Goal: Communication & Community: Answer question/provide support

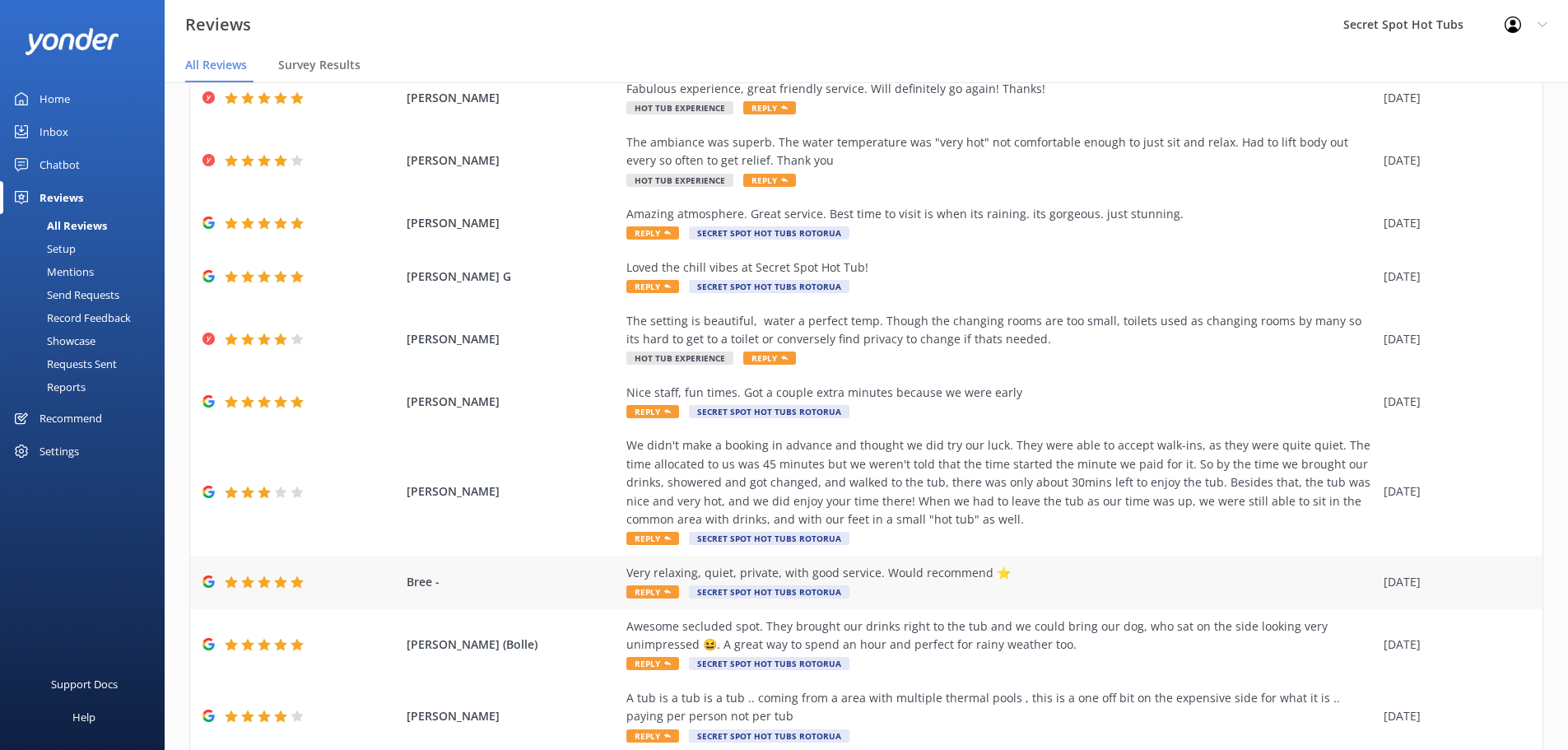
scroll to position [168, 0]
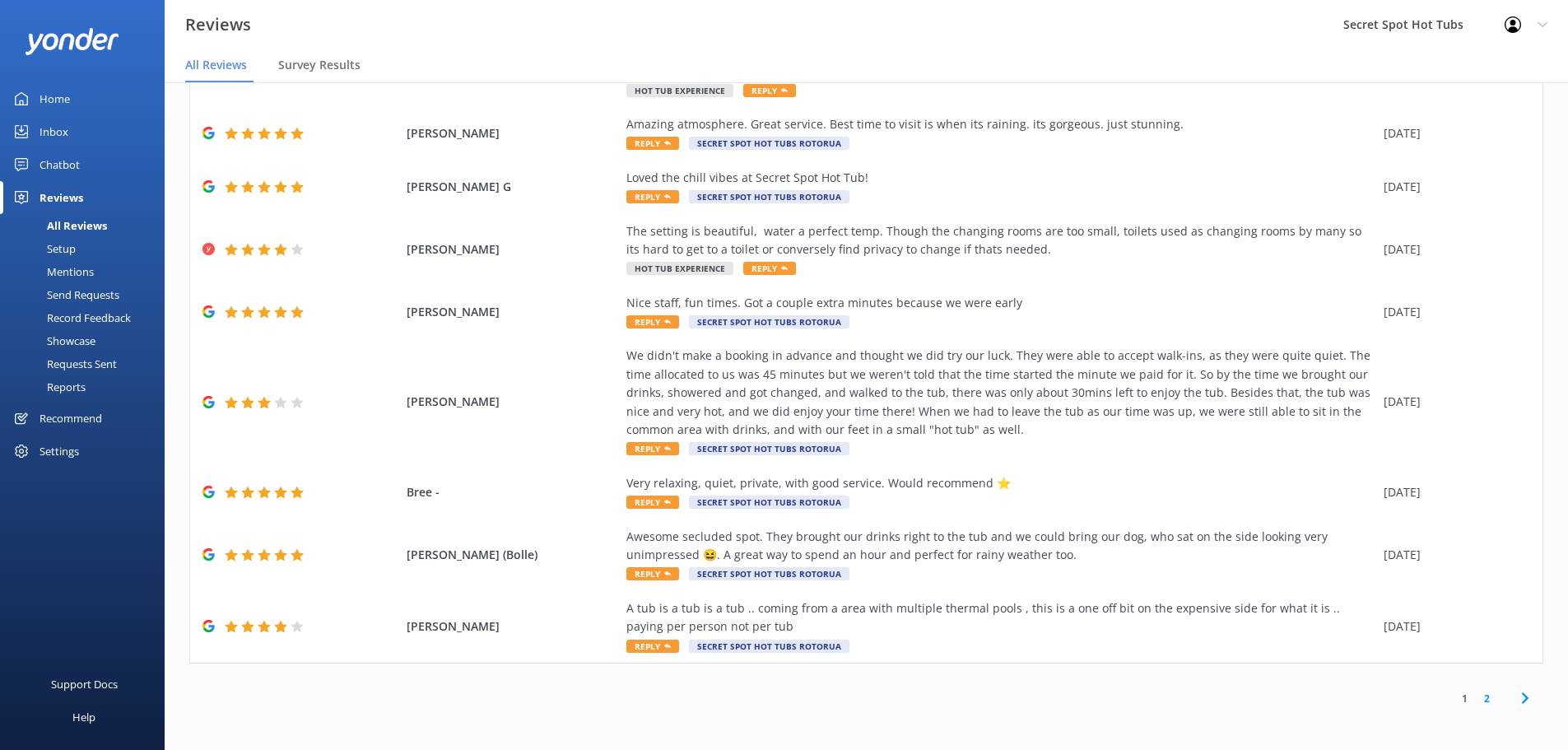
click at [1454, 698] on link "1" at bounding box center [1465, 698] width 22 height 15
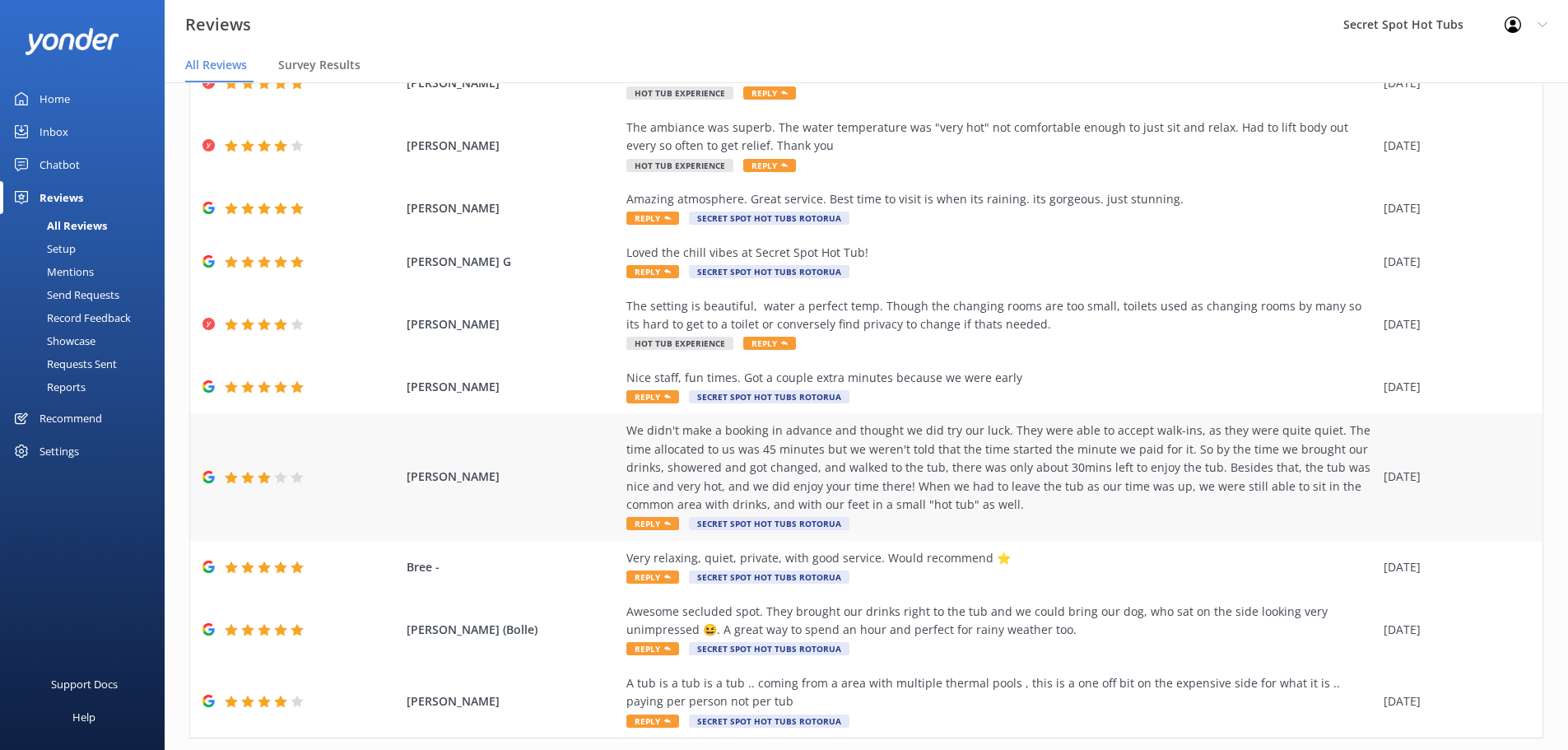
scroll to position [0, 0]
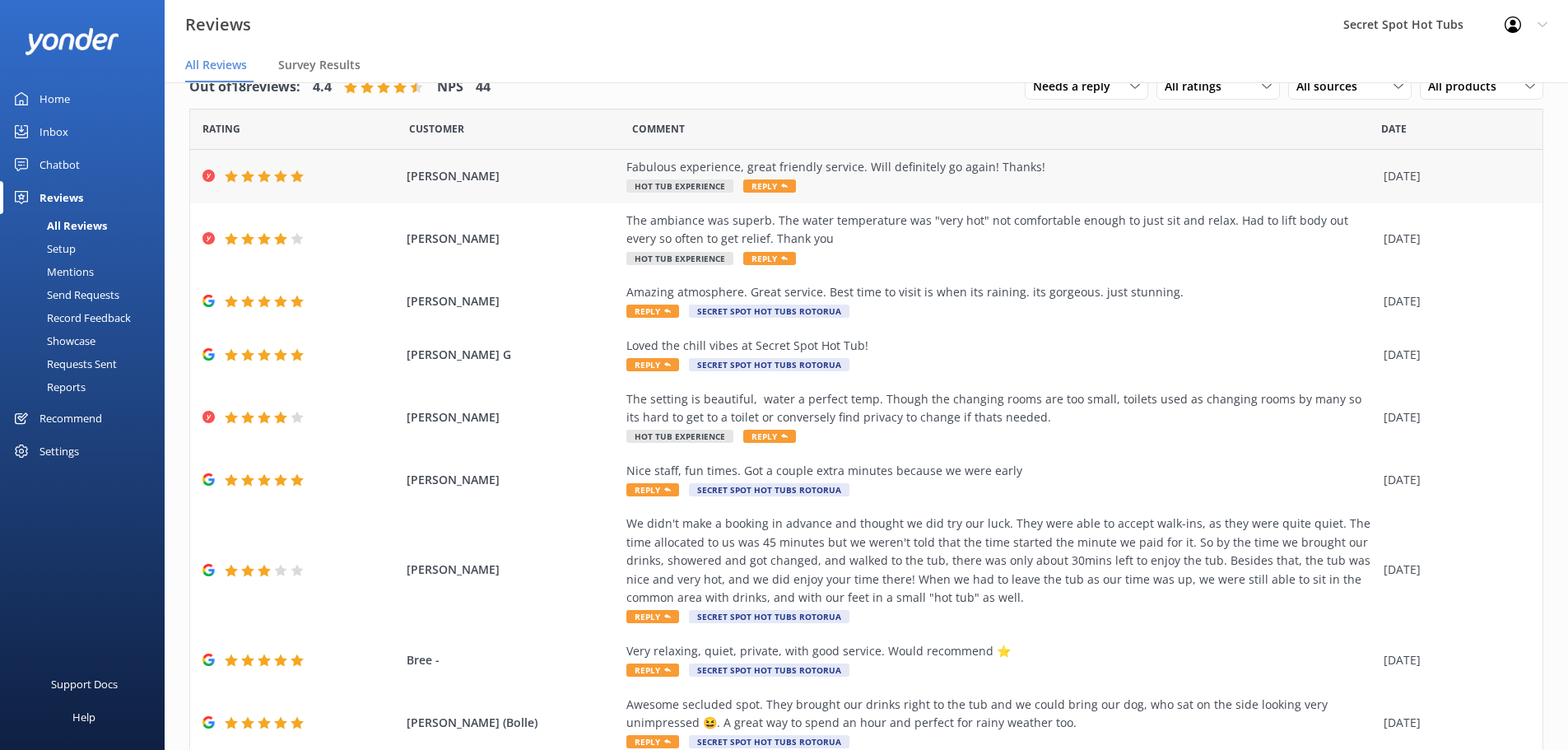
click at [781, 184] on icon at bounding box center [784, 186] width 7 height 7
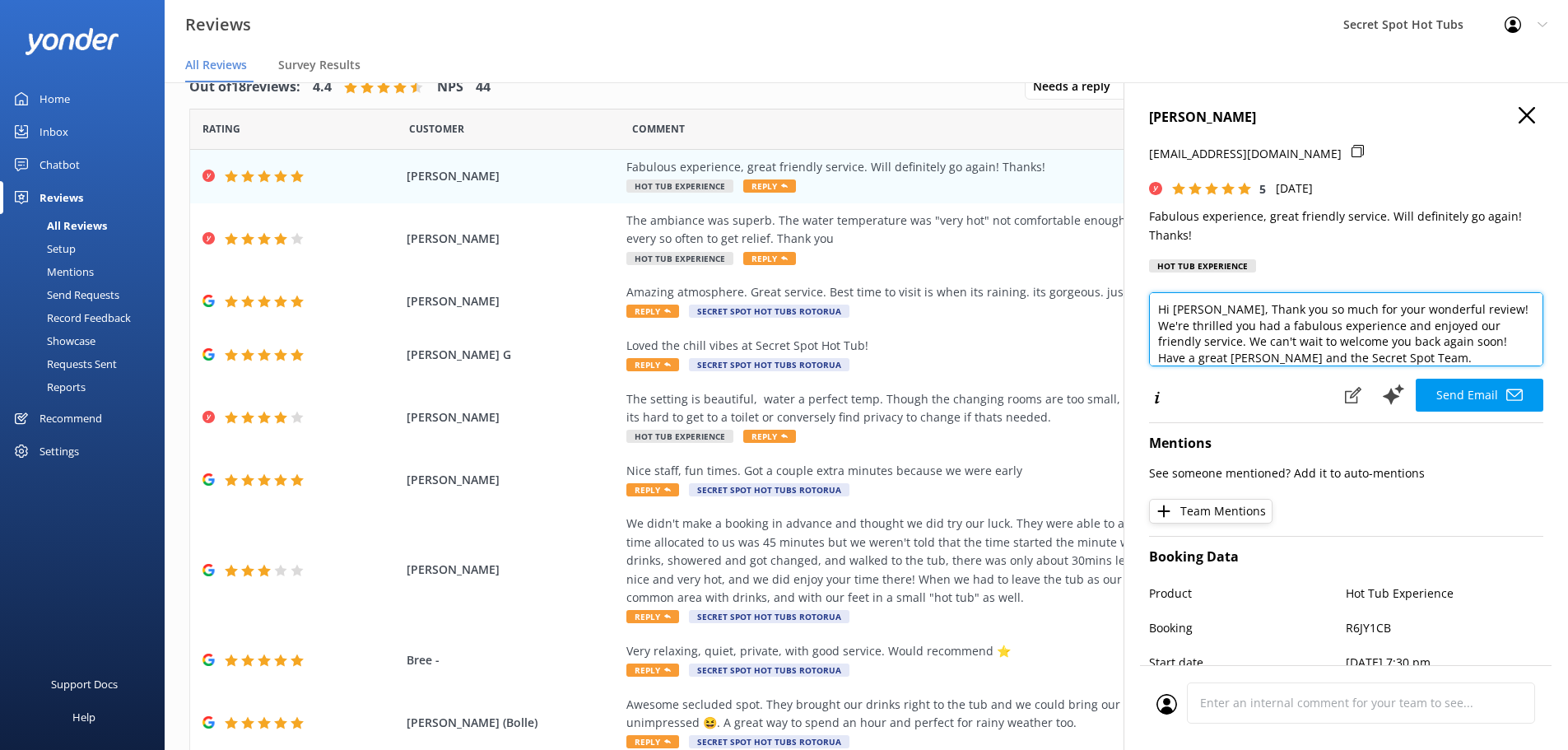
click at [1207, 306] on textarea "Hi [PERSON_NAME], Thank you so much for your wonderful review! We're thrilled y…" at bounding box center [1346, 329] width 394 height 74
click at [1394, 331] on textarea "Hi [PERSON_NAME], Thank you so much for your wonderful review! We're thrilled y…" at bounding box center [1346, 329] width 394 height 74
click at [1304, 313] on textarea "Hi [PERSON_NAME], Thank you so much for your wonderful review! We're thrilled y…" at bounding box center [1346, 329] width 394 height 74
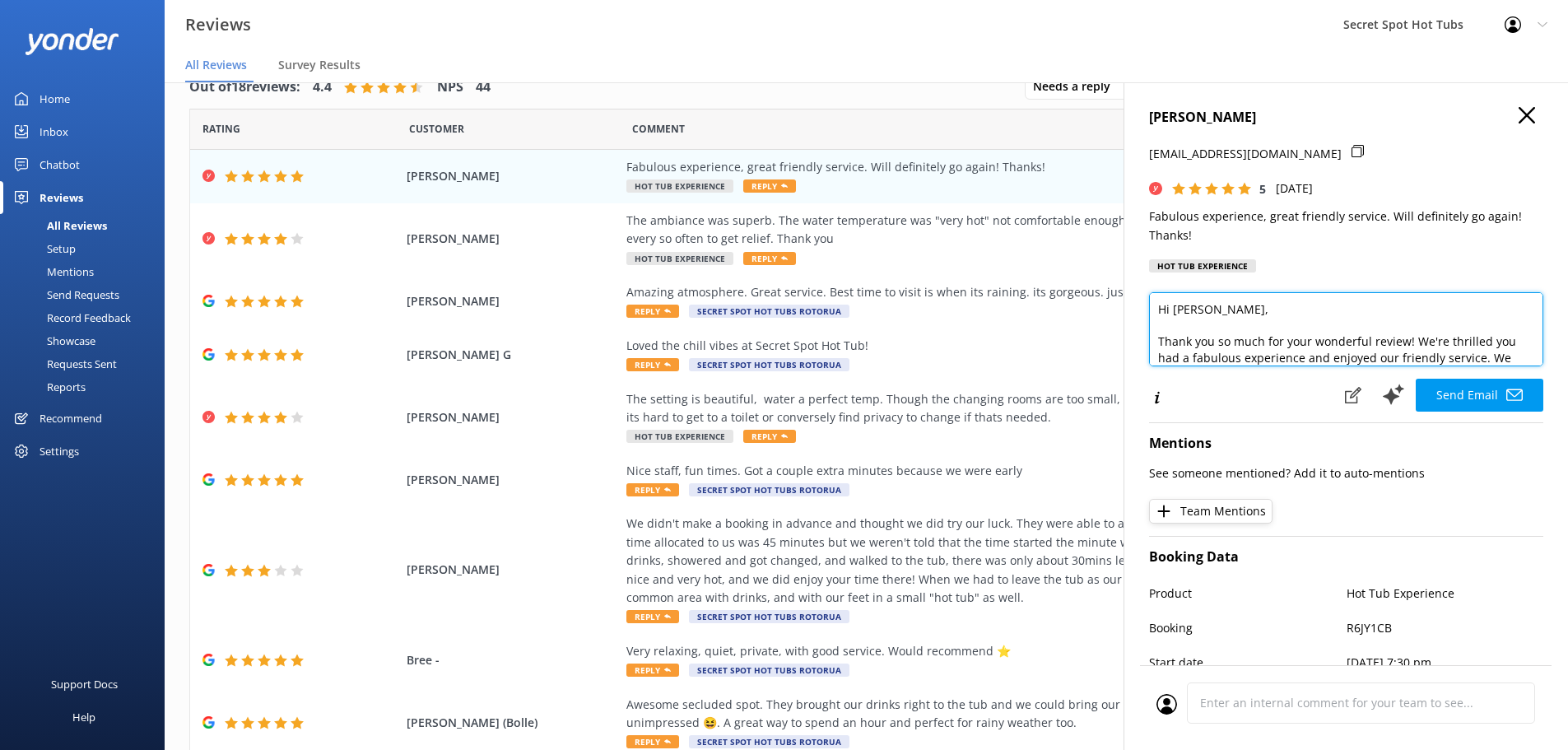
scroll to position [57, 0]
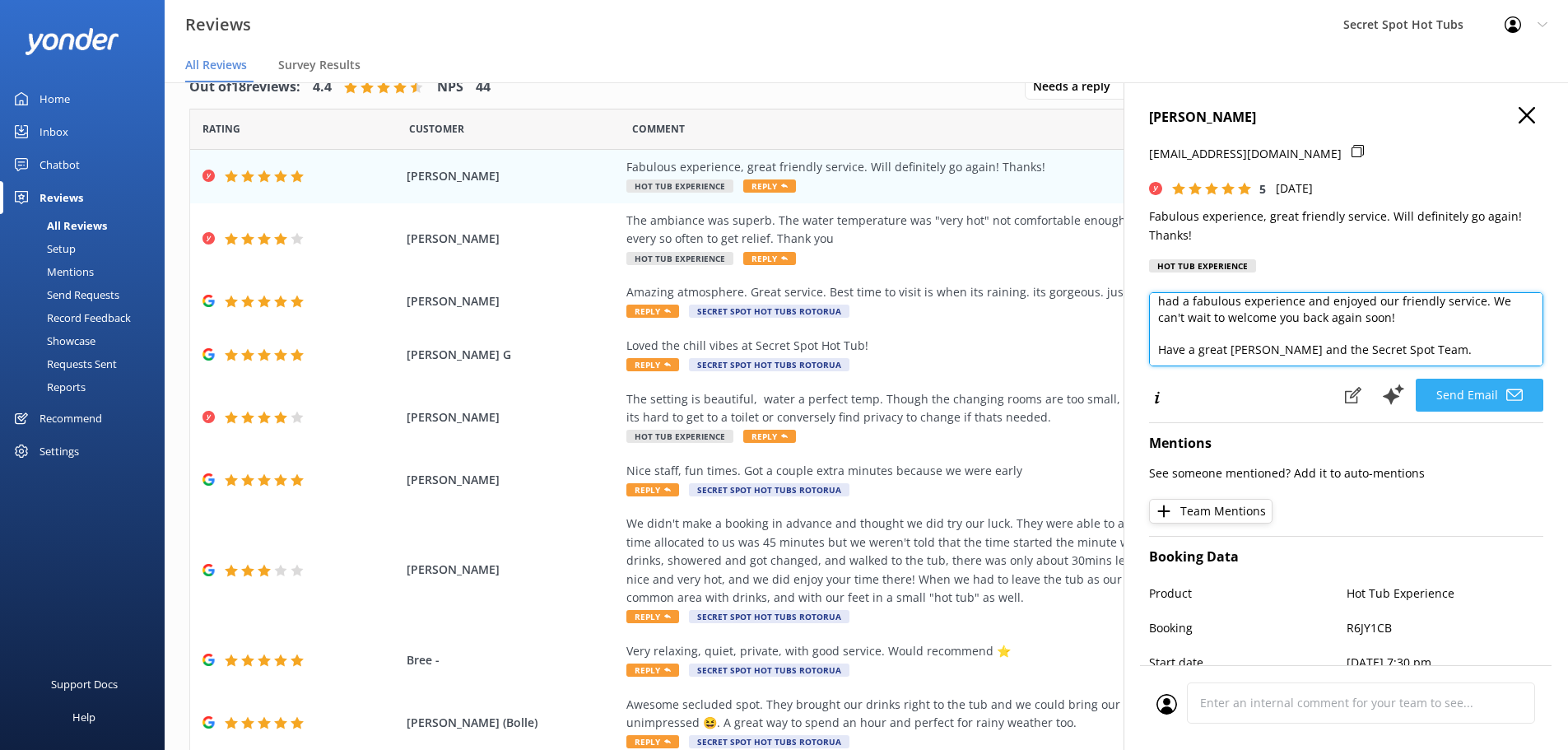
type textarea "Hi [PERSON_NAME], Thank you so much for your wonderful review! We're thrilled y…"
click at [1492, 389] on button "Send Email" at bounding box center [1480, 395] width 128 height 33
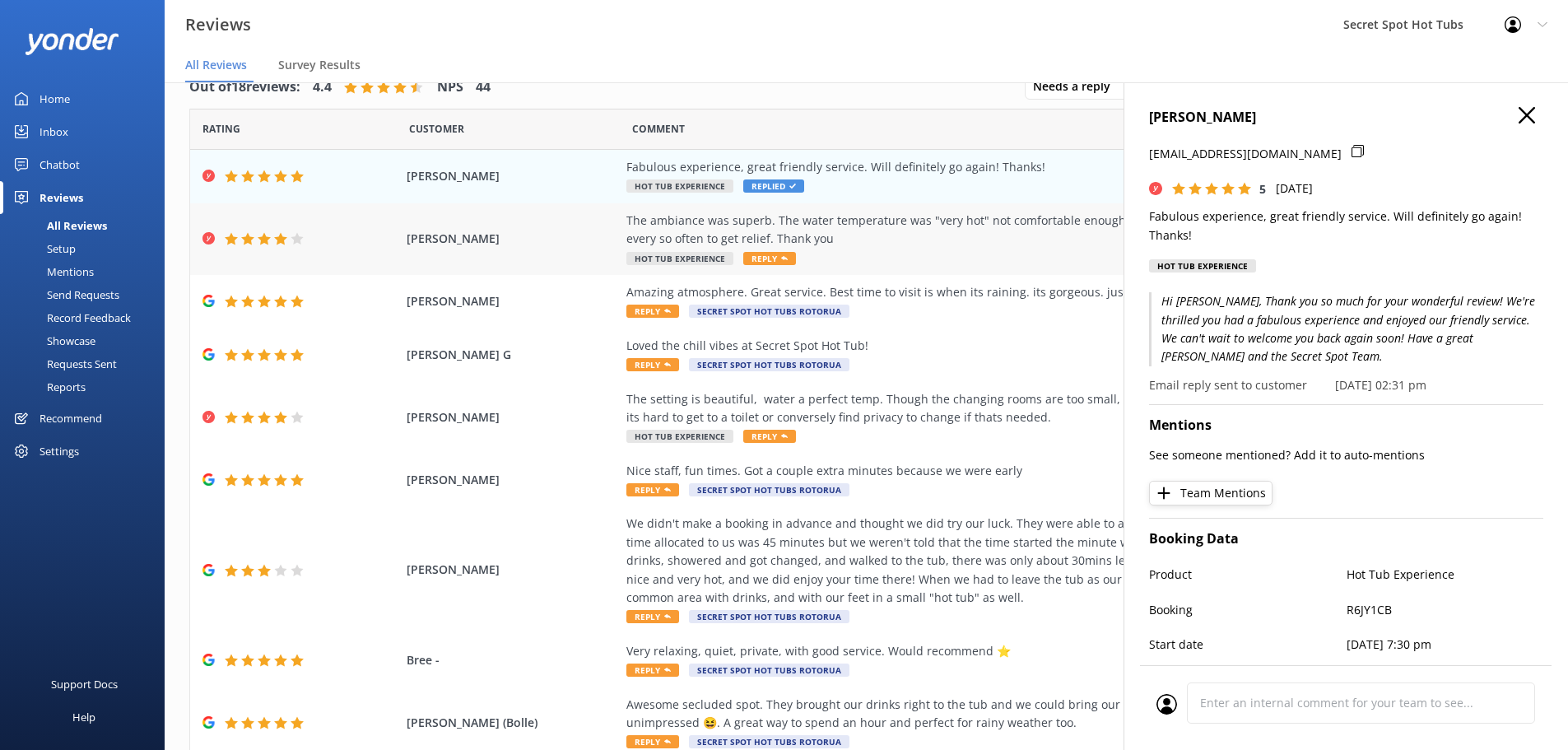
click at [752, 259] on span "Reply" at bounding box center [769, 258] width 52 height 13
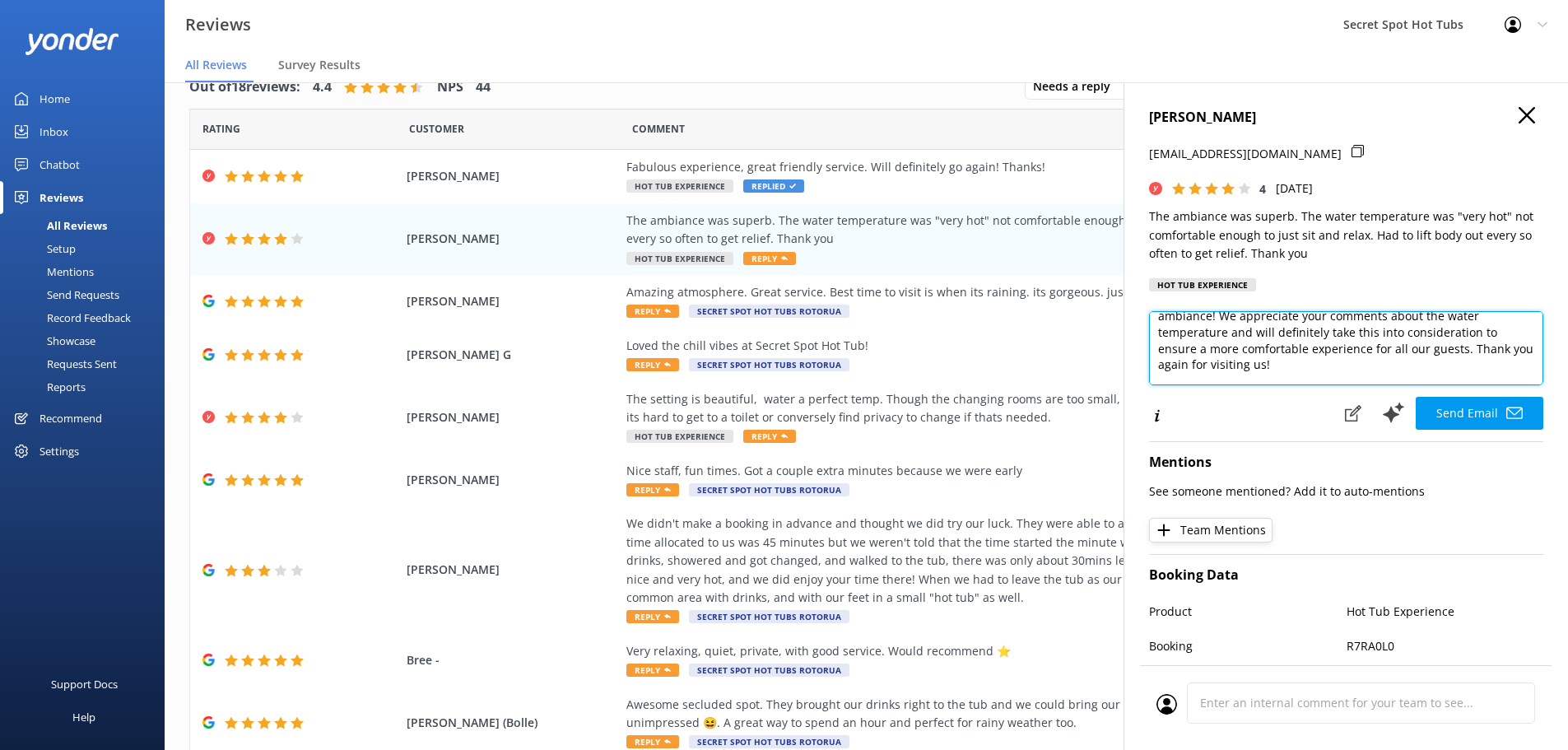
scroll to position [49, 0]
click at [1461, 361] on textarea "Hi Hope, Thank you so much for your feedback and for highlighting our ambiance!…" at bounding box center [1346, 348] width 394 height 74
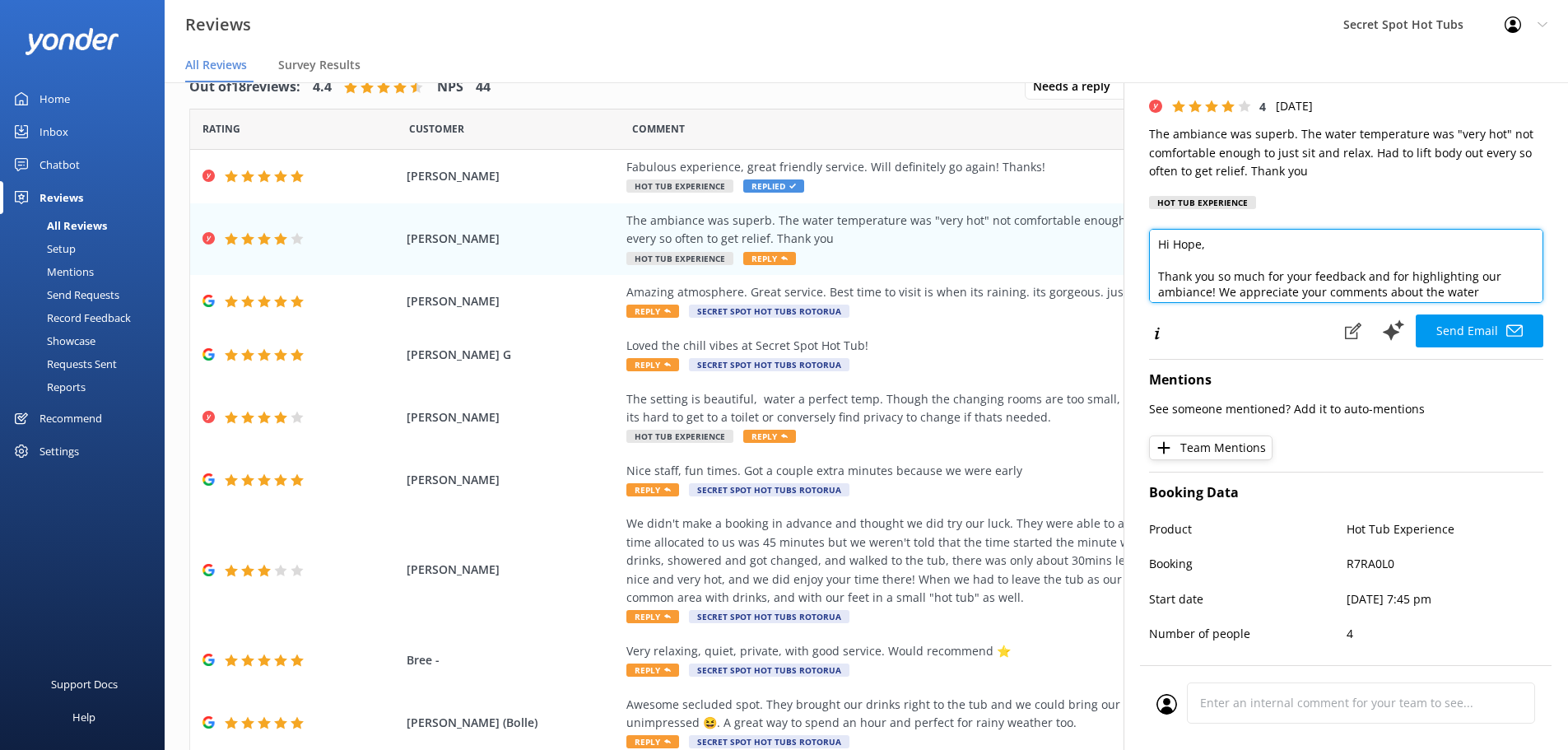
scroll to position [0, 0]
type textarea "Hi Hope, Thank you so much for your feedback and for highlighting our ambiance!…"
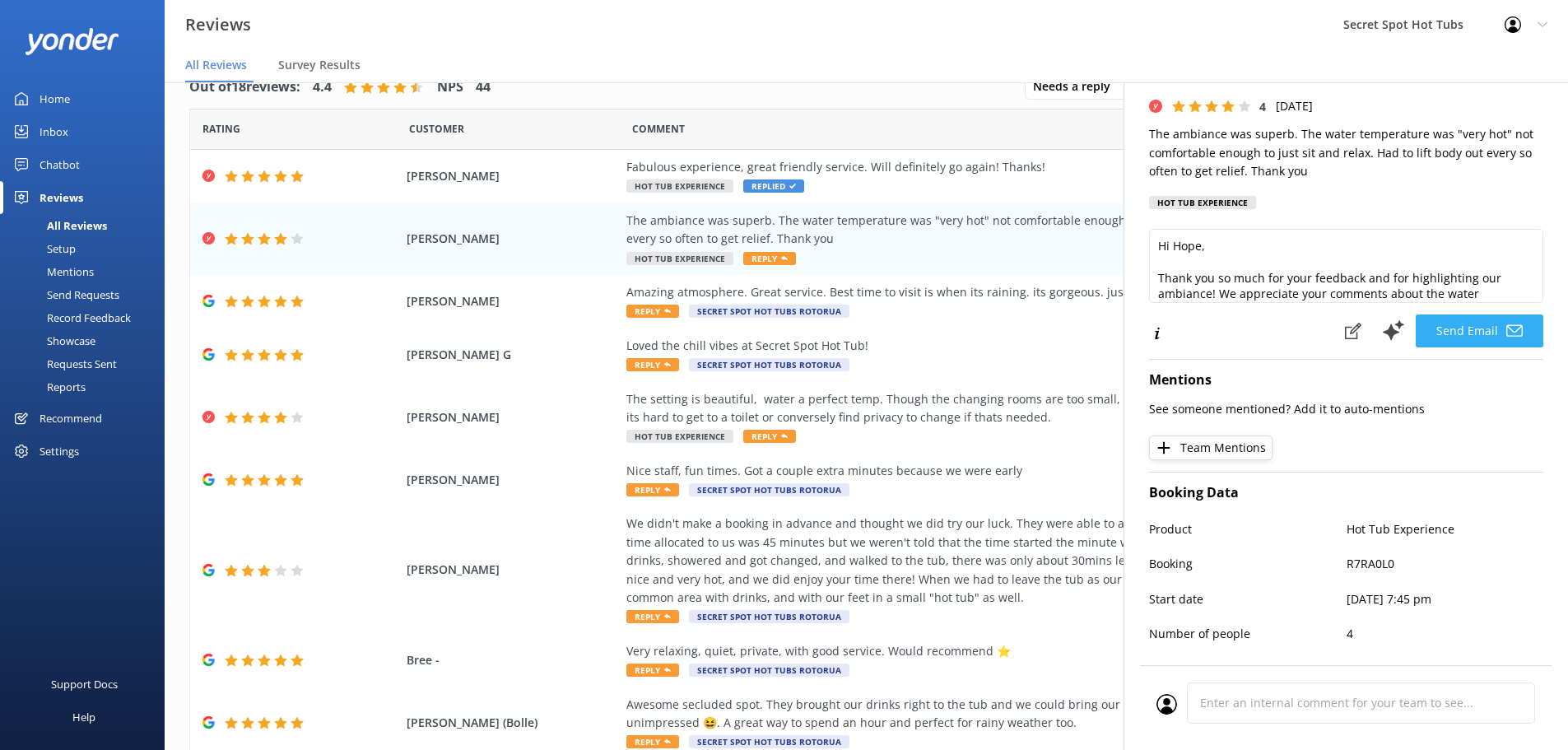
click at [1462, 333] on button "Send Email" at bounding box center [1480, 331] width 128 height 33
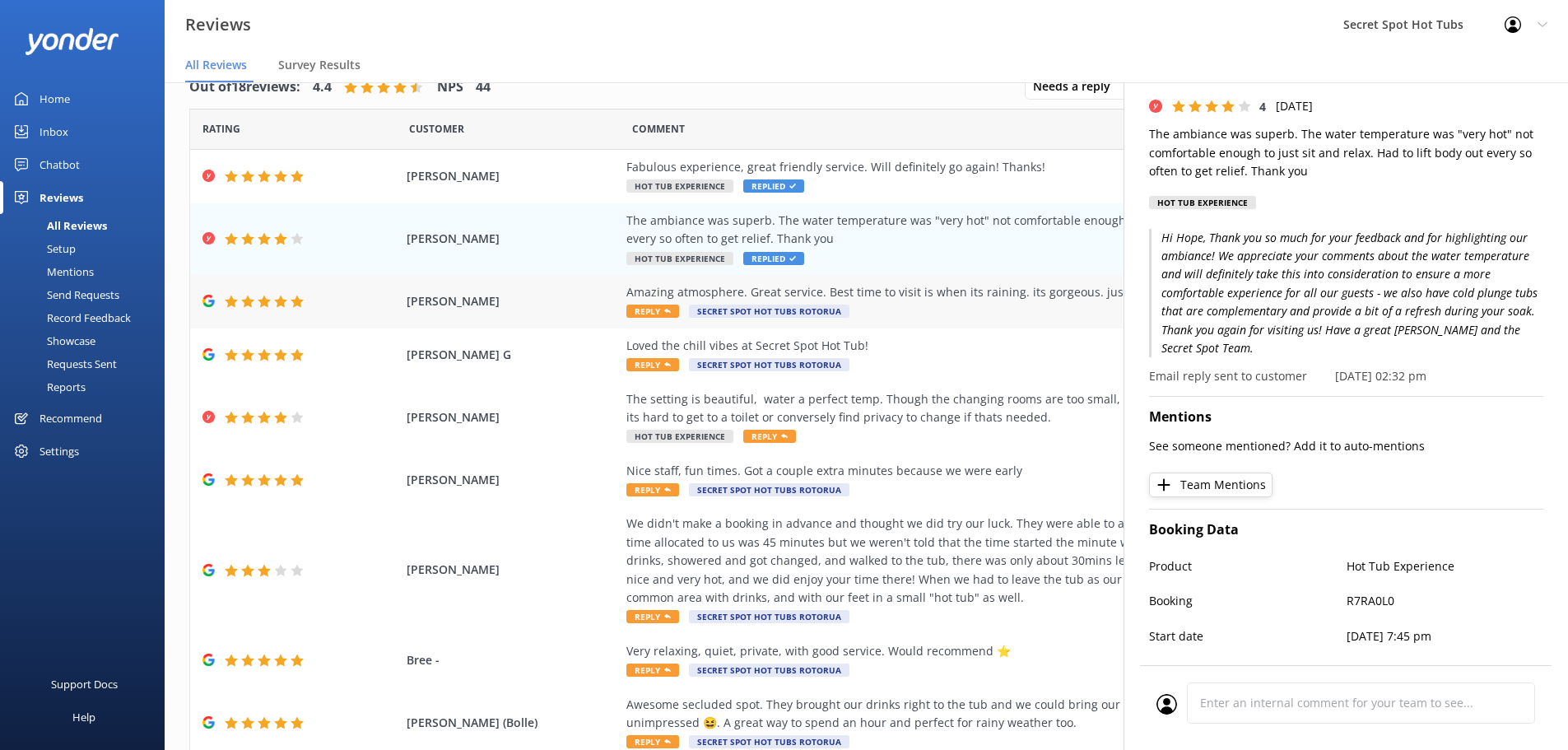
click at [648, 309] on span "Reply" at bounding box center [652, 311] width 52 height 13
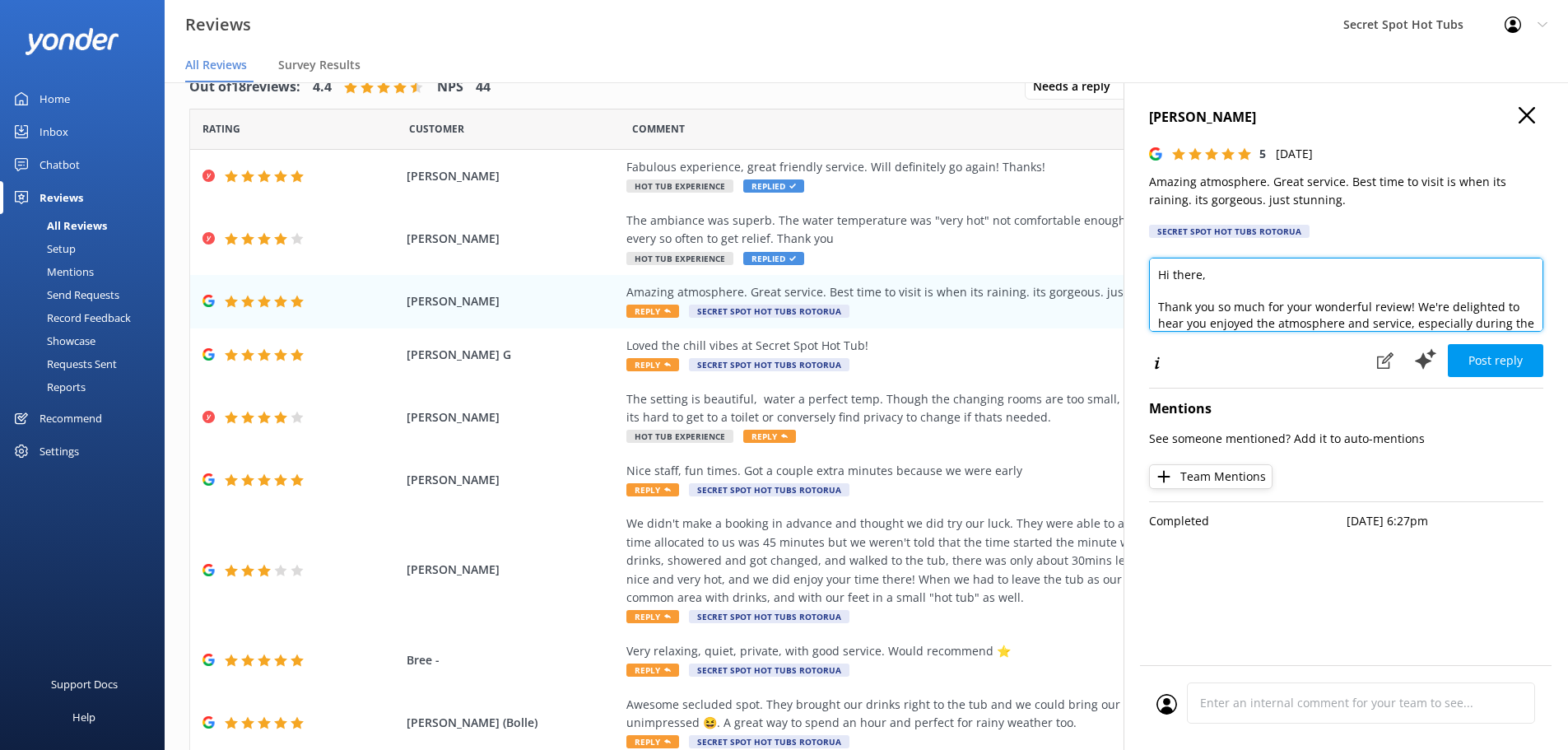
drag, startPoint x: 1201, startPoint y: 273, endPoint x: 1173, endPoint y: 270, distance: 28.2
click at [1173, 270] on textarea "Hi there, Thank you so much for your wonderful review! We're delighted to hear …" at bounding box center [1346, 295] width 394 height 74
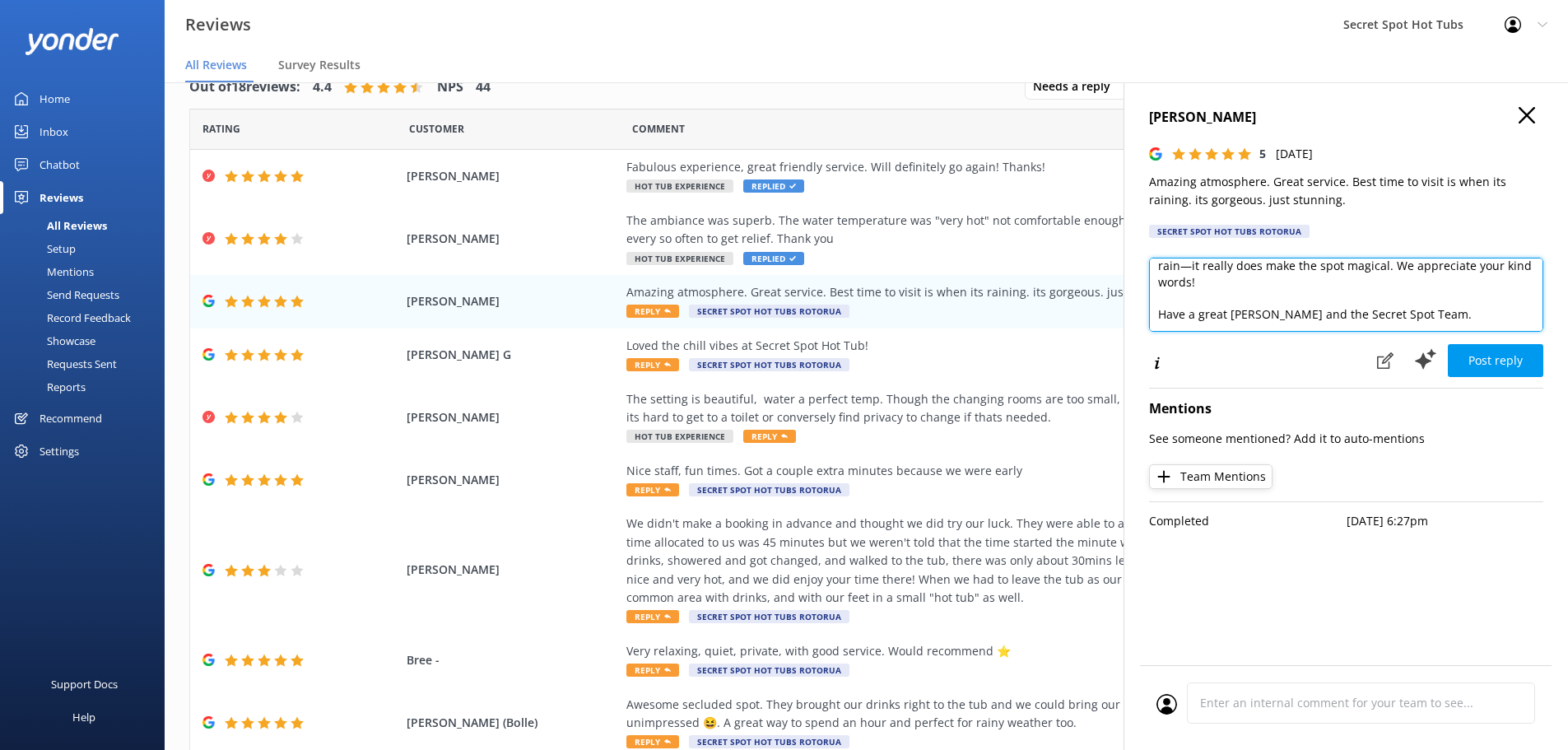
scroll to position [88, 0]
type textarea "Hi [PERSON_NAME], Thank you so much for your wonderful review! We're delighted …"
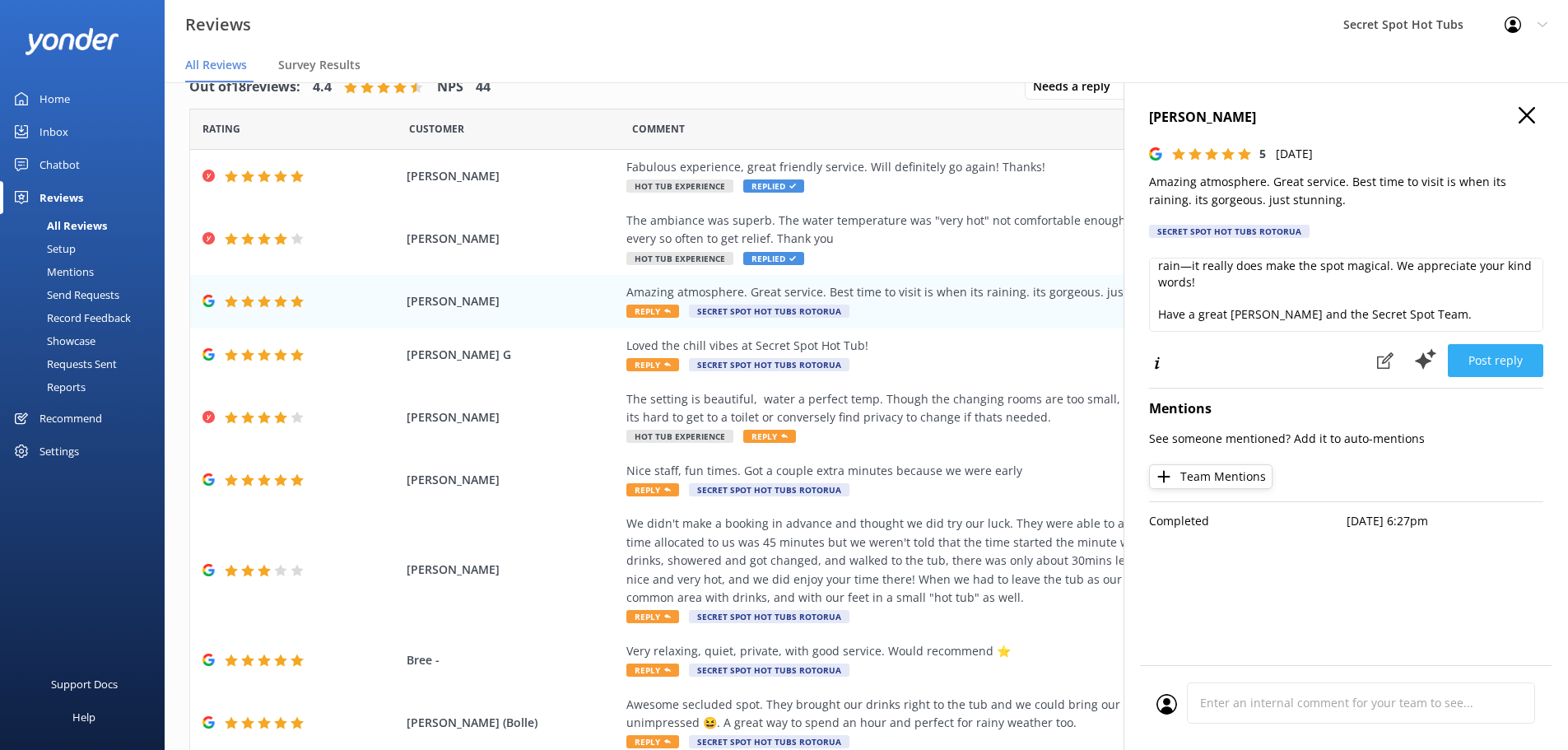
click at [1527, 361] on button "Post reply" at bounding box center [1495, 360] width 95 height 33
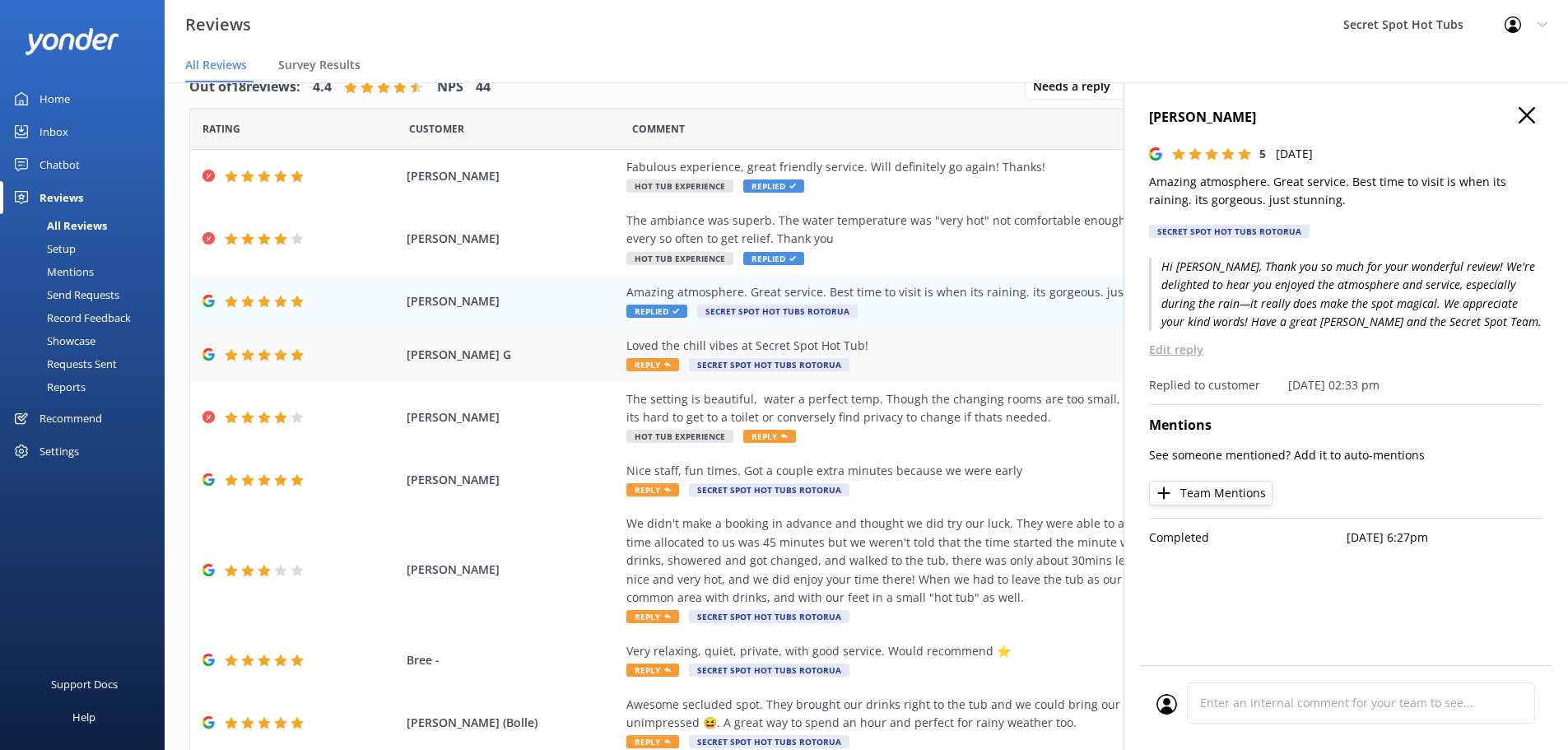
click at [634, 366] on span "Reply" at bounding box center [652, 364] width 52 height 13
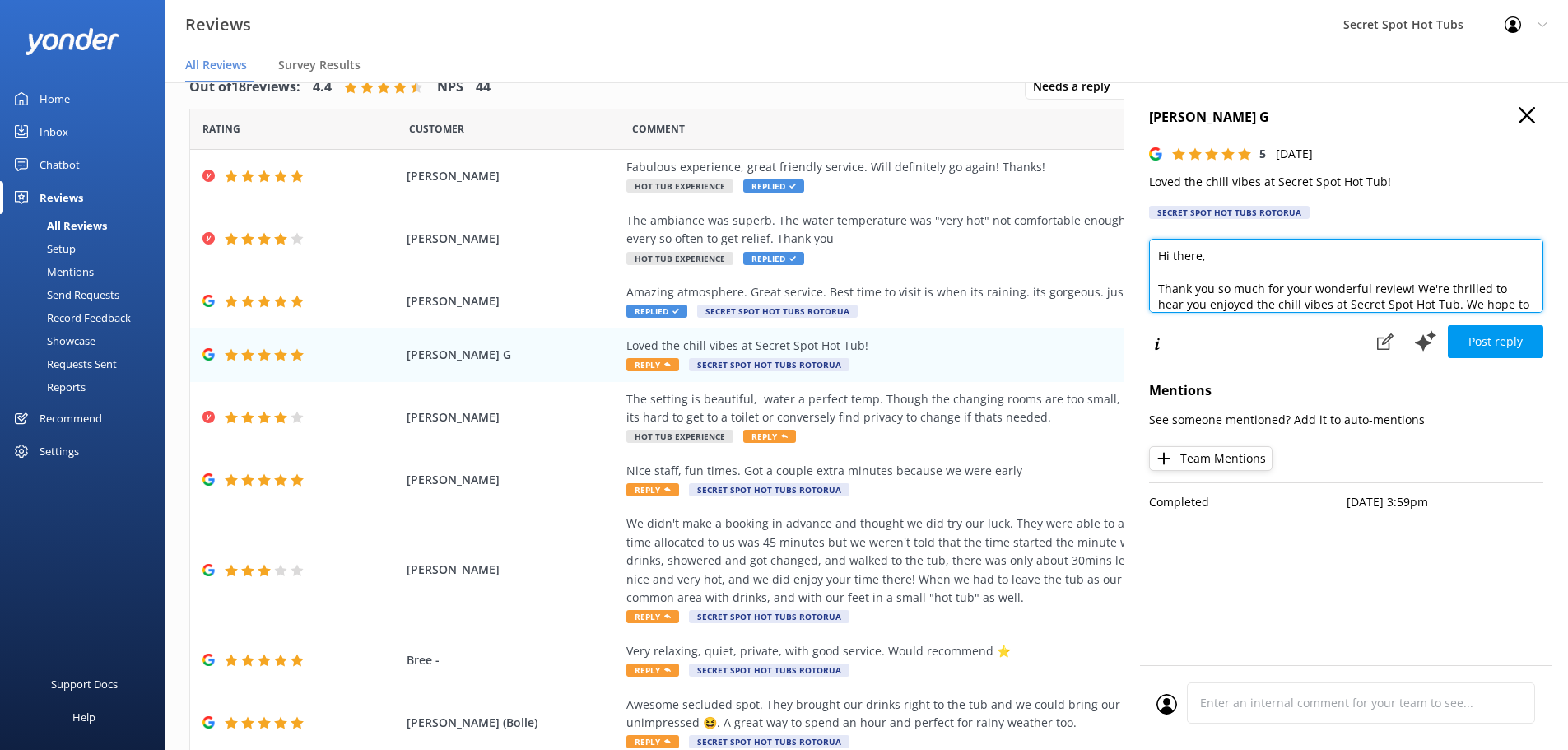
drag, startPoint x: 1201, startPoint y: 255, endPoint x: 1172, endPoint y: 252, distance: 29.2
click at [1172, 252] on textarea "Hi there, Thank you so much for your wonderful review! We're thrilled to hear y…" at bounding box center [1346, 276] width 394 height 74
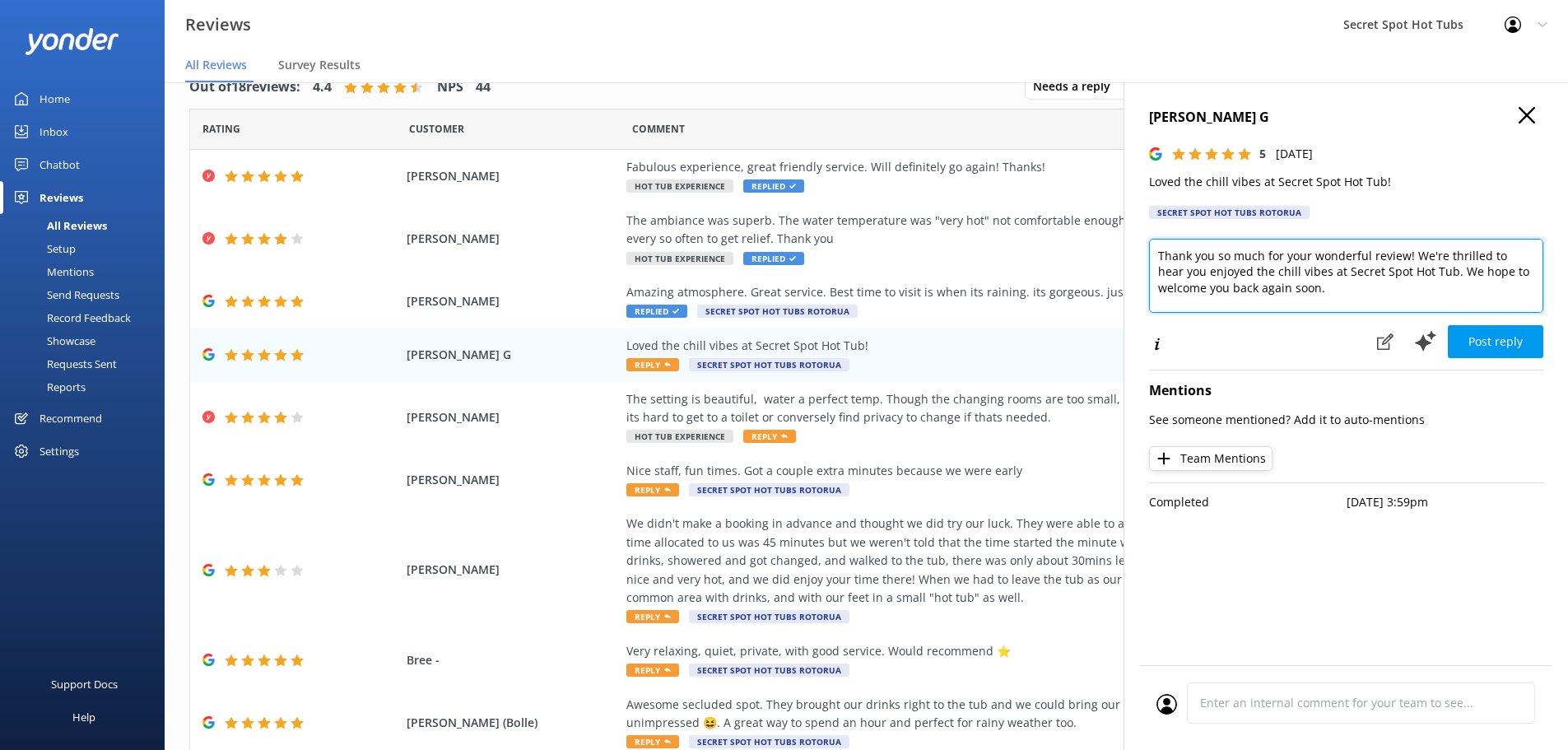
drag, startPoint x: 1409, startPoint y: 272, endPoint x: 1449, endPoint y: 274, distance: 40.0
click at [1449, 274] on textarea "Hi [PERSON_NAME], Thank you so much for your wonderful review! We're thrilled t…" at bounding box center [1346, 276] width 394 height 74
click at [1419, 289] on textarea "Hi [PERSON_NAME], Thank you so much for your wonderful review! We're thrilled t…" at bounding box center [1346, 276] width 394 height 74
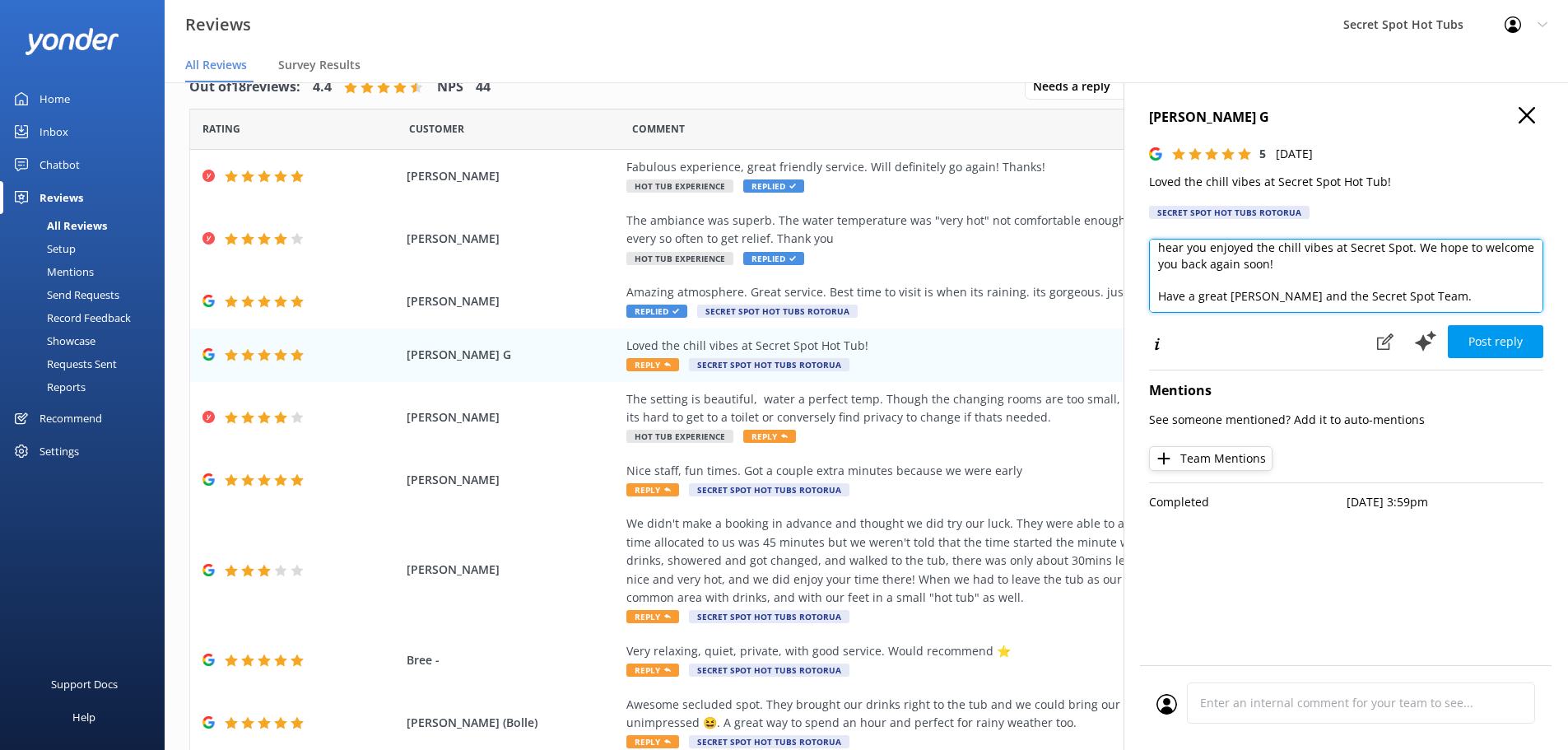
scroll to position [73, 0]
type textarea "Hi [PERSON_NAME], Thank you so much for your wonderful review! We're thrilled t…"
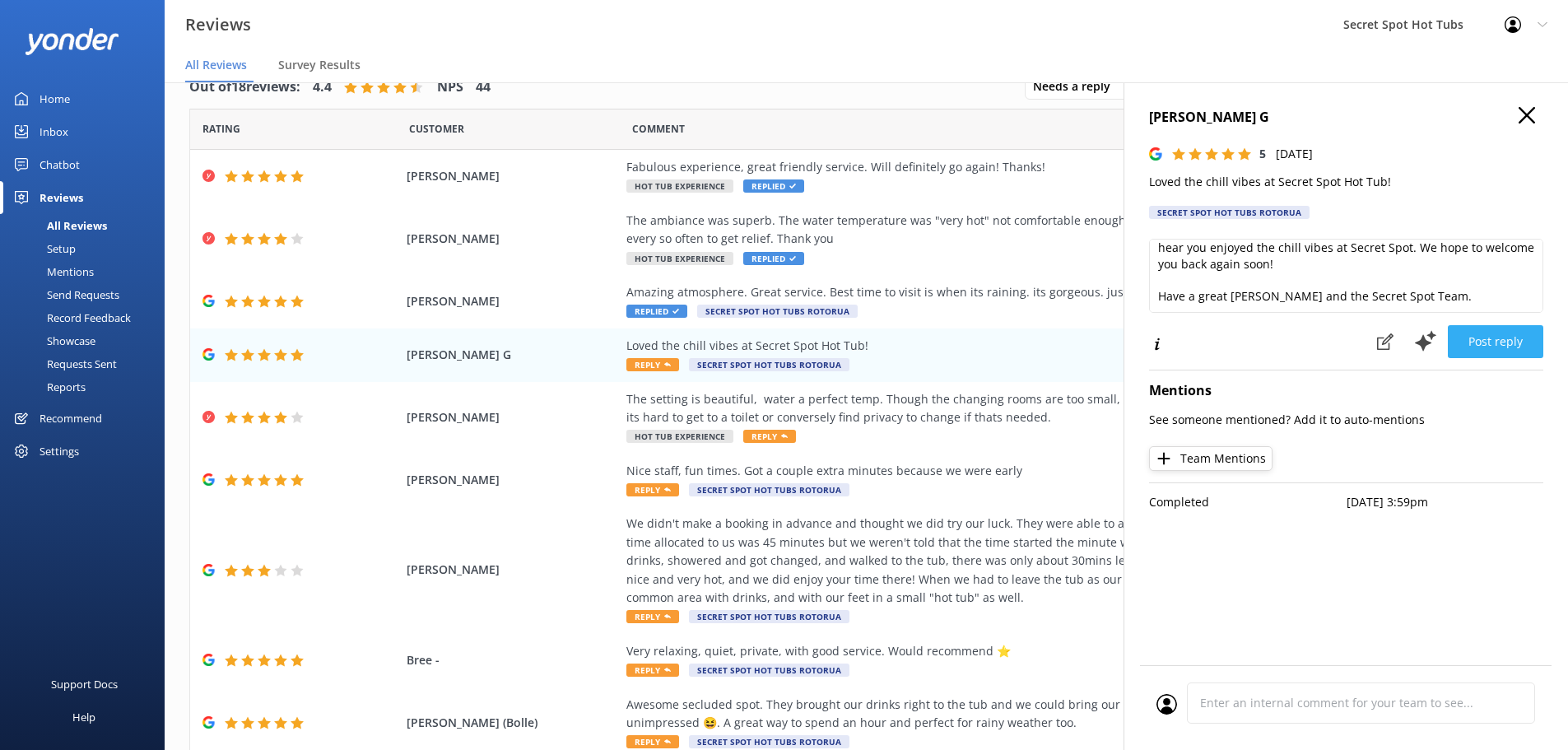
click at [1477, 349] on button "Post reply" at bounding box center [1495, 341] width 95 height 33
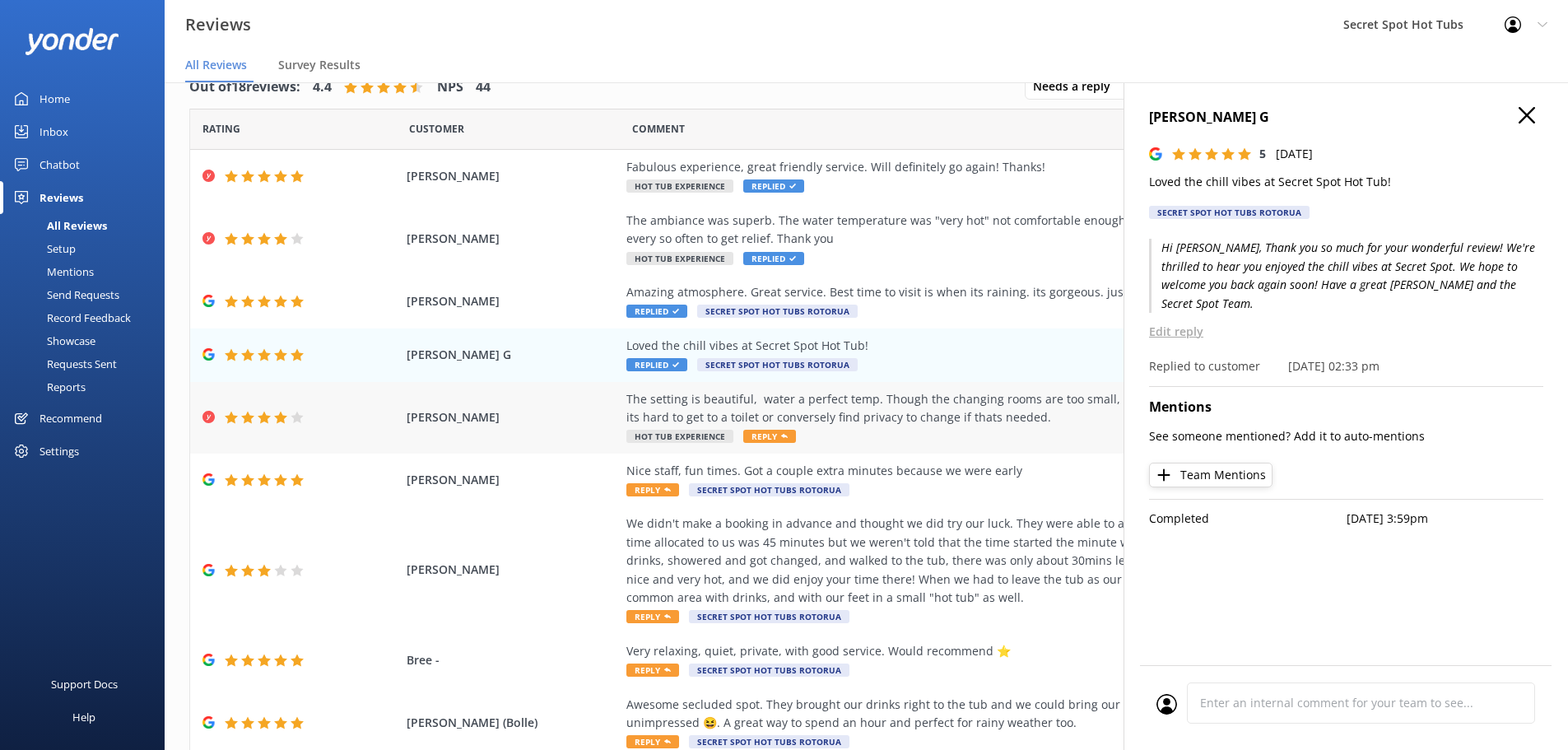
click at [752, 433] on span "Reply" at bounding box center [769, 436] width 52 height 13
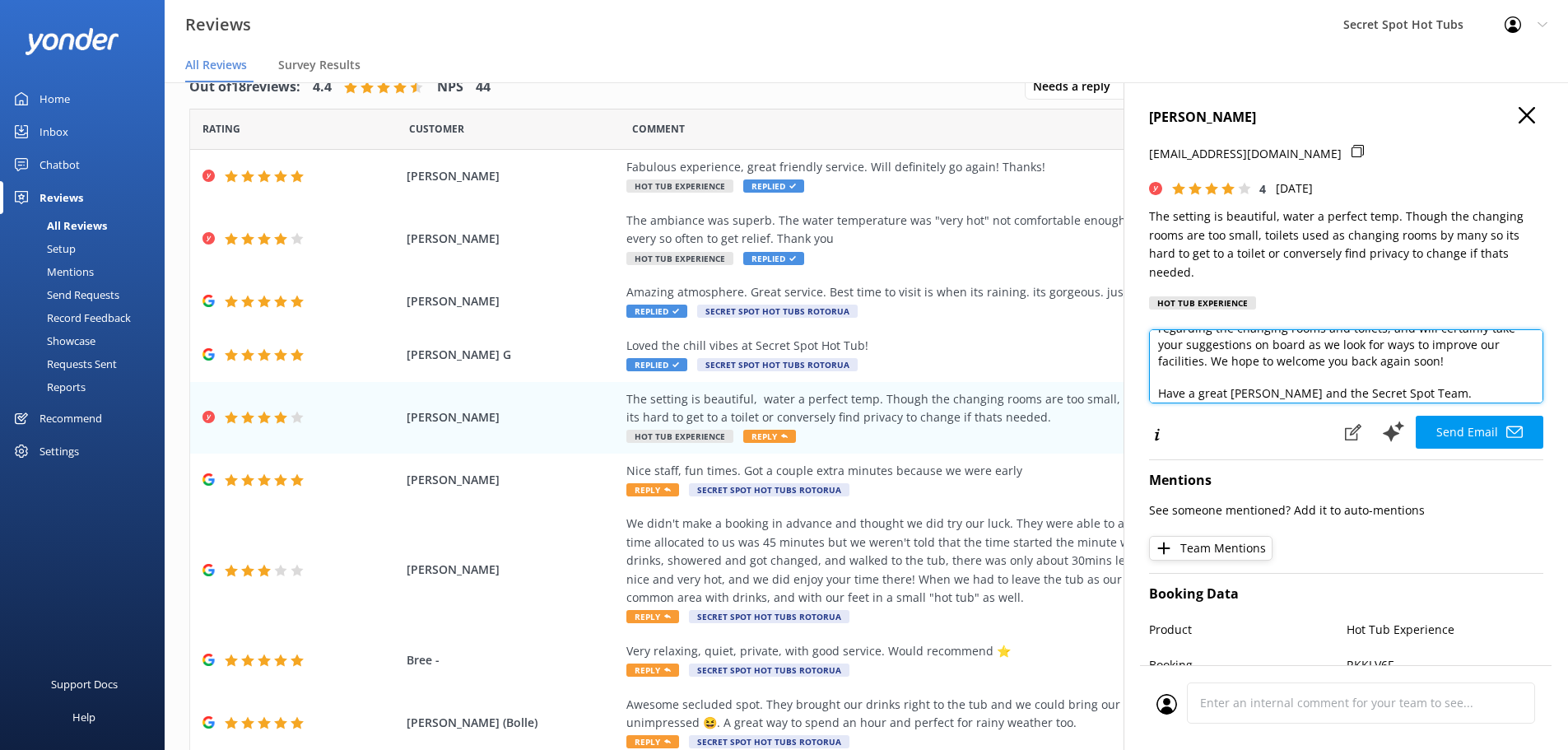
scroll to position [97, 0]
drag, startPoint x: 1386, startPoint y: 344, endPoint x: 1199, endPoint y: 354, distance: 187.3
click at [1199, 354] on textarea "Hi [PERSON_NAME], Thank you so much for your feedback and kind words about our …" at bounding box center [1346, 366] width 394 height 74
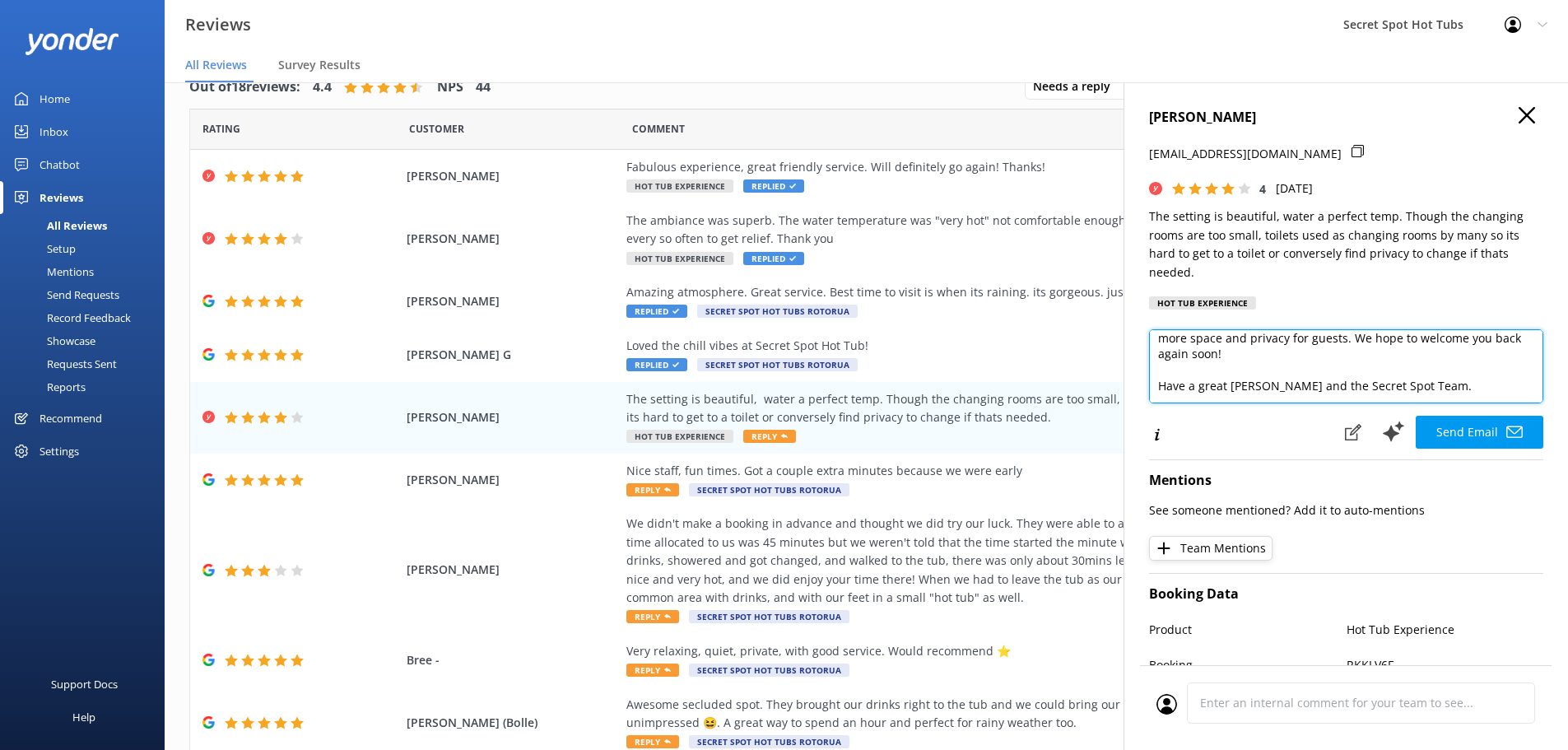
scroll to position [121, 0]
type textarea "Hi [PERSON_NAME], Thank you so much for your feedback and kind words about our …"
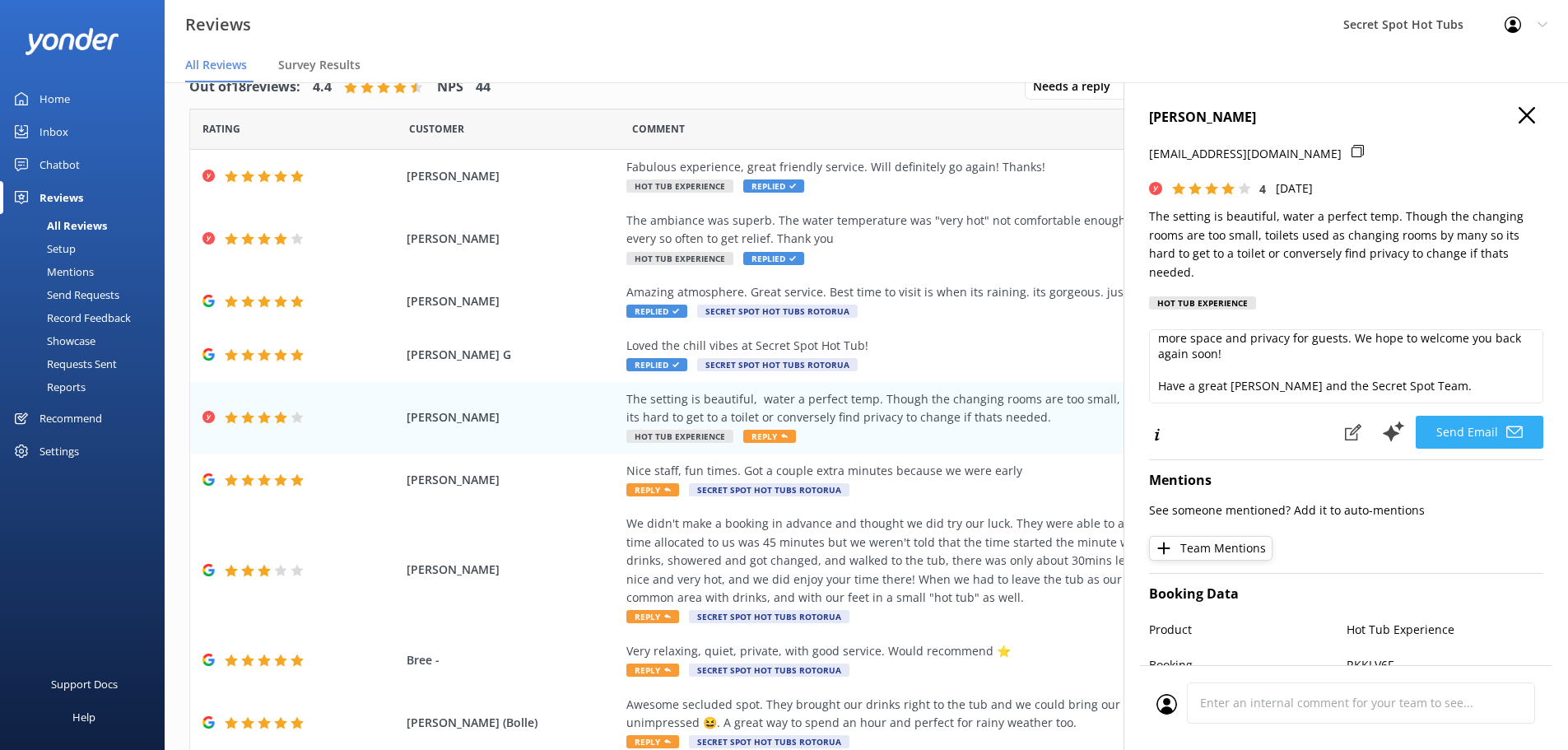
click at [1438, 431] on button "Send Email" at bounding box center [1480, 432] width 128 height 33
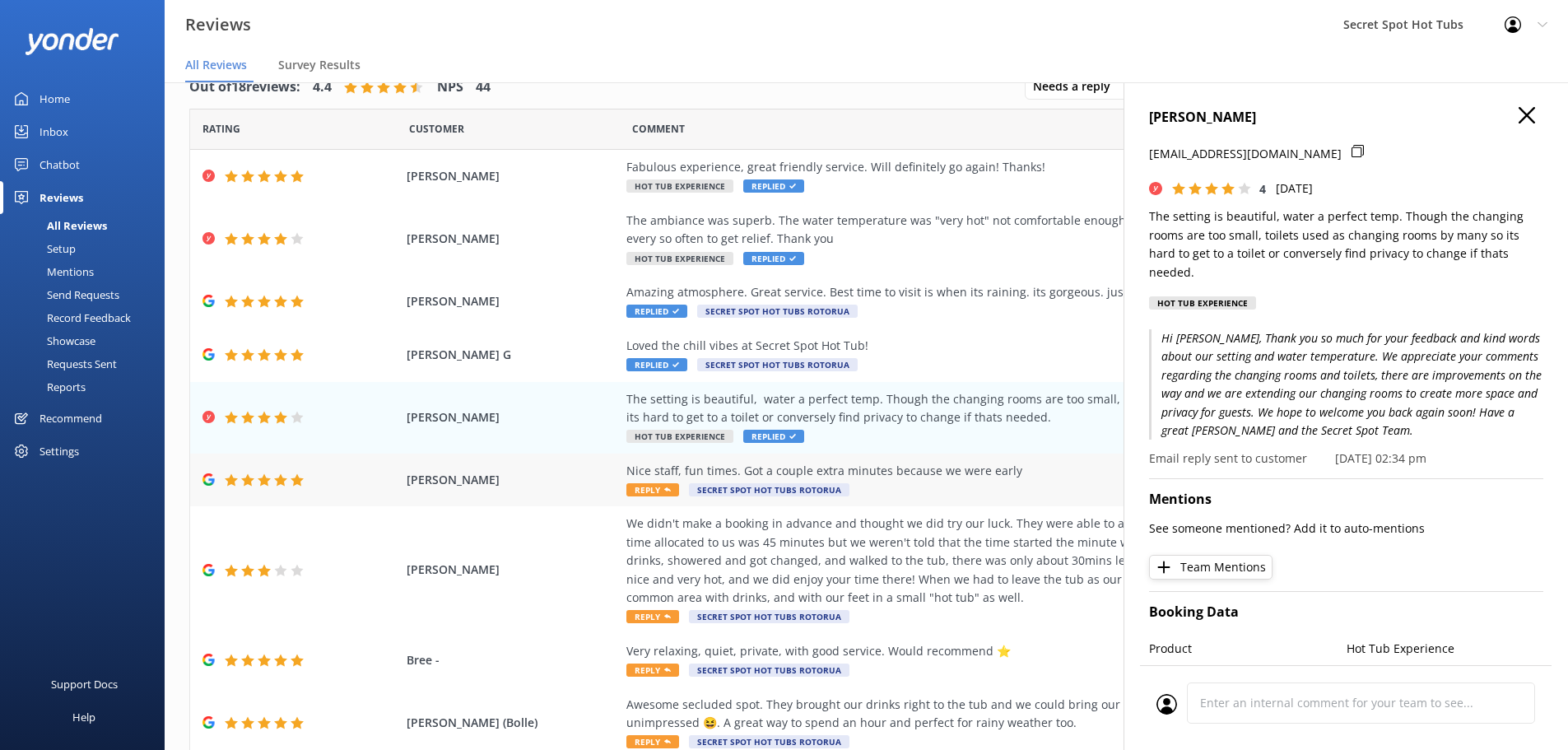
click at [644, 489] on span "Reply" at bounding box center [652, 489] width 52 height 13
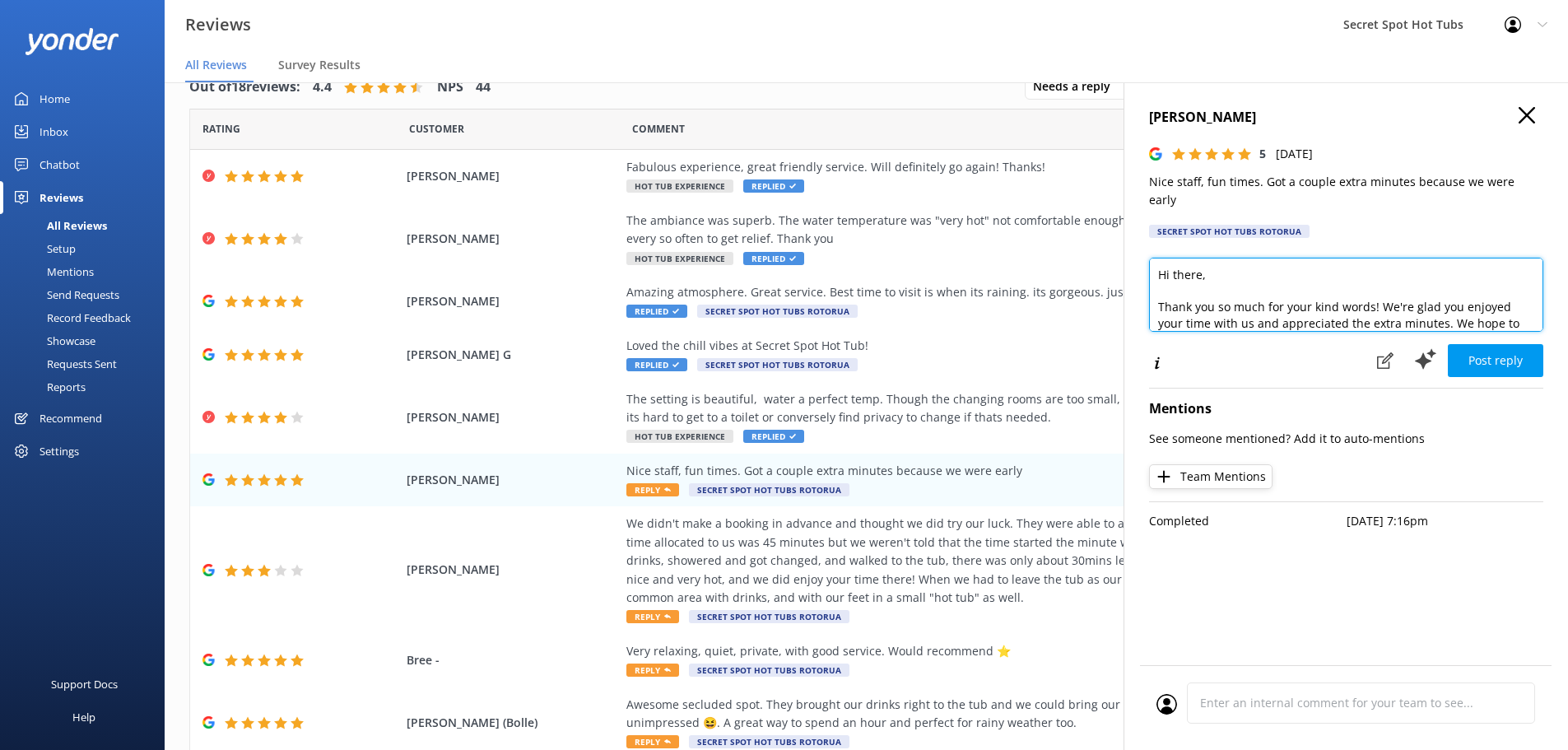
click at [1198, 258] on textarea "Hi there, Thank you so much for your kind words! We're glad you enjoyed your ti…" at bounding box center [1346, 295] width 394 height 74
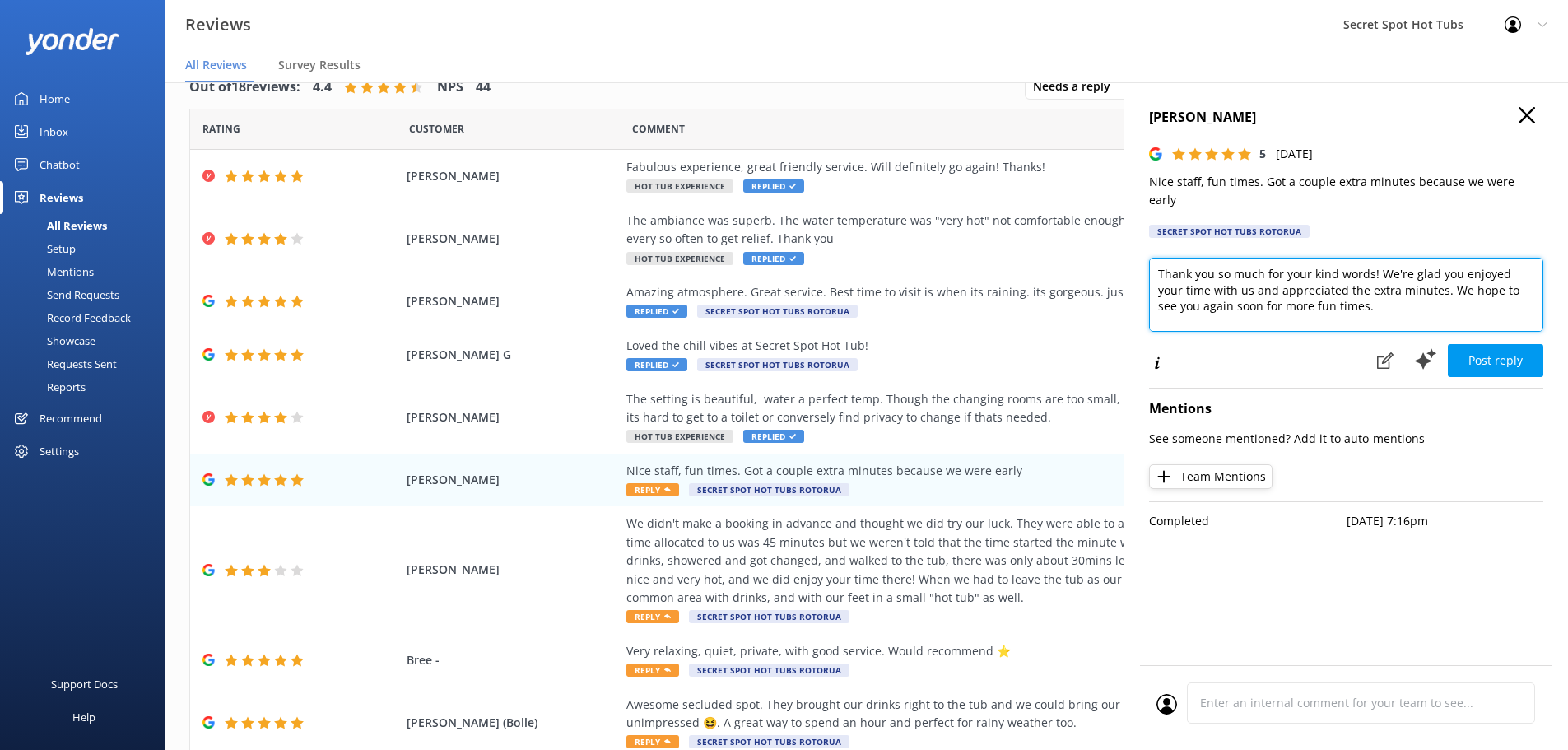
drag, startPoint x: 1439, startPoint y: 275, endPoint x: 1400, endPoint y: 269, distance: 39.5
click at [1400, 269] on textarea "Hi [PERSON_NAME], Thank you so much for your kind words! We're glad you enjoyed…" at bounding box center [1346, 295] width 394 height 74
drag, startPoint x: 1193, startPoint y: 290, endPoint x: 1424, endPoint y: 273, distance: 231.6
click at [1424, 273] on textarea "Hi [PERSON_NAME], Thank you so much for your kind words! We're glad you enjoyed…" at bounding box center [1346, 295] width 394 height 74
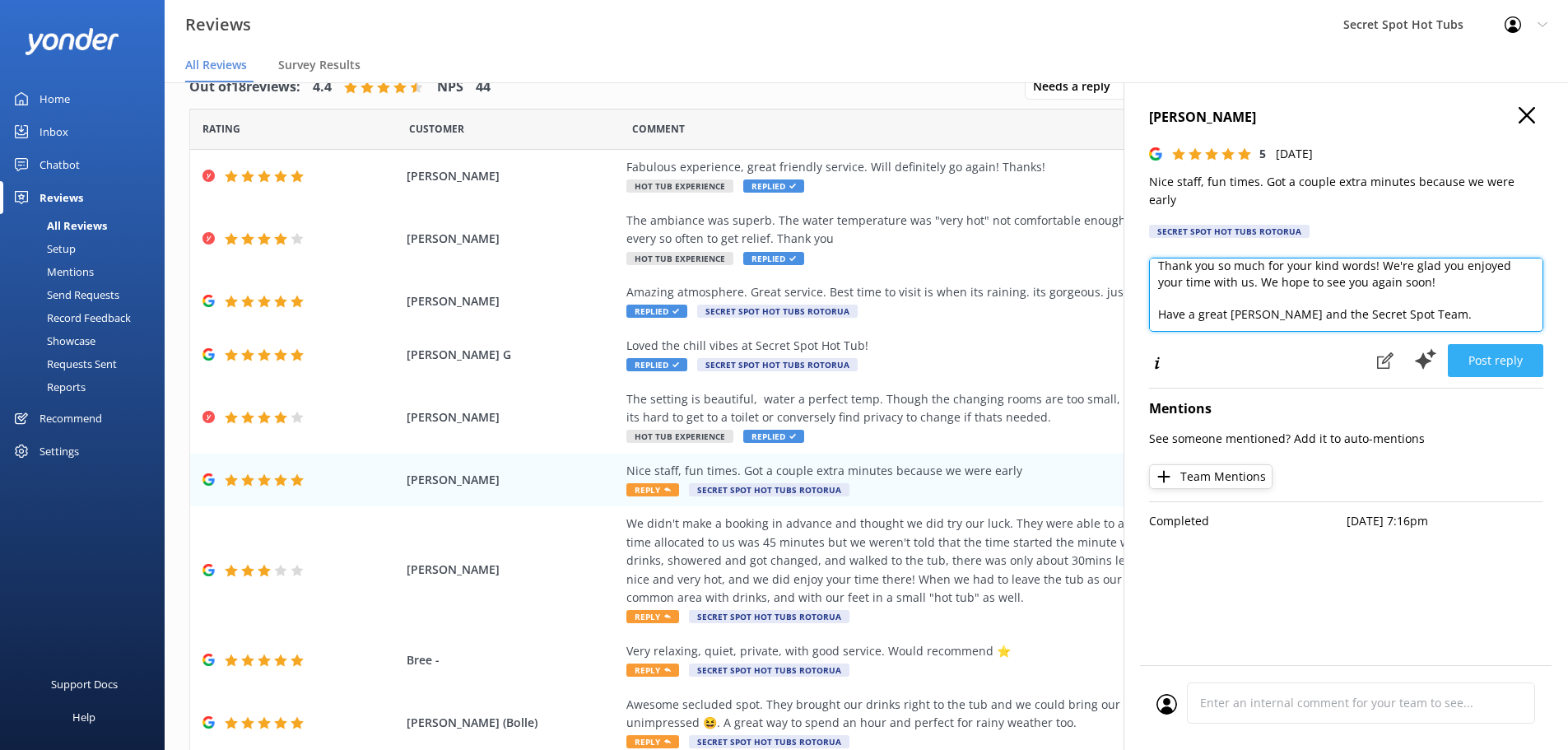
type textarea "Hi [PERSON_NAME], Thank you so much for your kind words! We're glad you enjoyed…"
click at [1499, 344] on button "Post reply" at bounding box center [1495, 360] width 95 height 33
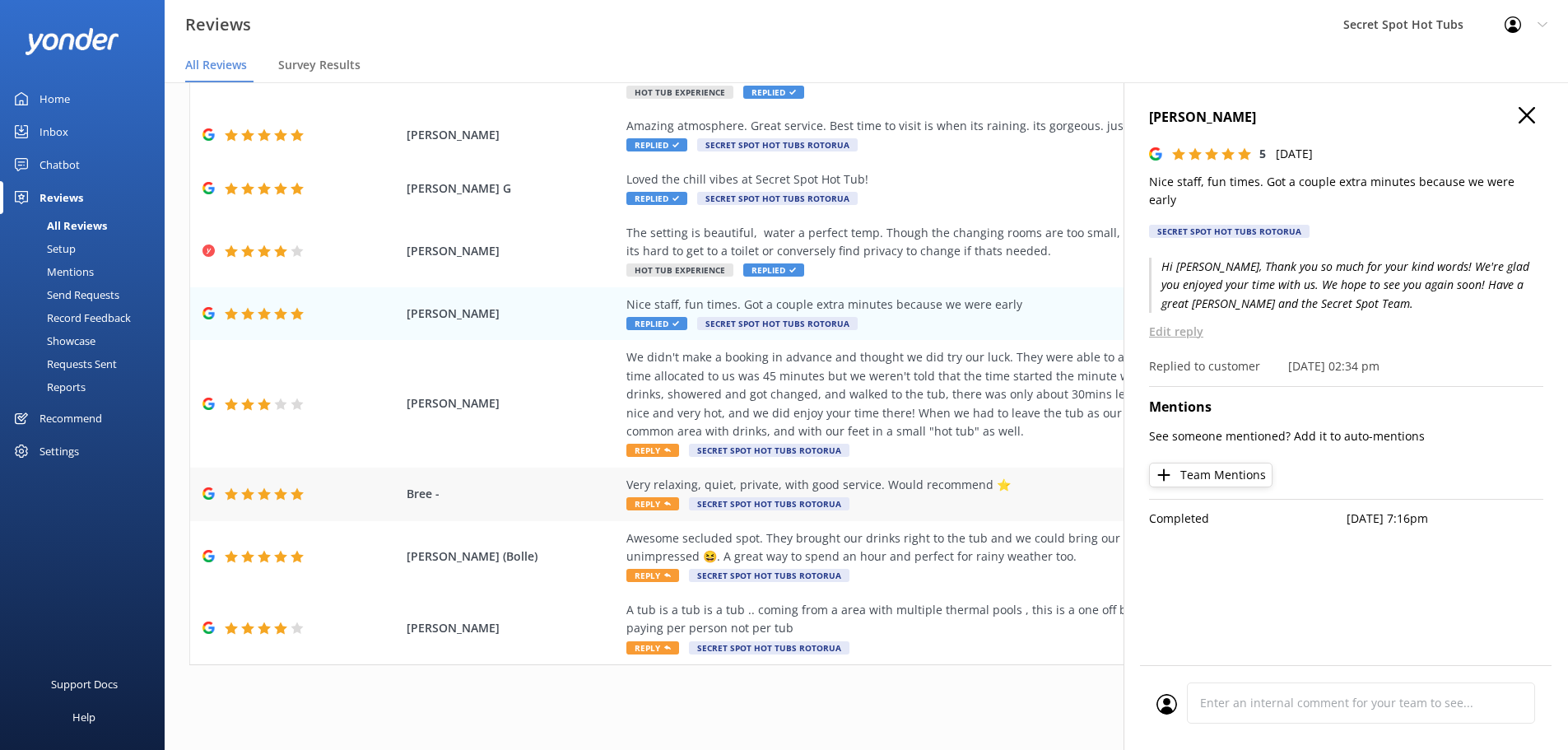
scroll to position [168, 0]
click at [638, 449] on span "Reply" at bounding box center [652, 448] width 52 height 13
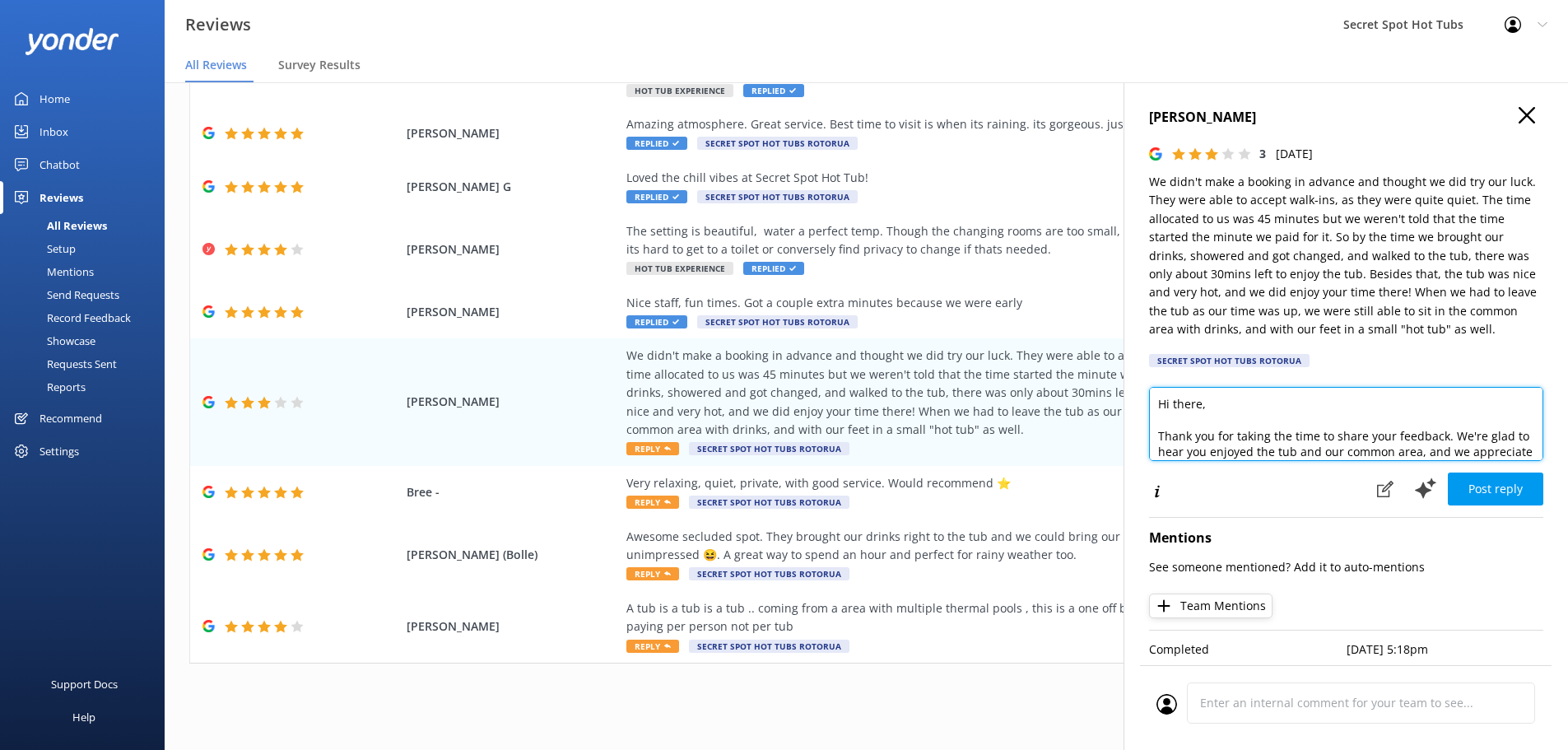
drag, startPoint x: 1202, startPoint y: 408, endPoint x: 1172, endPoint y: 405, distance: 30.1
click at [1172, 405] on textarea "Hi there, Thank you for taking the time to share your feedback. We're glad to h…" at bounding box center [1346, 424] width 394 height 74
click at [1297, 423] on textarea "Hi [PERSON_NAME], Thank you for taking the time to share your feedback. We're g…" at bounding box center [1346, 424] width 394 height 74
drag, startPoint x: 1310, startPoint y: 420, endPoint x: 1433, endPoint y: 419, distance: 123.0
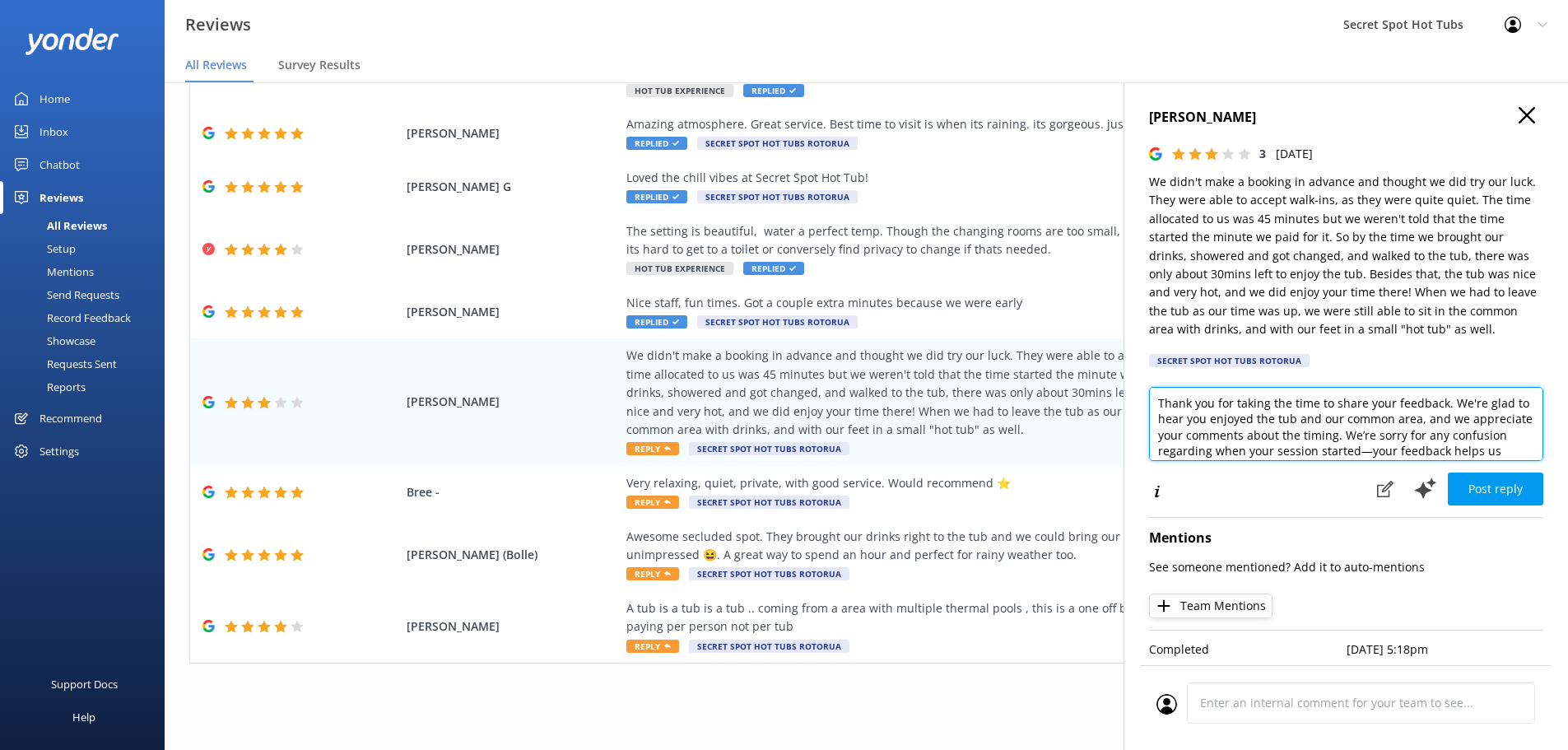
click at [1433, 419] on textarea "Hi [PERSON_NAME], Thank you for taking the time to share your feedback. We're g…" at bounding box center [1346, 424] width 394 height 74
click at [1280, 423] on textarea "Hi [PERSON_NAME], Thank you for taking the time to share your feedback. We're g…" at bounding box center [1346, 424] width 394 height 74
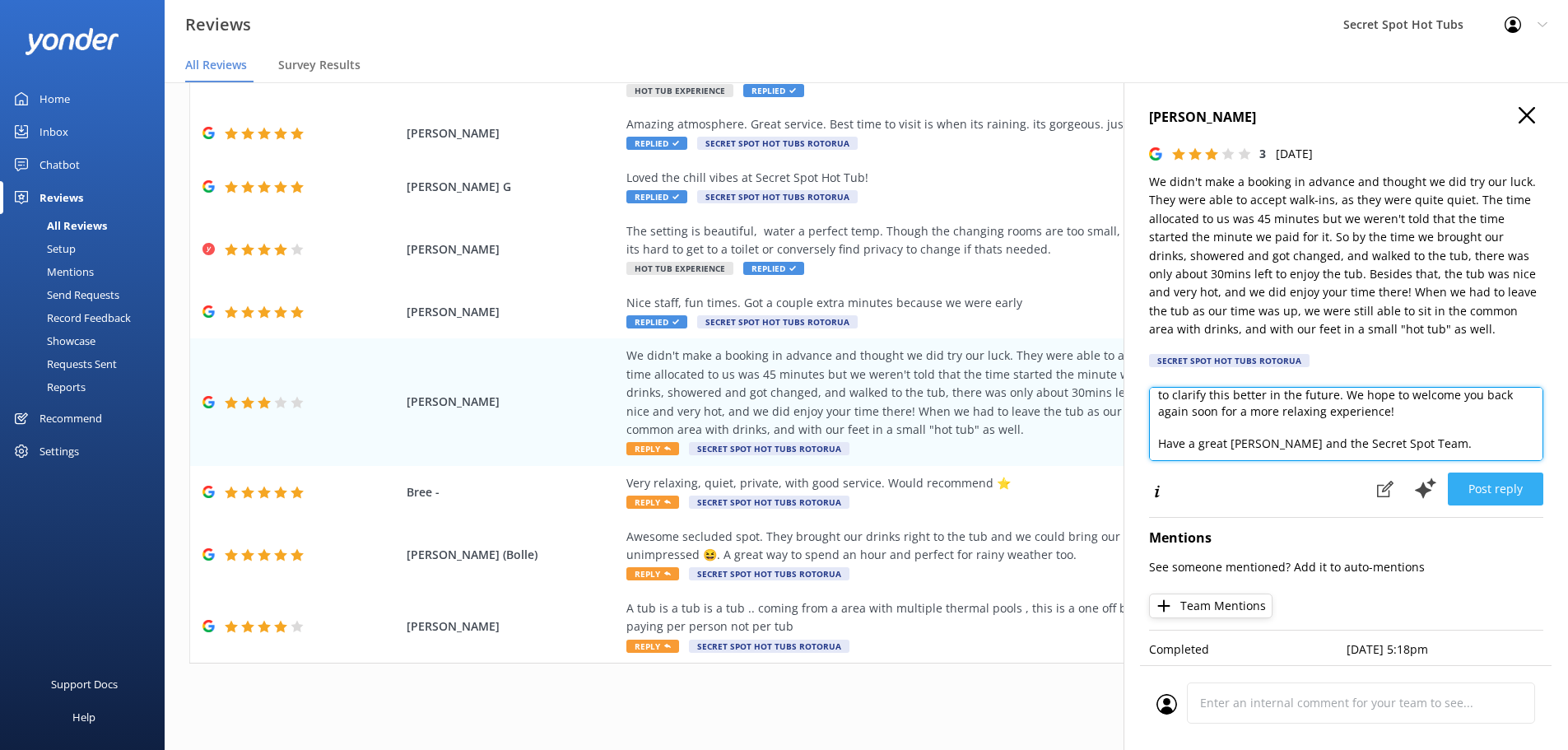
type textarea "Hi [PERSON_NAME], Thank you for taking the time to share your feedback. We're g…"
click at [1499, 492] on button "Post reply" at bounding box center [1495, 489] width 95 height 33
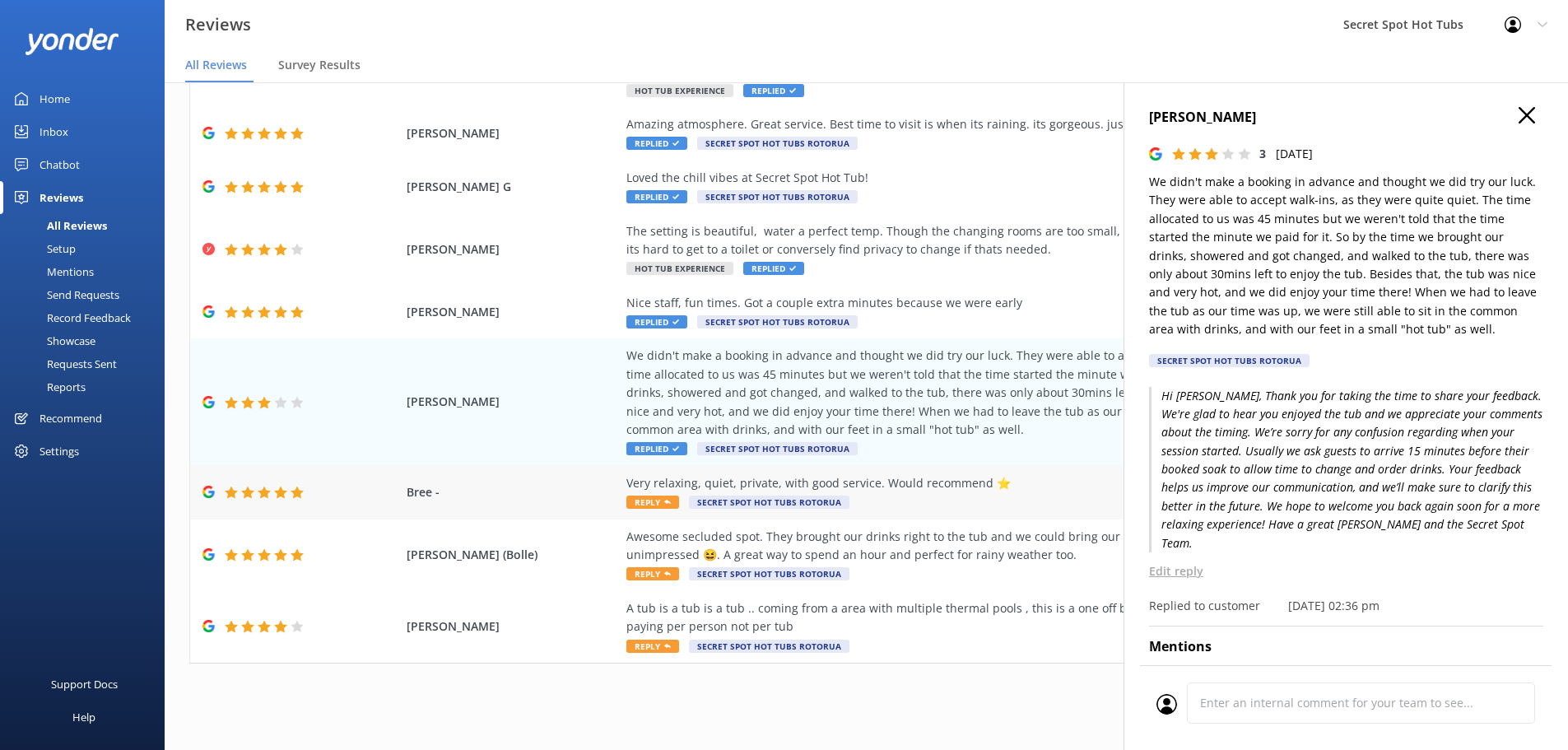
click at [650, 495] on div "Very relaxing, quiet, private, with good service. Would recommend ⭐️ Reply Secr…" at bounding box center [1001, 492] width 749 height 37
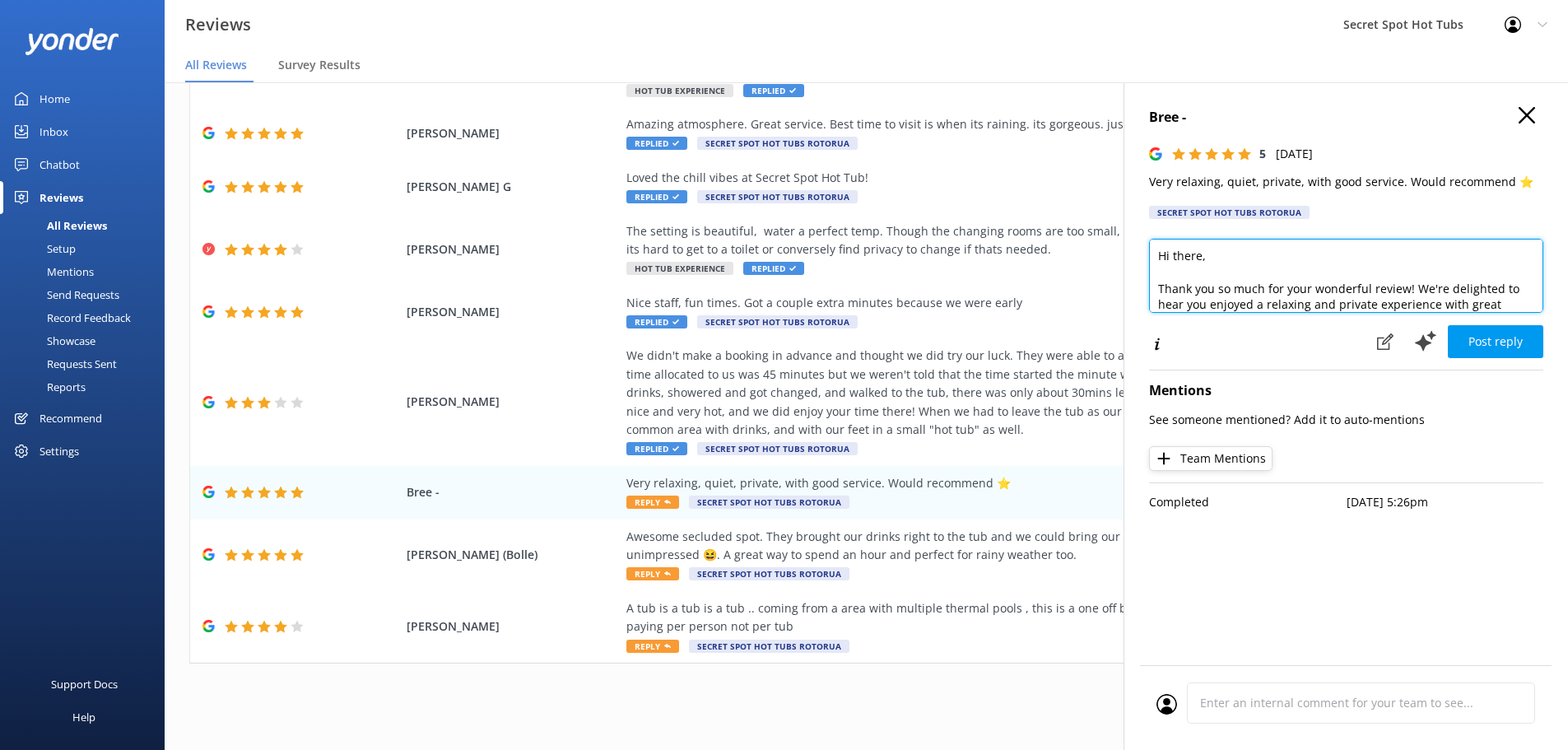
drag, startPoint x: 1202, startPoint y: 261, endPoint x: 1173, endPoint y: 250, distance: 31.0
click at [1173, 250] on textarea "Hi there, Thank you so much for your wonderful review! We're delighted to hear …" at bounding box center [1346, 276] width 394 height 74
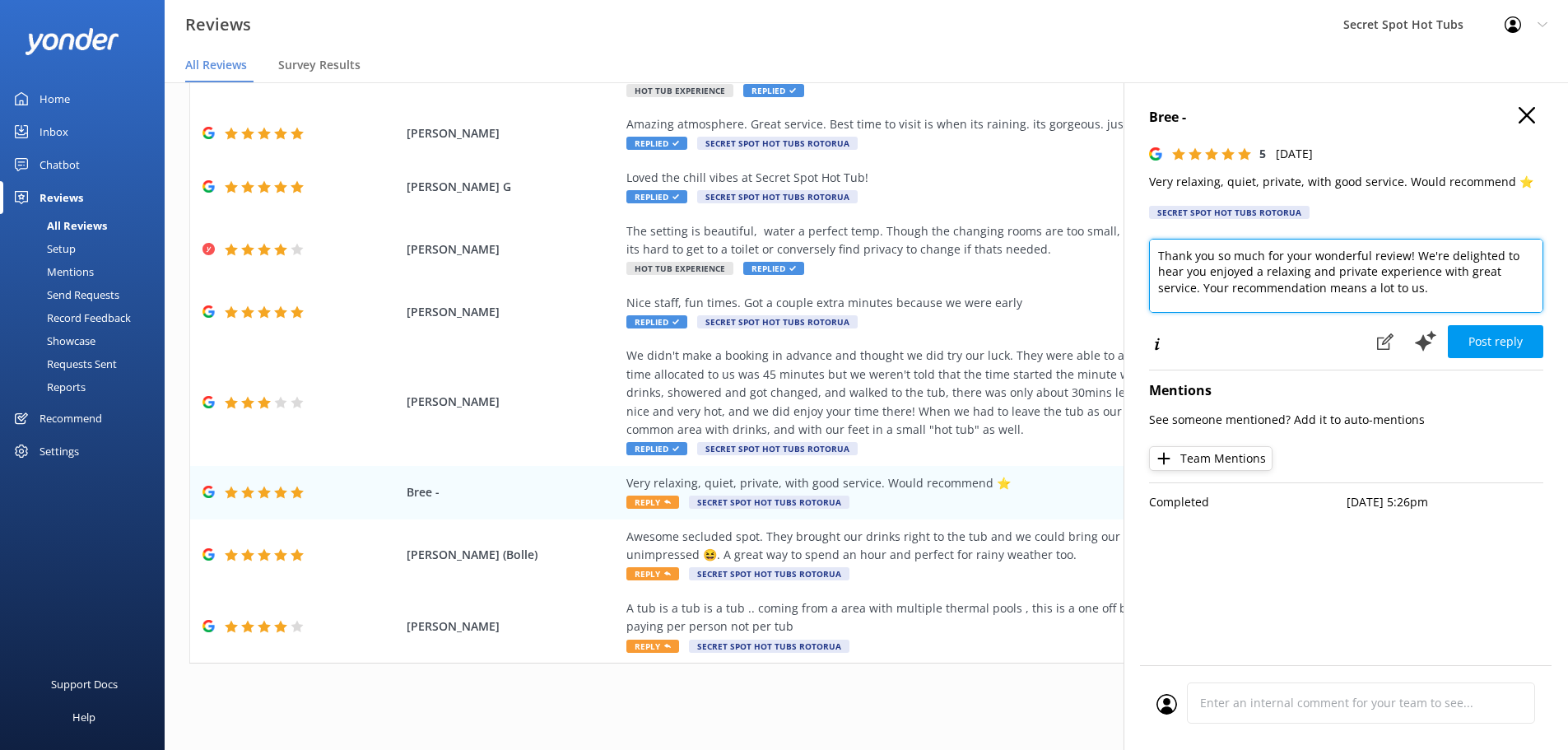
drag, startPoint x: 1310, startPoint y: 272, endPoint x: 1374, endPoint y: 269, distance: 64.1
click at [1374, 269] on textarea "Hi [PERSON_NAME], Thank you so much for your wonderful review! We're delighted …" at bounding box center [1346, 276] width 394 height 74
click at [1381, 290] on textarea "Hi [PERSON_NAME], Thank you so much for your wonderful review! We're delighted …" at bounding box center [1346, 276] width 394 height 74
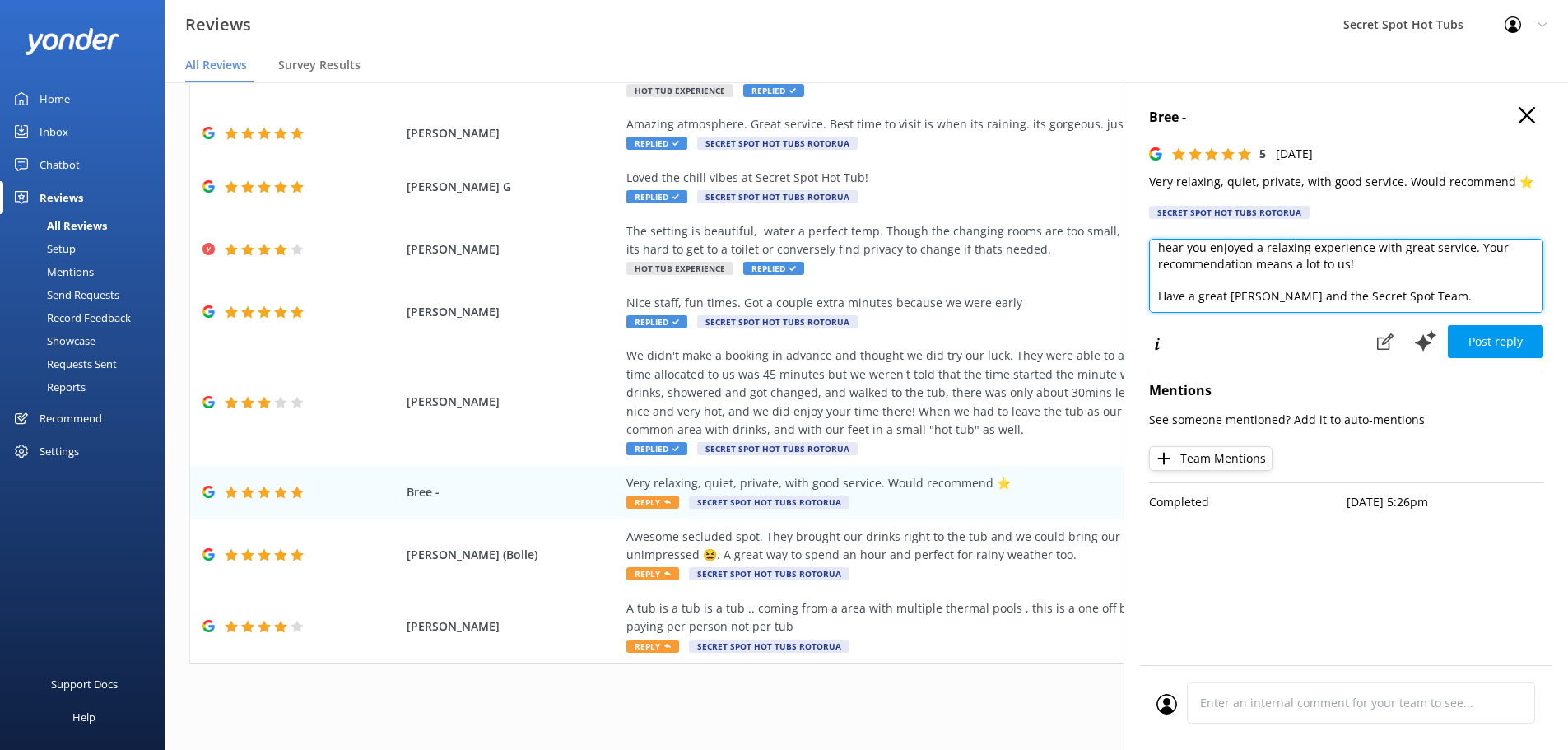
scroll to position [73, 0]
type textarea "Hi [PERSON_NAME], Thank you so much for your wonderful review! We're delighted …"
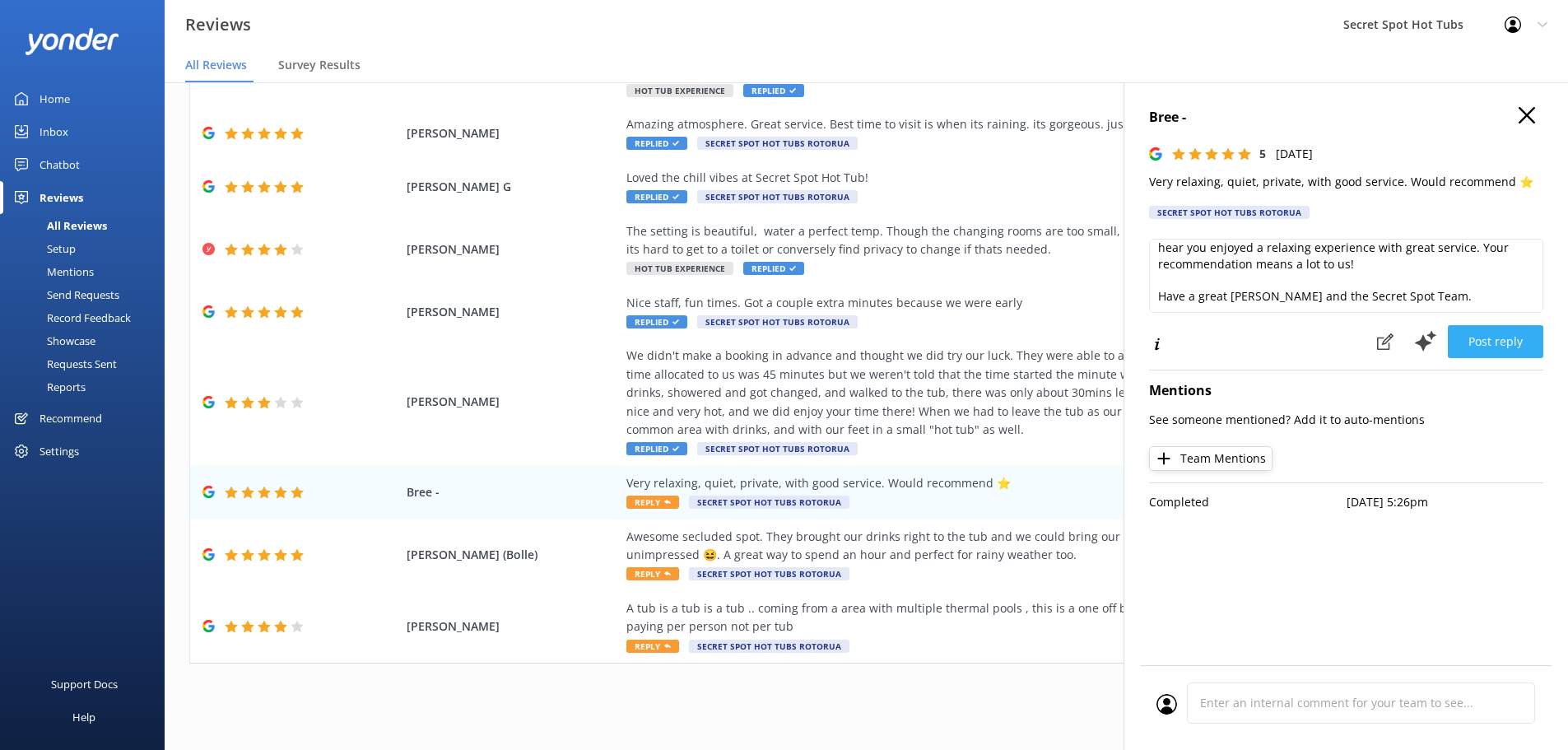
click at [1495, 351] on button "Post reply" at bounding box center [1495, 341] width 95 height 33
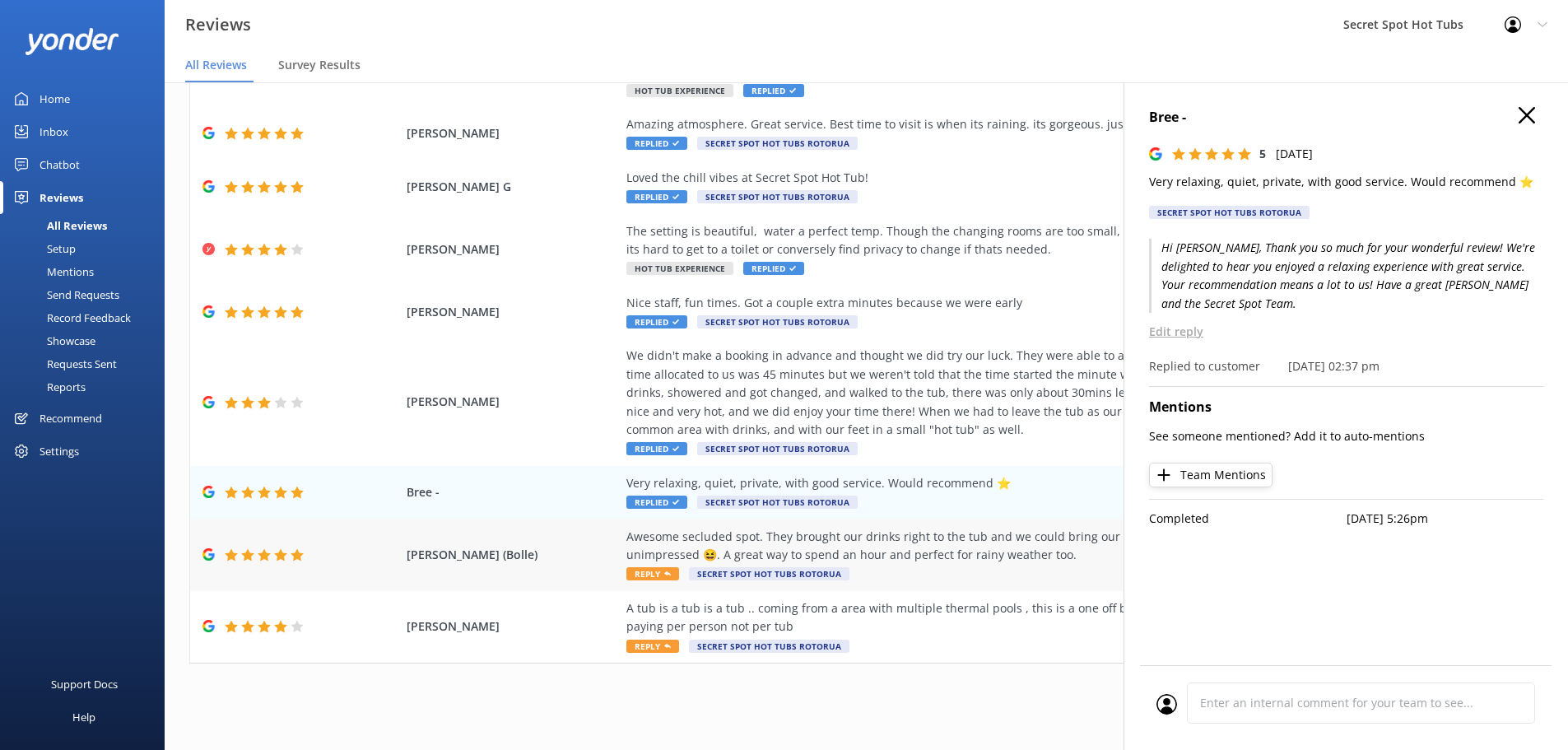
click at [649, 567] on span "Reply" at bounding box center [652, 573] width 52 height 13
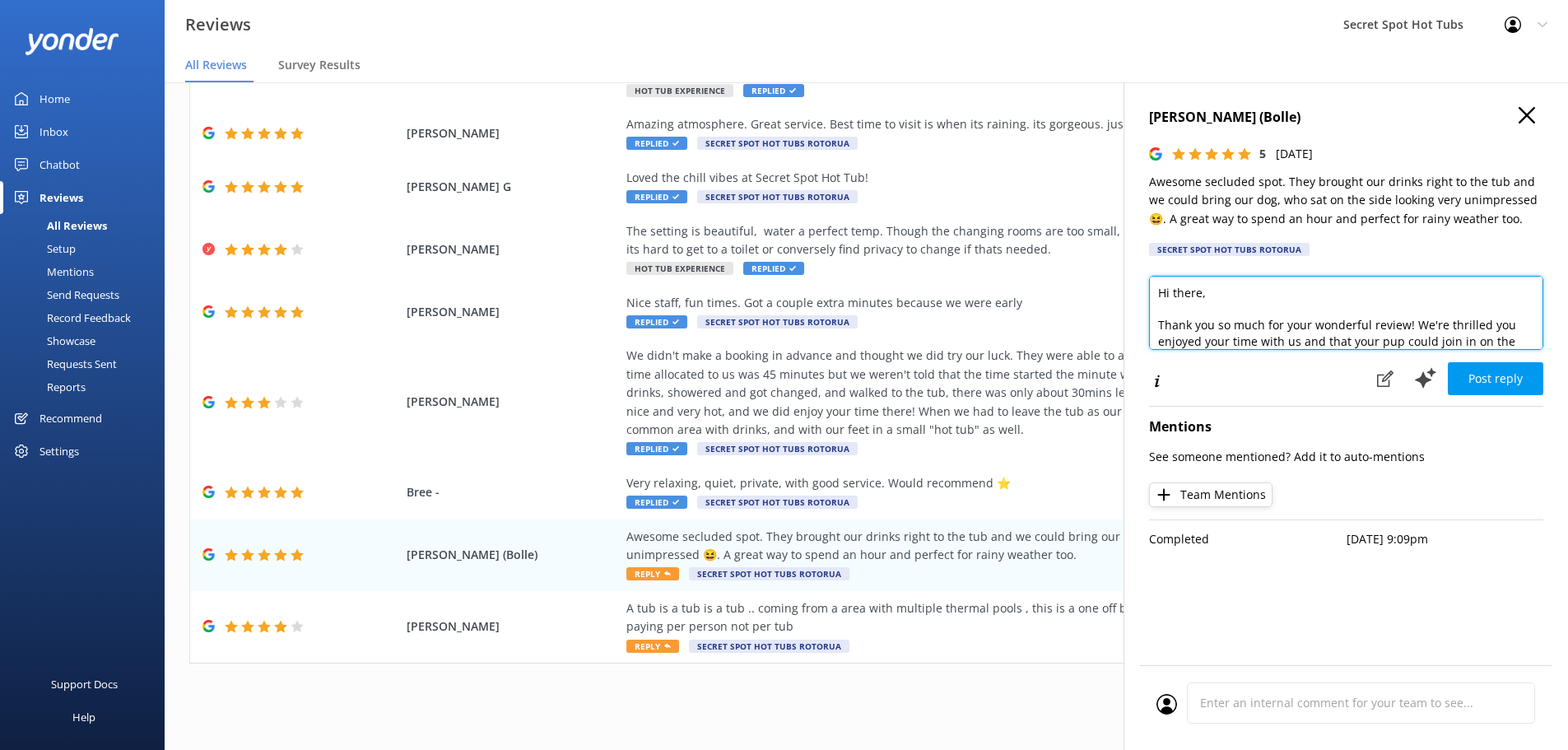
click at [1200, 294] on textarea "Hi there, Thank you so much for your wonderful review! We're thrilled you enjoy…" at bounding box center [1346, 313] width 394 height 74
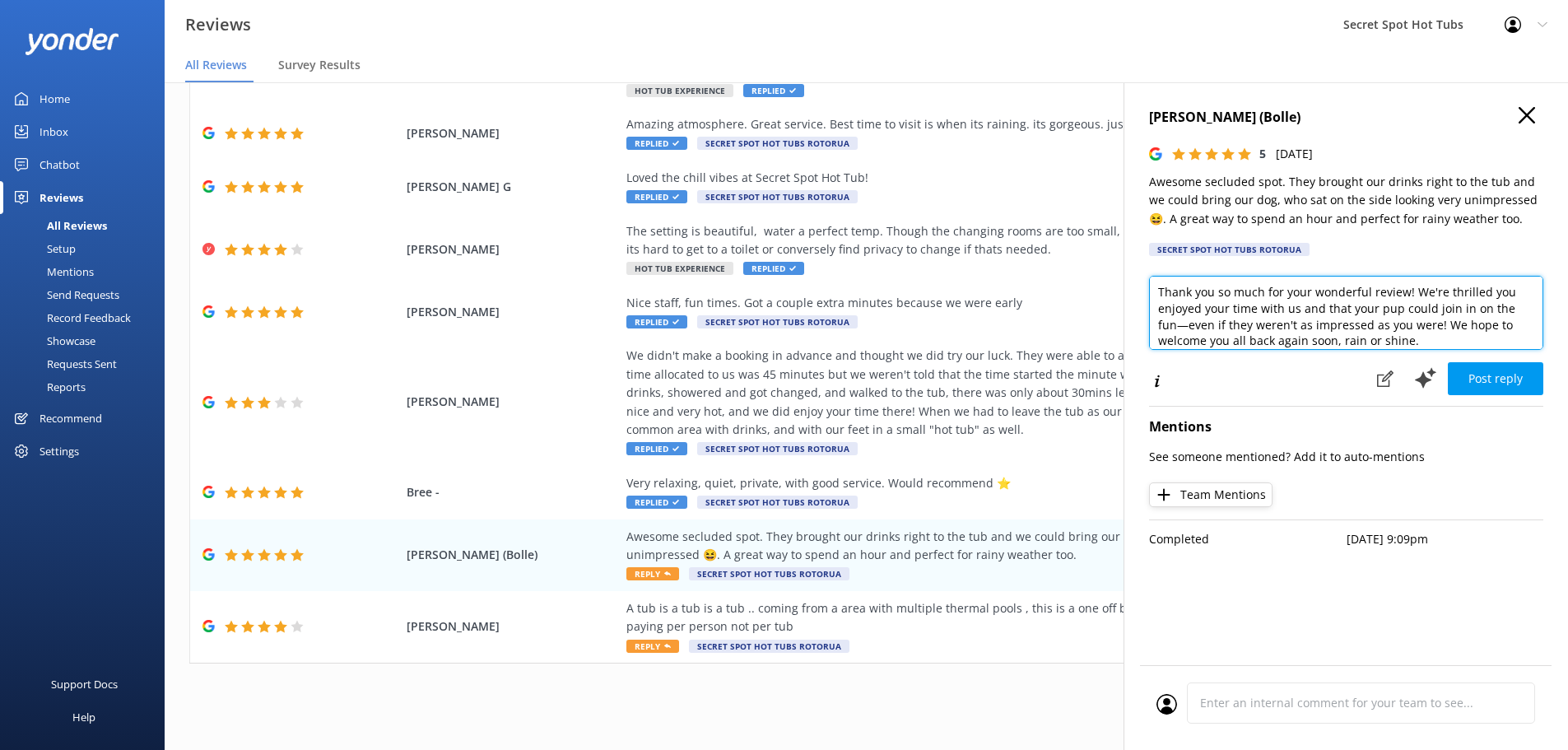
click at [1189, 324] on textarea "Hi [PERSON_NAME], Thank you so much for your wonderful review! We're thrilled y…" at bounding box center [1346, 313] width 394 height 74
click at [1421, 344] on textarea "Hi [PERSON_NAME], Thank you so much for your wonderful review! We're thrilled y…" at bounding box center [1346, 313] width 394 height 74
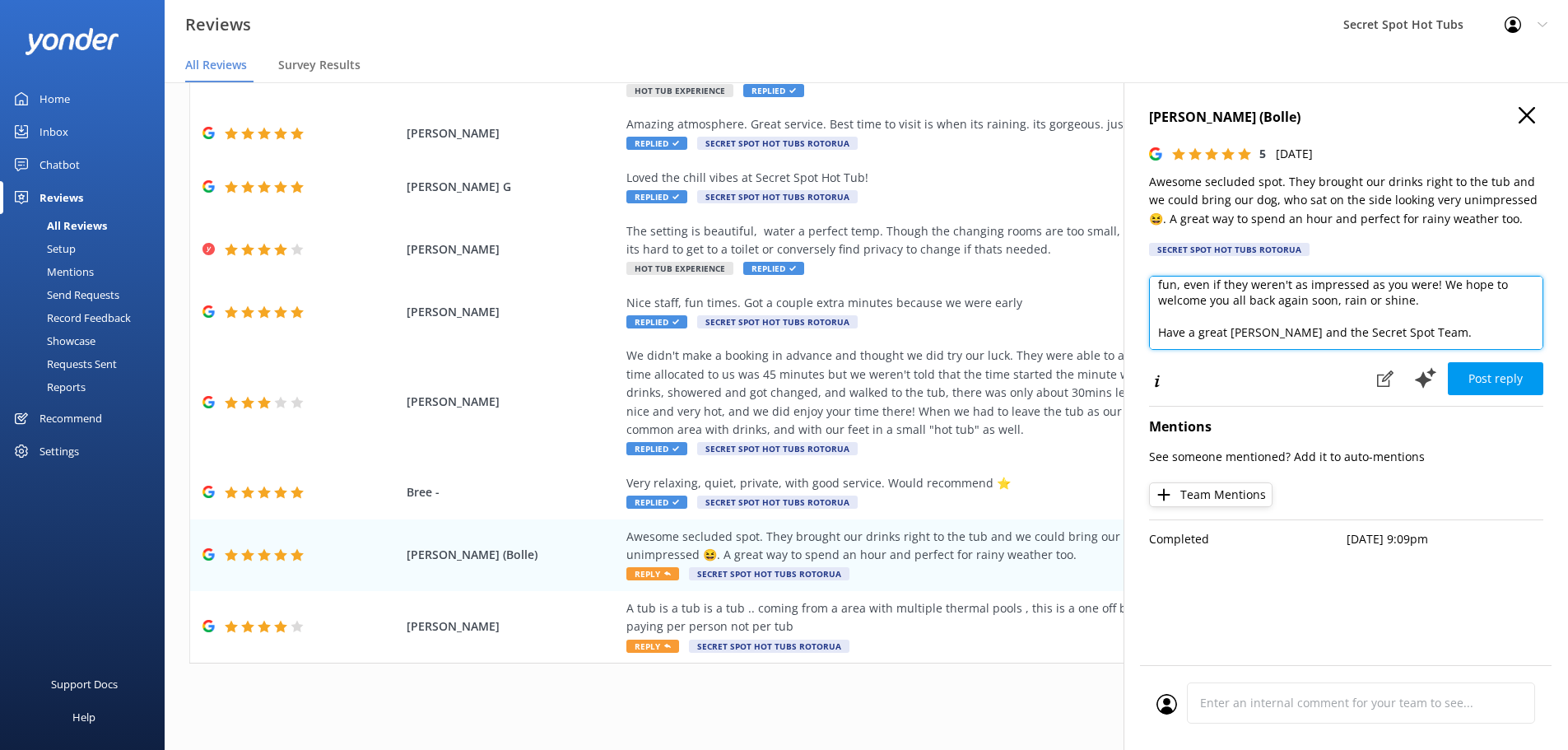
scroll to position [68, 0]
drag, startPoint x: 1337, startPoint y: 344, endPoint x: 1333, endPoint y: 305, distance: 39.2
click at [1333, 305] on textarea "Hi [PERSON_NAME], Thank you so much for your wonderful review! We're thrilled y…" at bounding box center [1346, 313] width 394 height 74
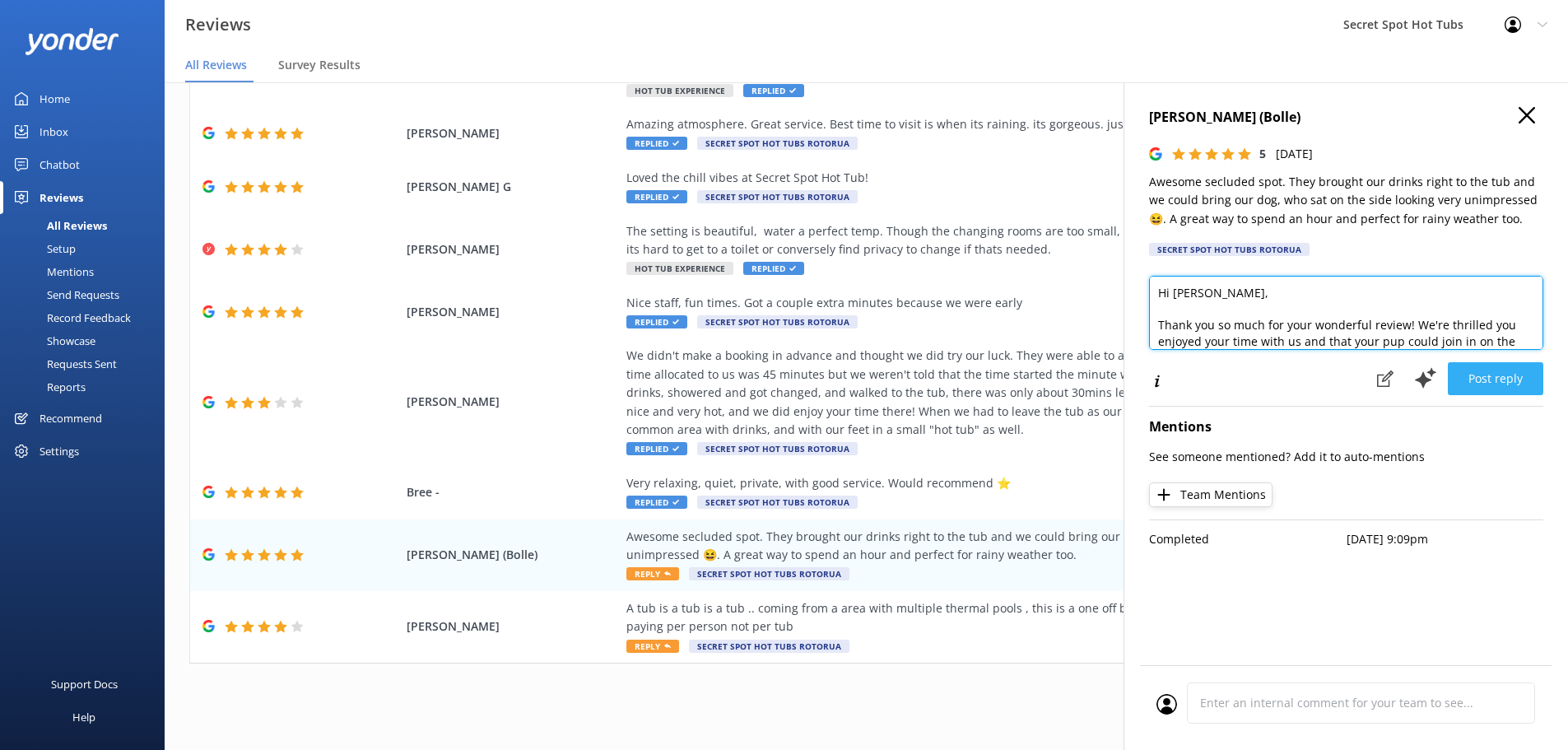
type textarea "Hi [PERSON_NAME], Thank you so much for your wonderful review! We're thrilled y…"
click at [1500, 379] on button "Post reply" at bounding box center [1495, 379] width 95 height 33
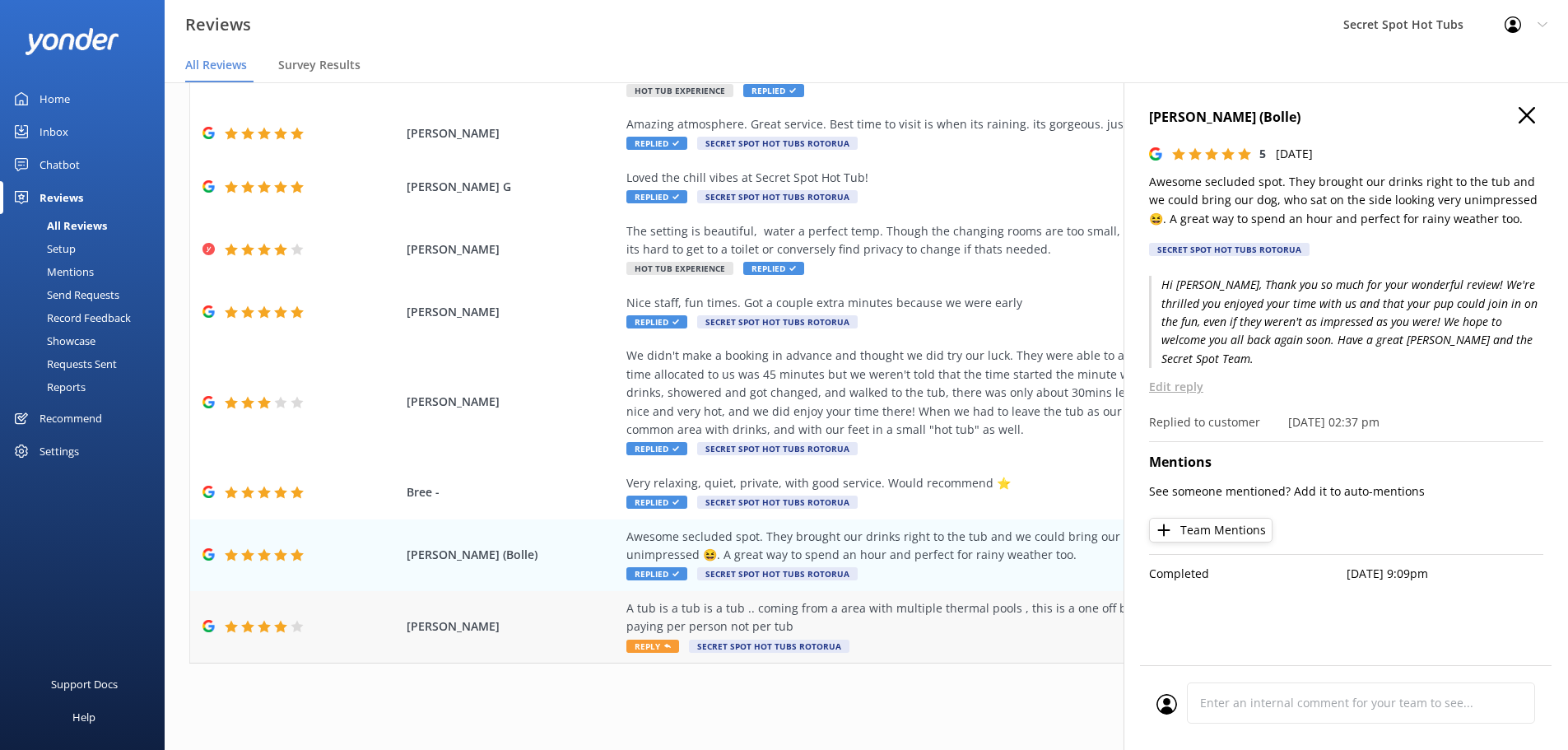
click at [648, 642] on span "Reply" at bounding box center [652, 645] width 52 height 13
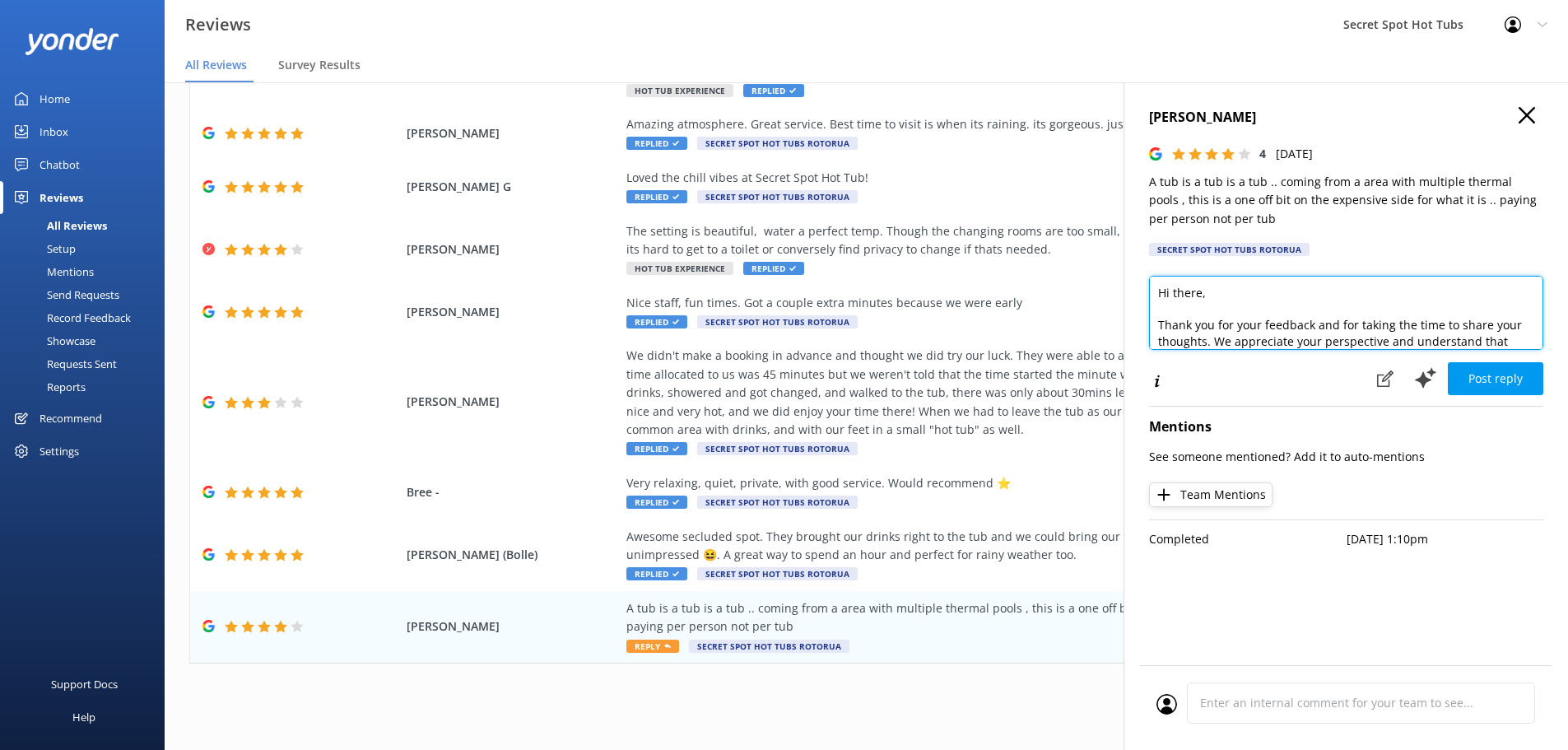
click at [1202, 296] on textarea "Hi there, Thank you for your feedback and for taking the time to share your tho…" at bounding box center [1346, 313] width 394 height 74
type textarea "Hi [PERSON_NAME], Thank you for your feedback and for taking the time to share …"
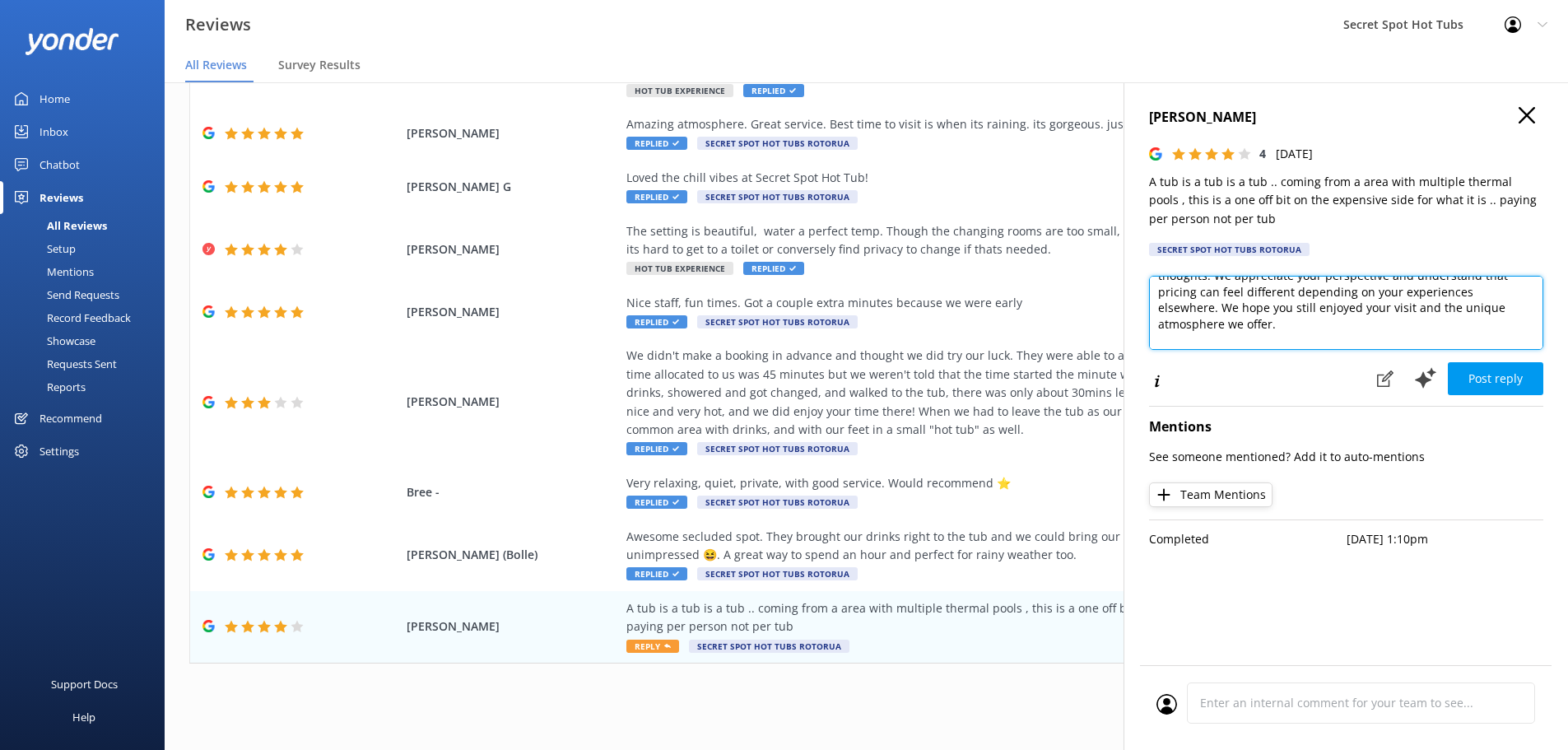
scroll to position [99, 0]
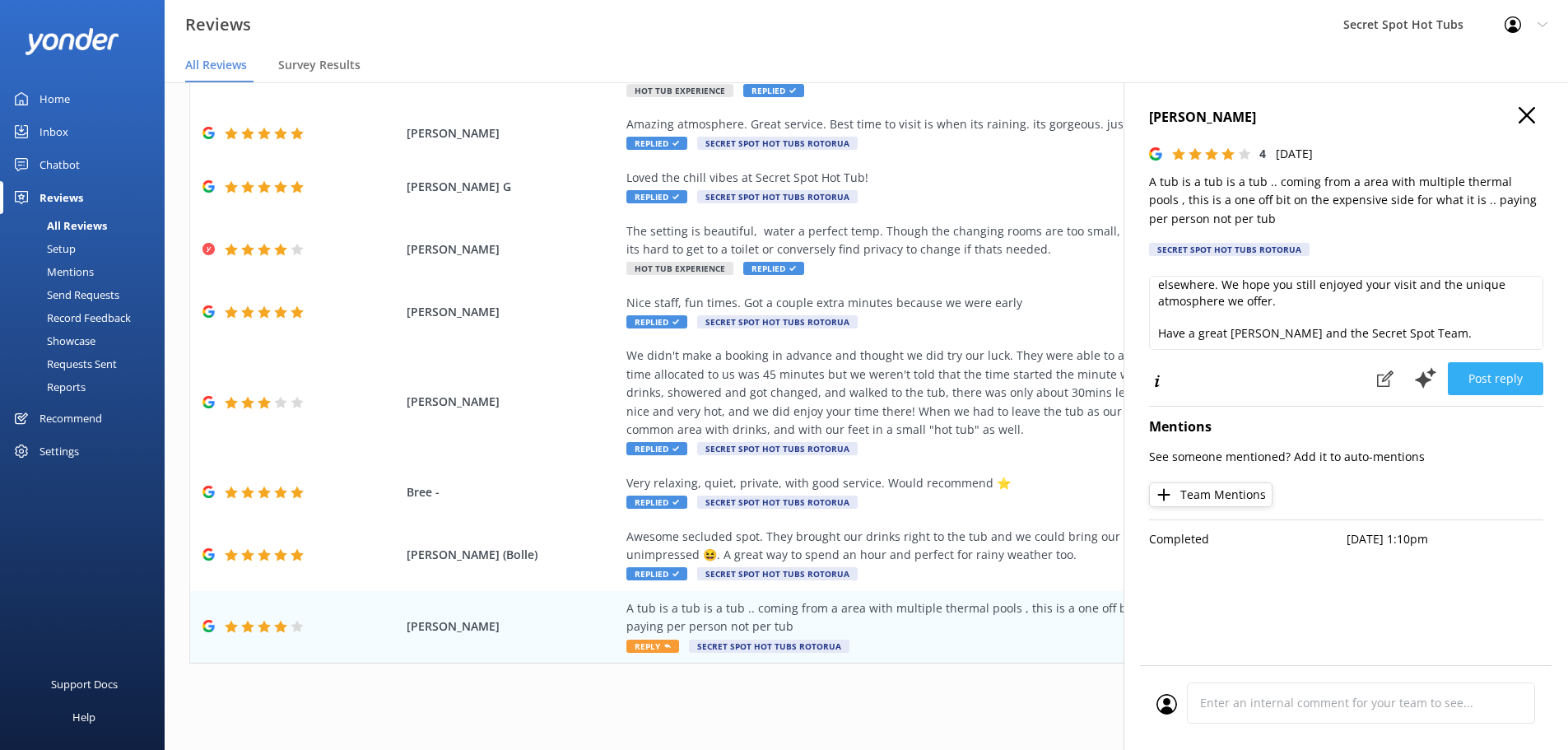
click at [1510, 375] on button "Post reply" at bounding box center [1495, 379] width 95 height 33
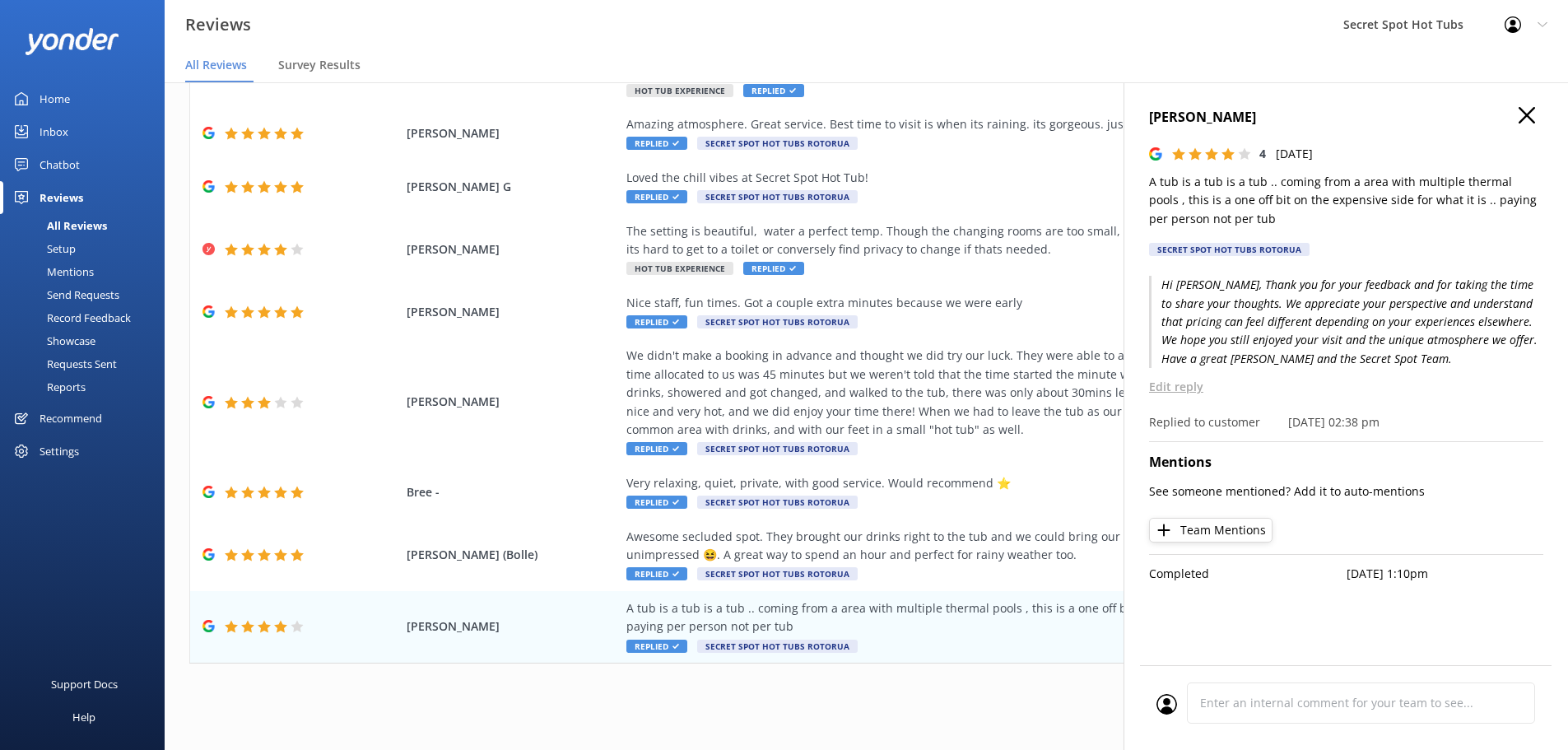
click at [1528, 112] on icon "button" at bounding box center [1527, 115] width 16 height 16
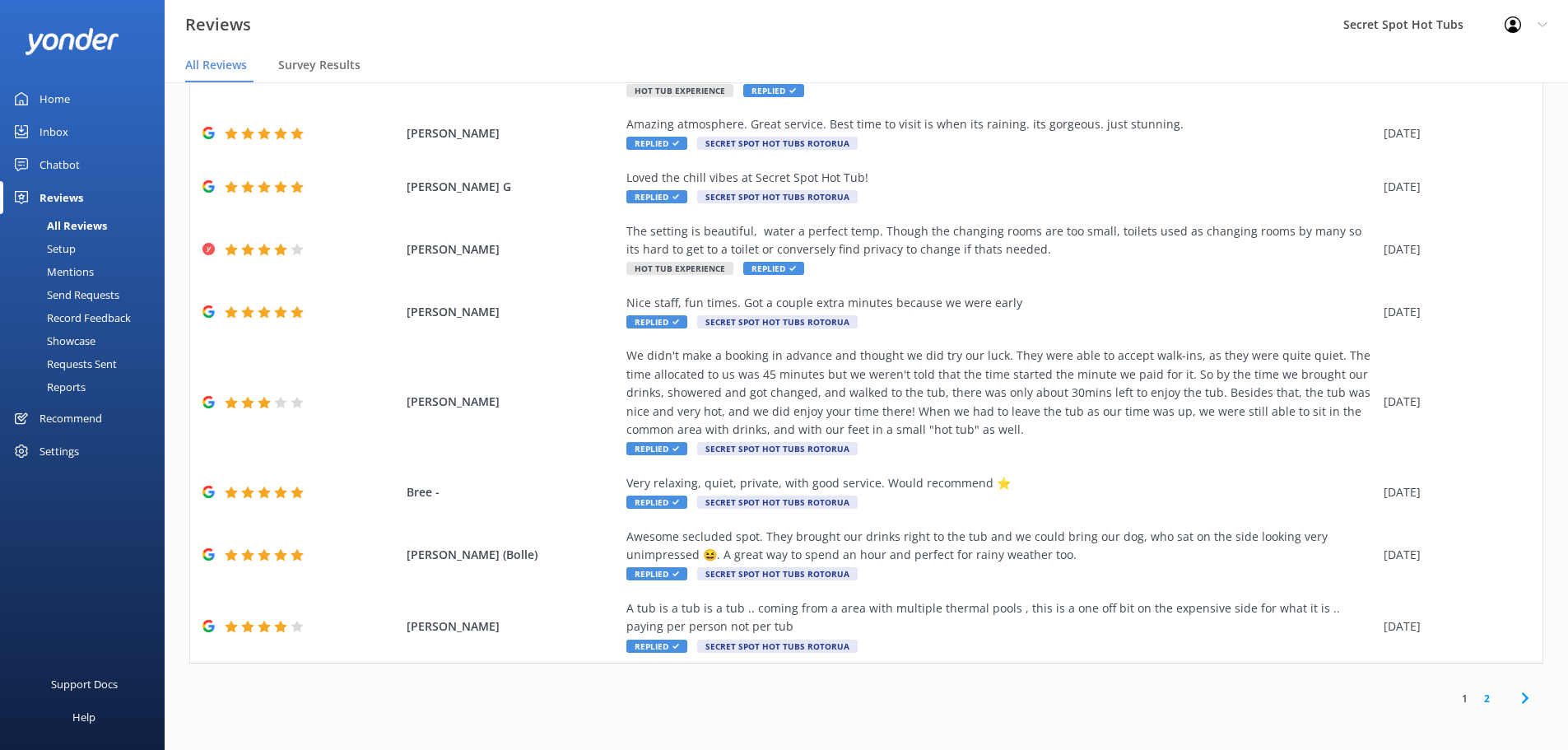
click at [1477, 695] on link "2" at bounding box center [1487, 698] width 22 height 15
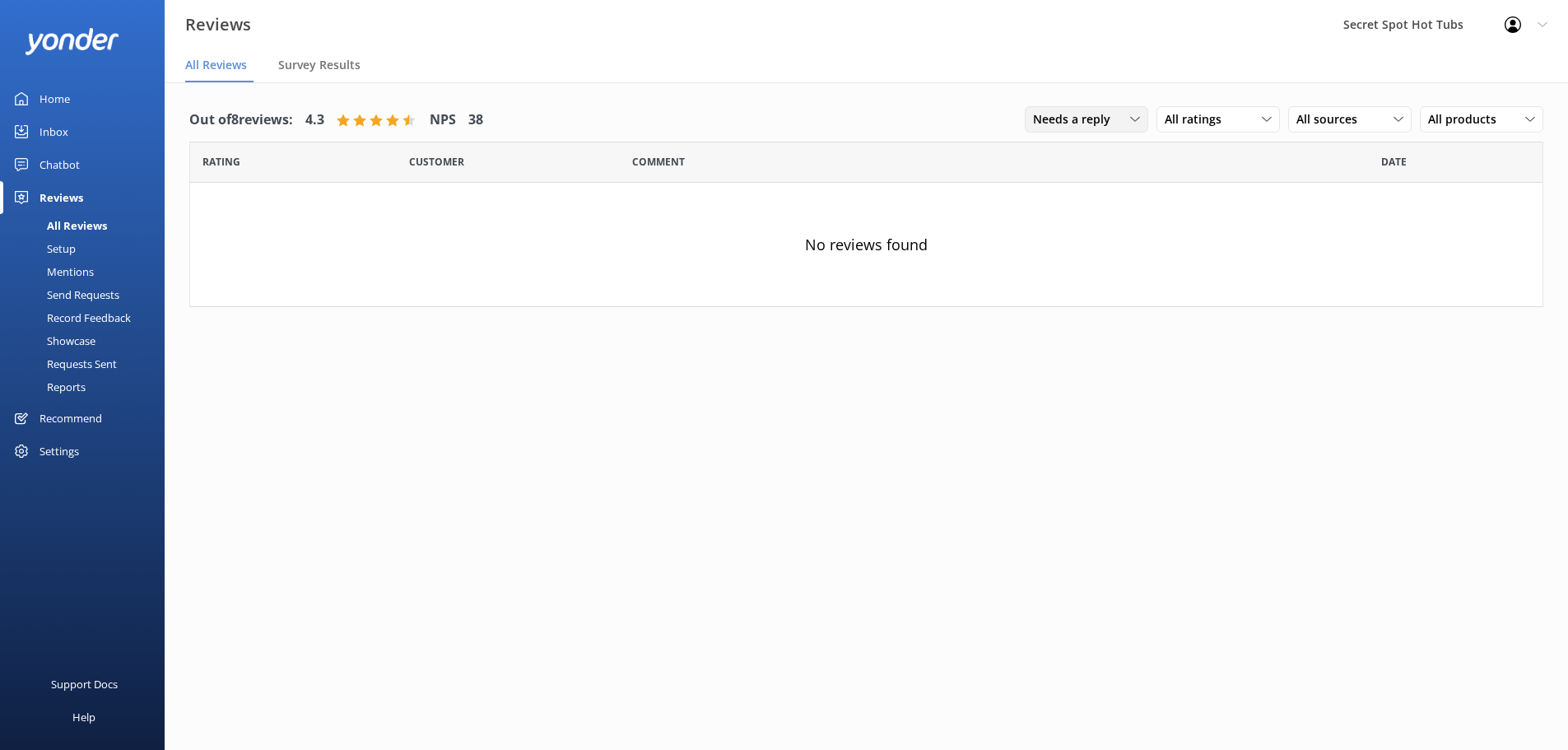
click at [1106, 115] on span "Needs a reply" at bounding box center [1077, 119] width 88 height 18
click at [1096, 176] on link "Needs a reply" at bounding box center [1099, 186] width 147 height 33
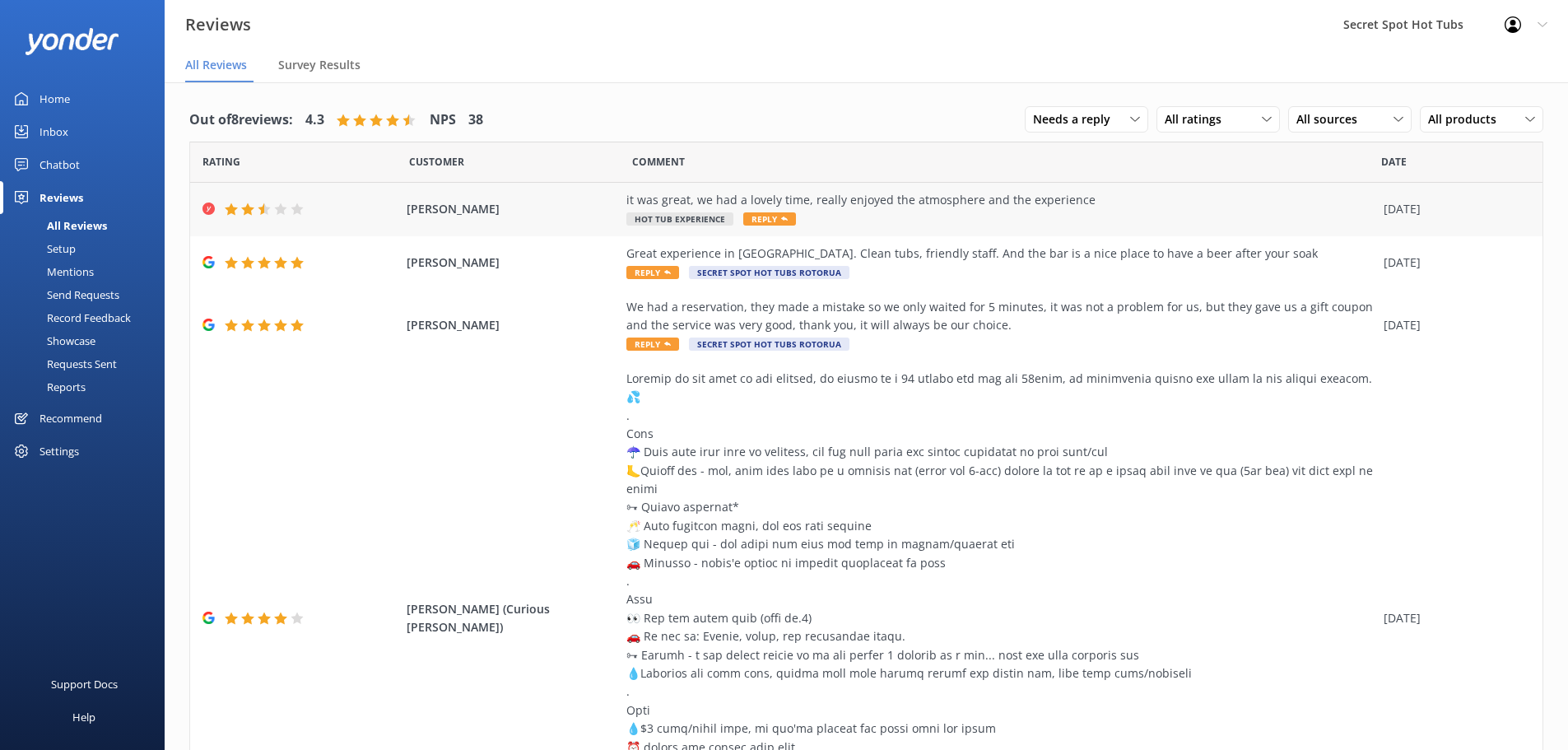
click at [745, 215] on span "Reply" at bounding box center [769, 218] width 52 height 13
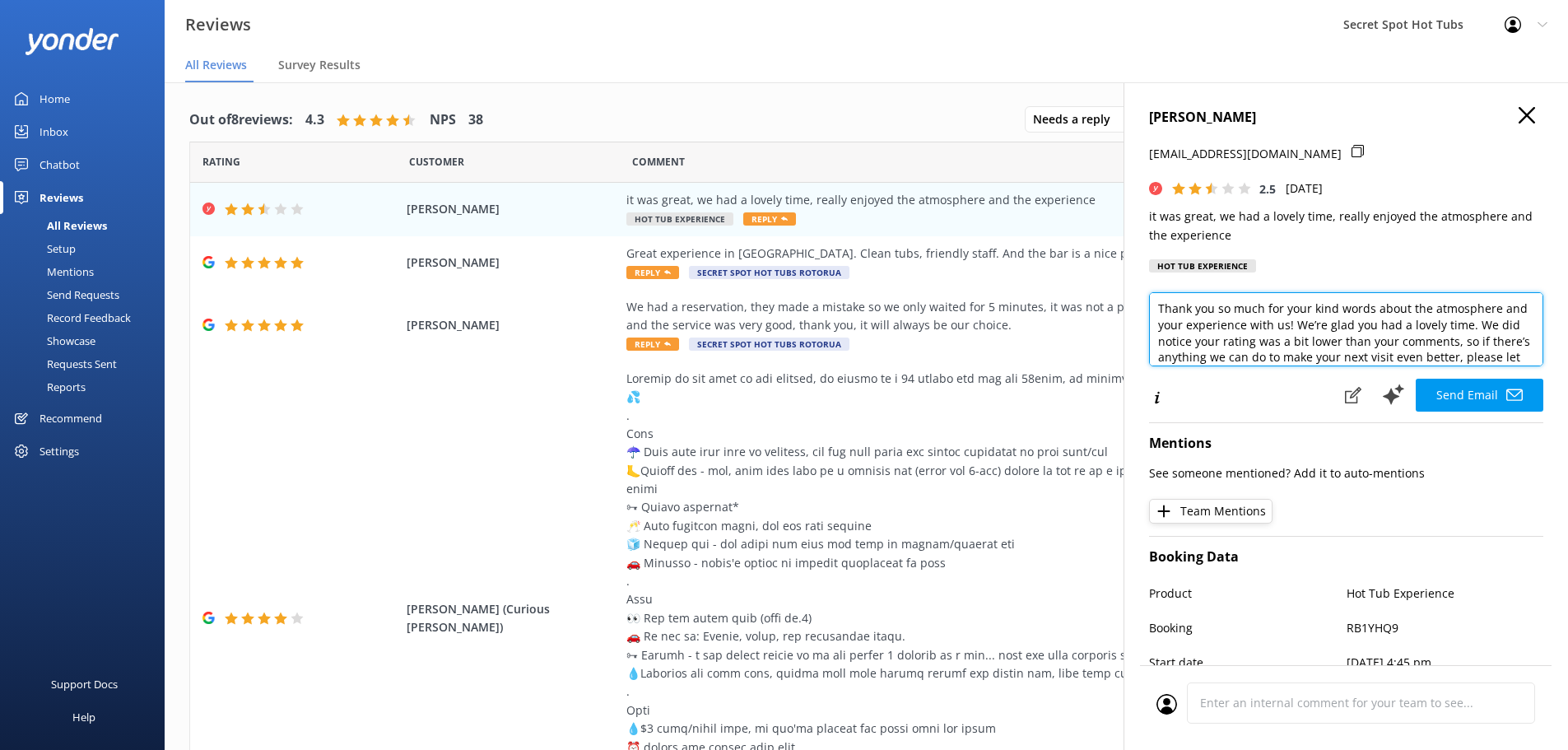
scroll to position [66, 0]
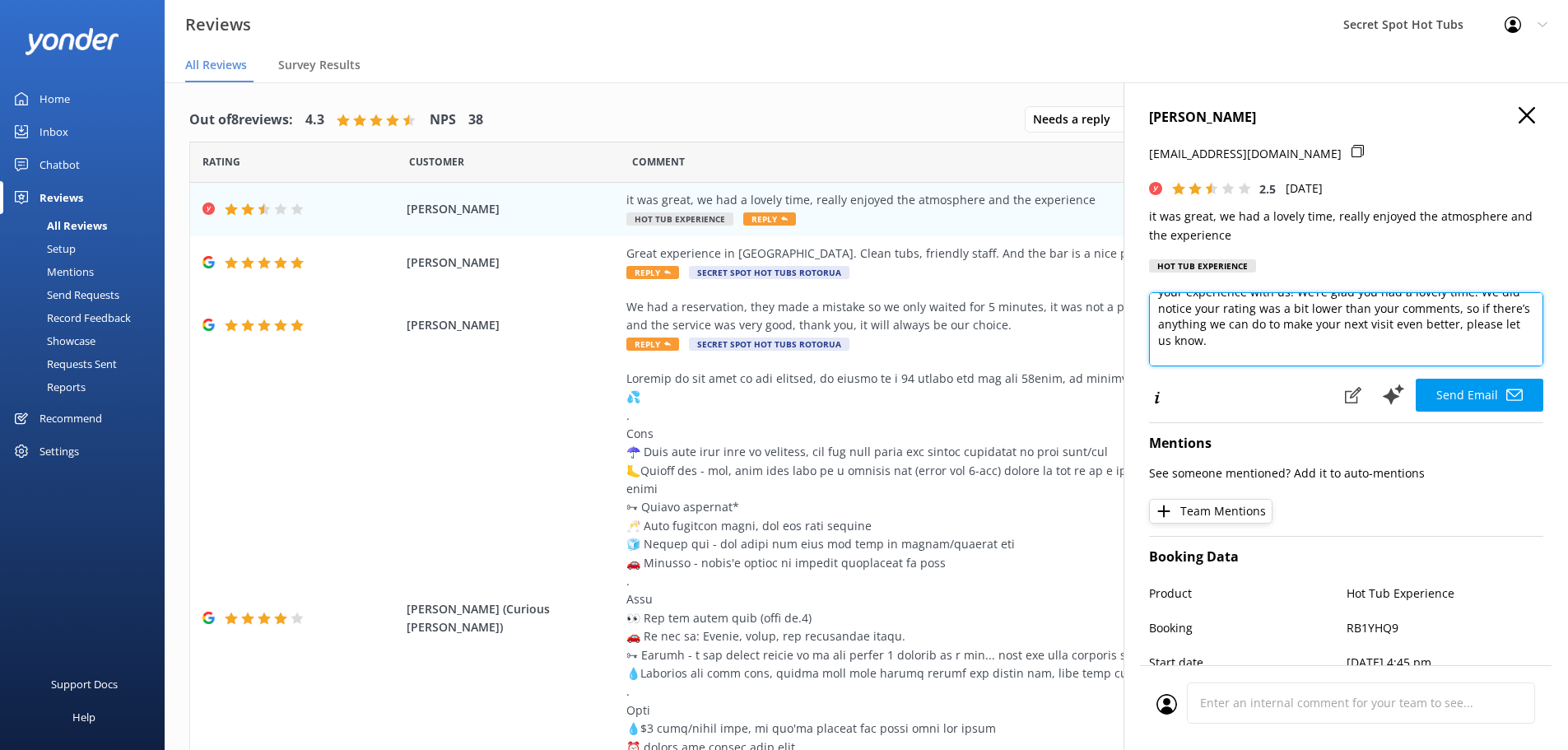
click at [1306, 341] on textarea "Hi [PERSON_NAME], Thank you so much for your kind words about the atmosphere an…" at bounding box center [1346, 329] width 394 height 74
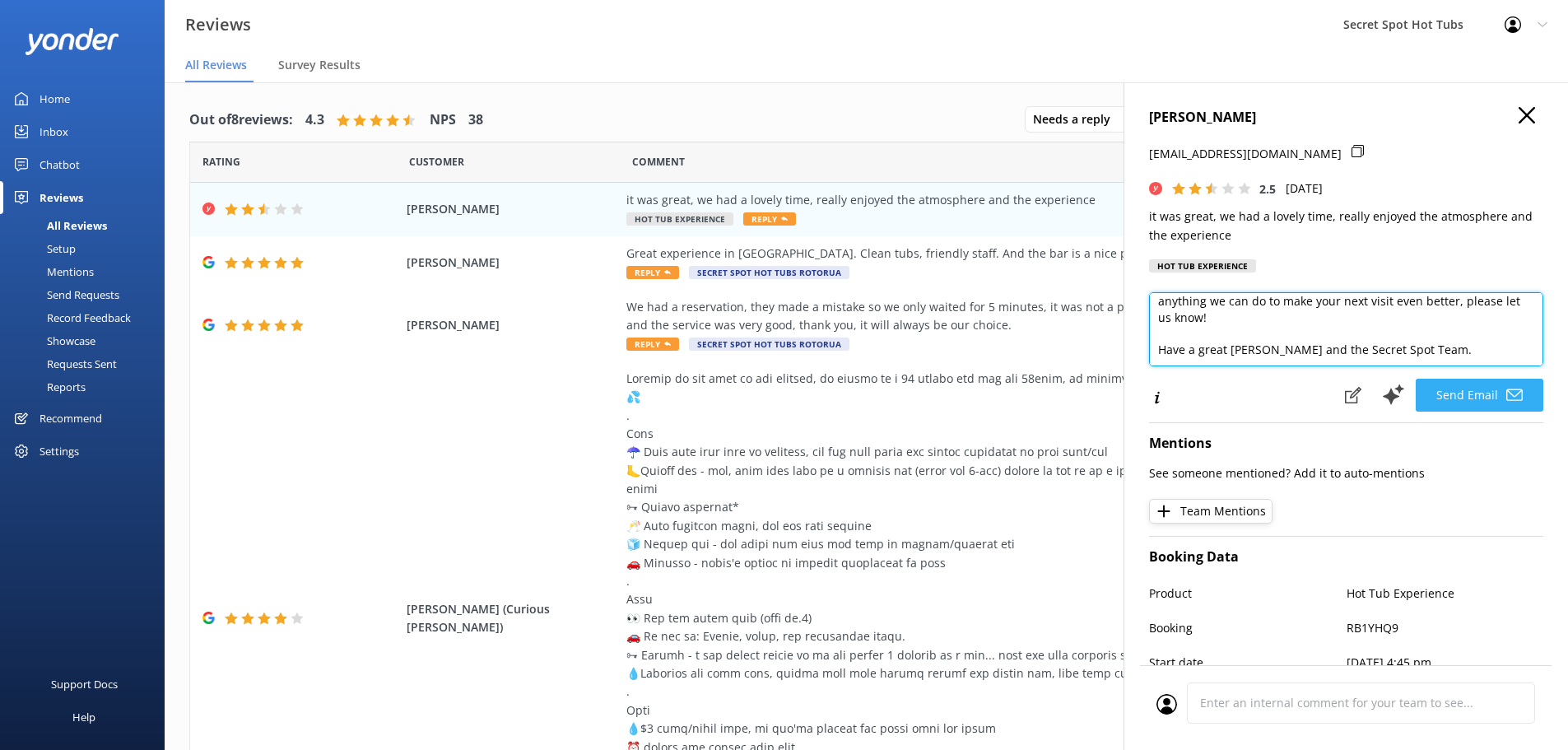
type textarea "Hi [PERSON_NAME], Thank you so much for your kind words about the atmosphere an…"
click at [1439, 393] on button "Send Email" at bounding box center [1480, 395] width 128 height 33
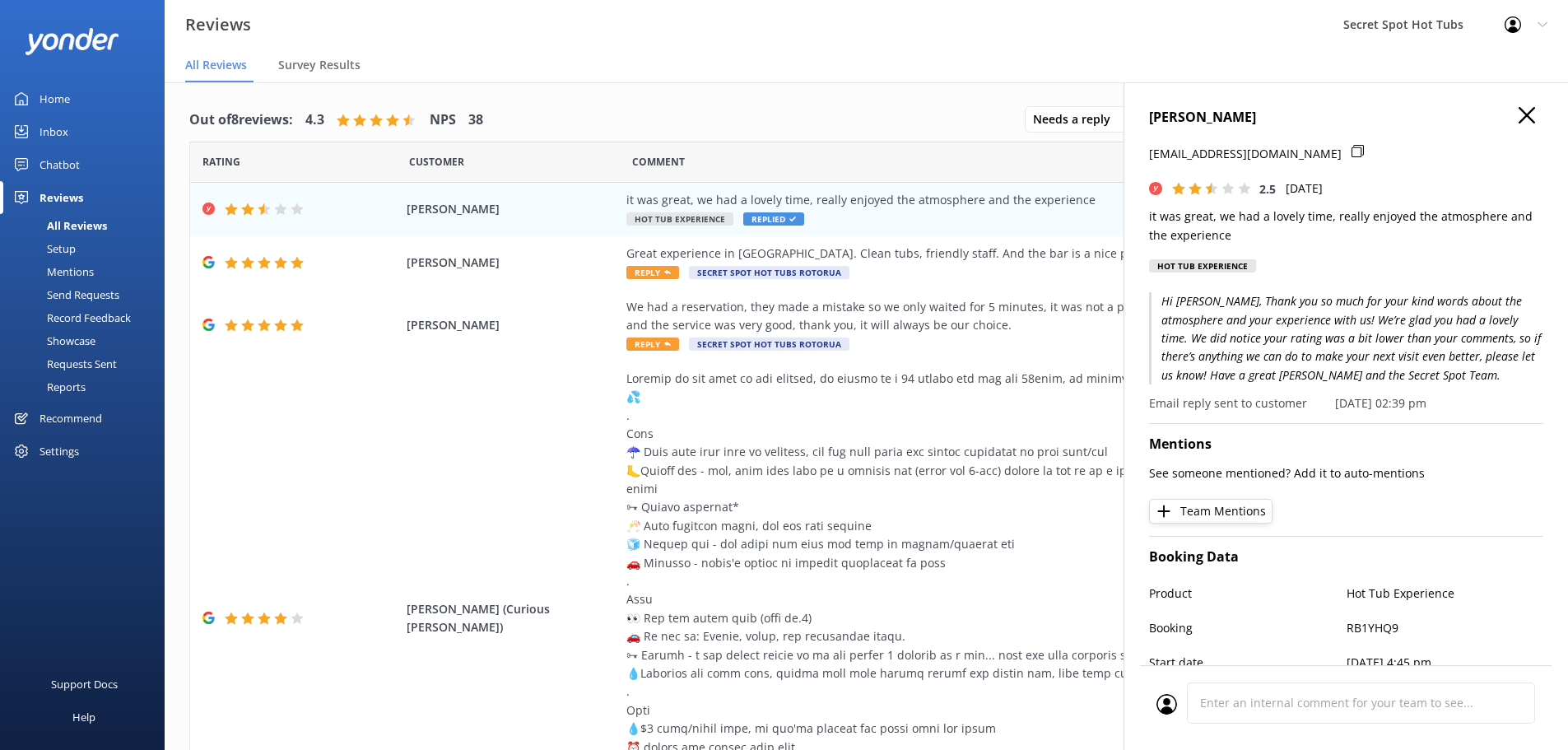
click at [1519, 113] on icon "button" at bounding box center [1527, 115] width 16 height 16
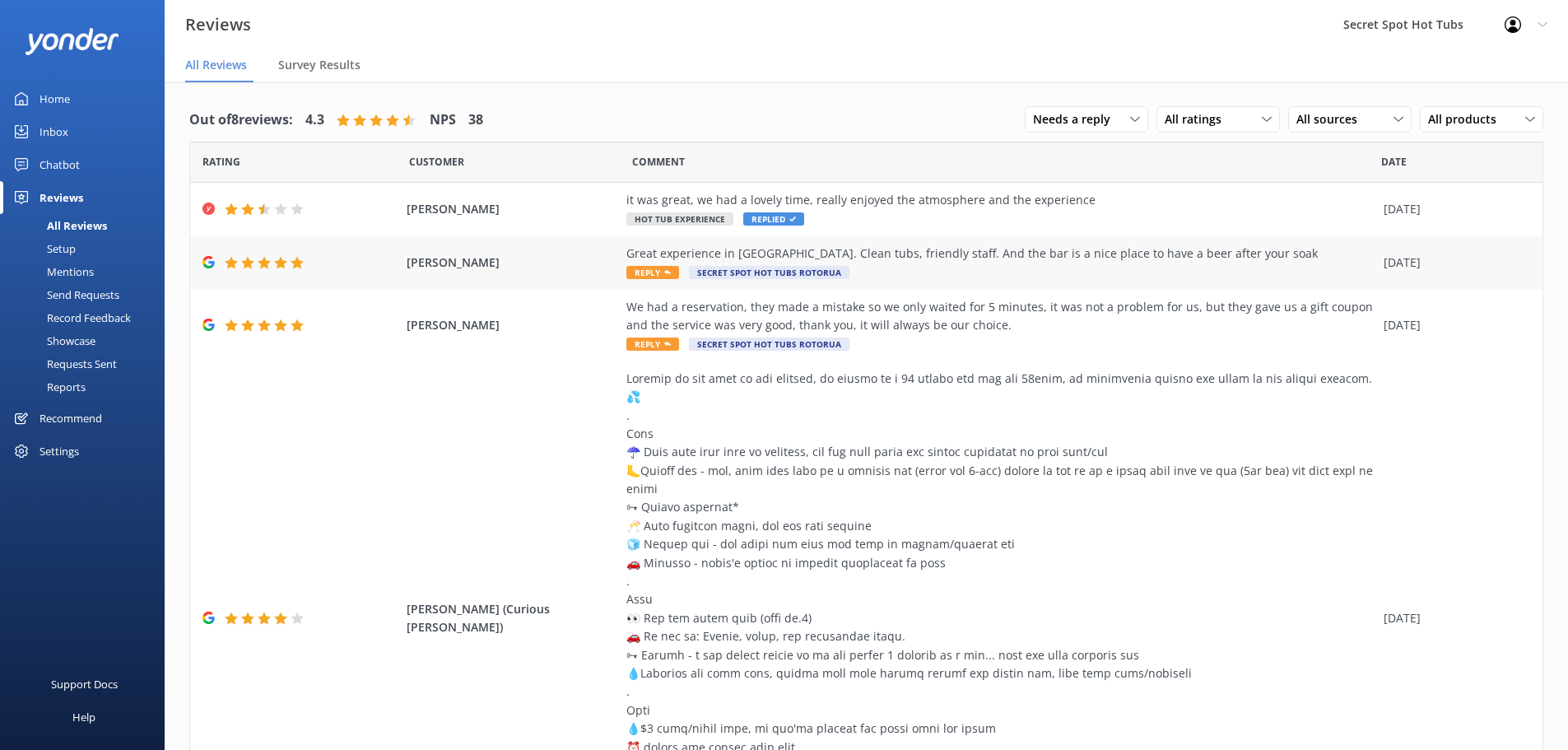
click at [653, 265] on div "Great experience in [GEOGRAPHIC_DATA]. Clean tubs, friendly staff. And the bar …" at bounding box center [1001, 263] width 749 height 37
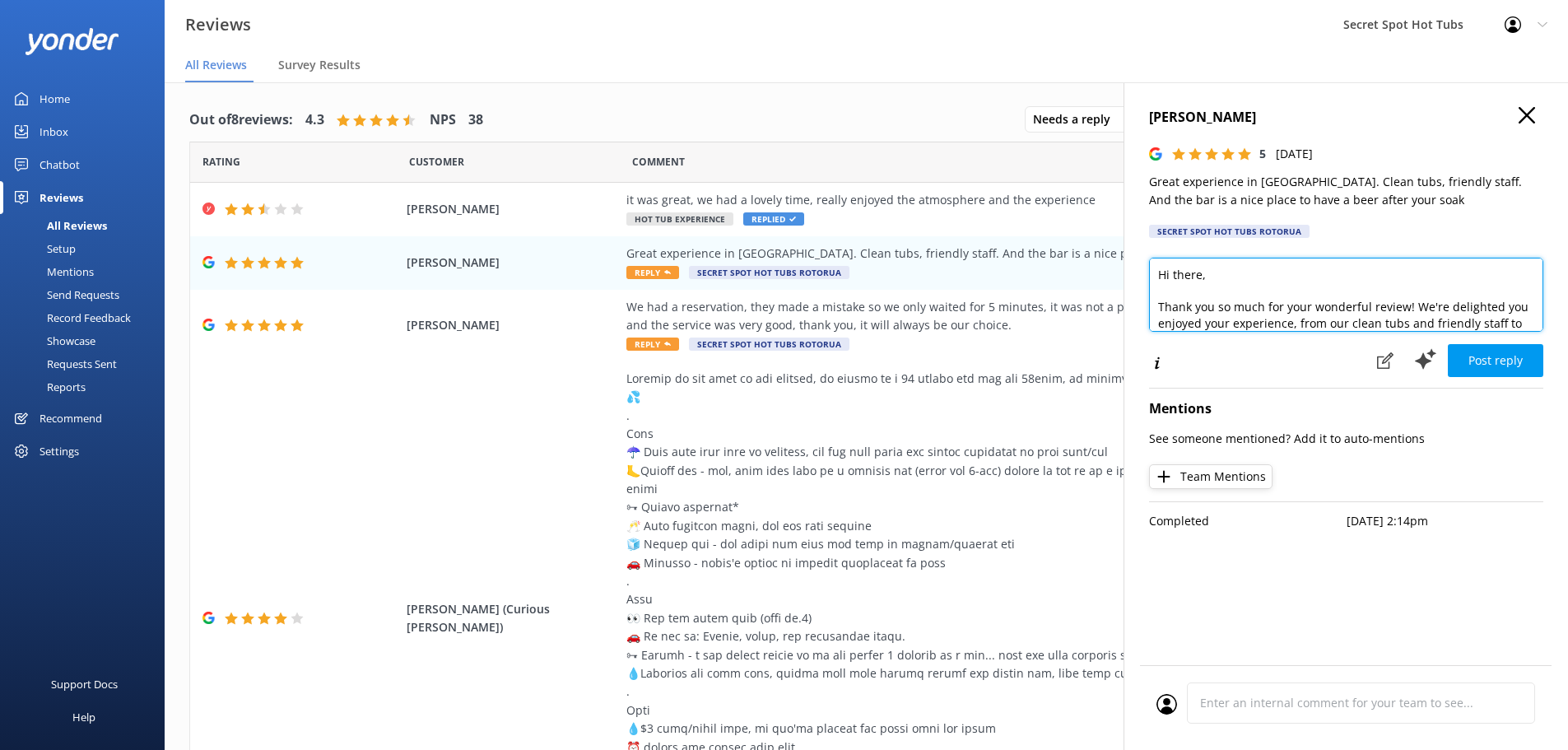
drag, startPoint x: 1202, startPoint y: 277, endPoint x: 1173, endPoint y: 271, distance: 29.6
click at [1173, 271] on textarea "Hi there, Thank you so much for your wonderful review! We're delighted you enjo…" at bounding box center [1346, 295] width 394 height 74
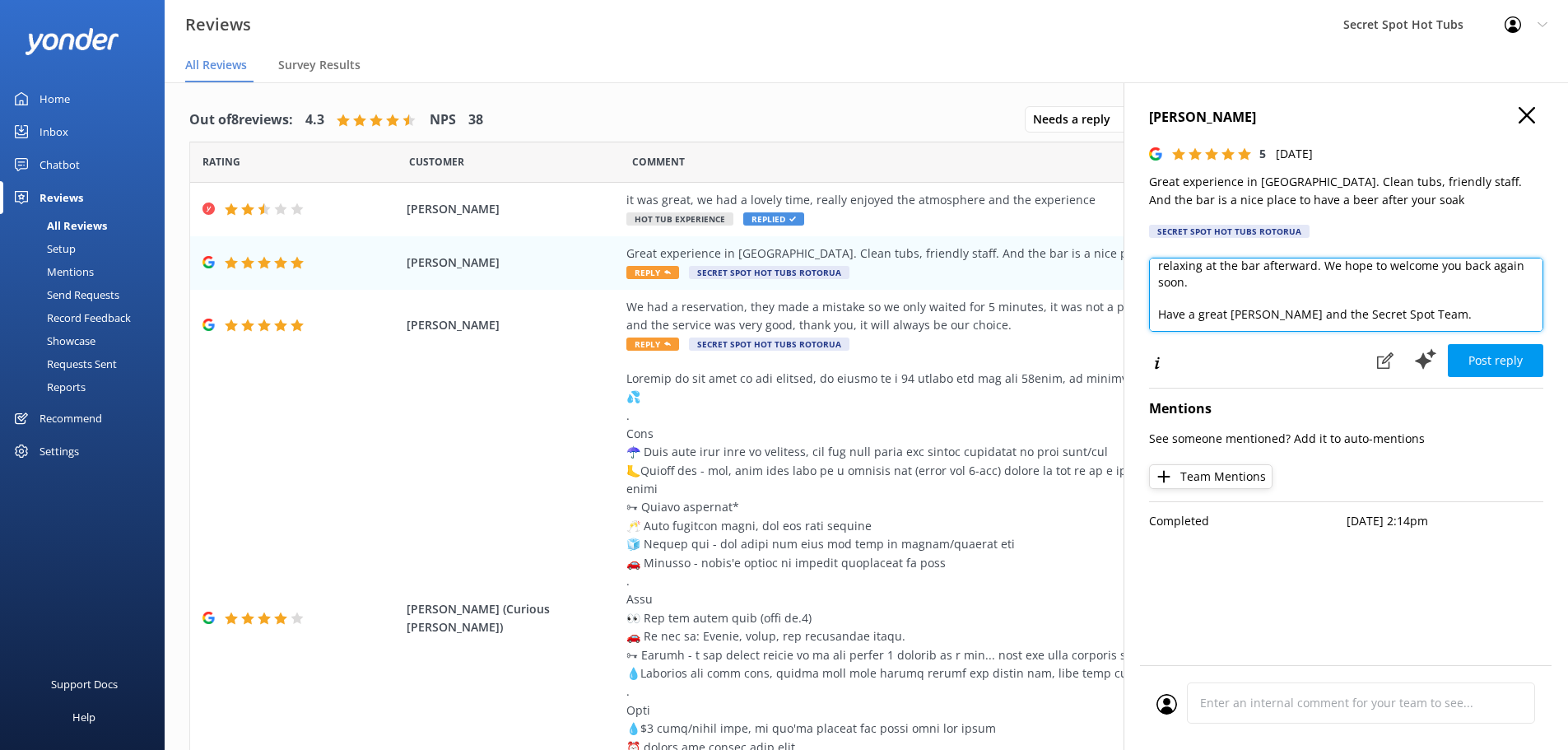
scroll to position [88, 0]
type textarea "Hi [PERSON_NAME], Thank you so much for your wonderful review! We're delighted …"
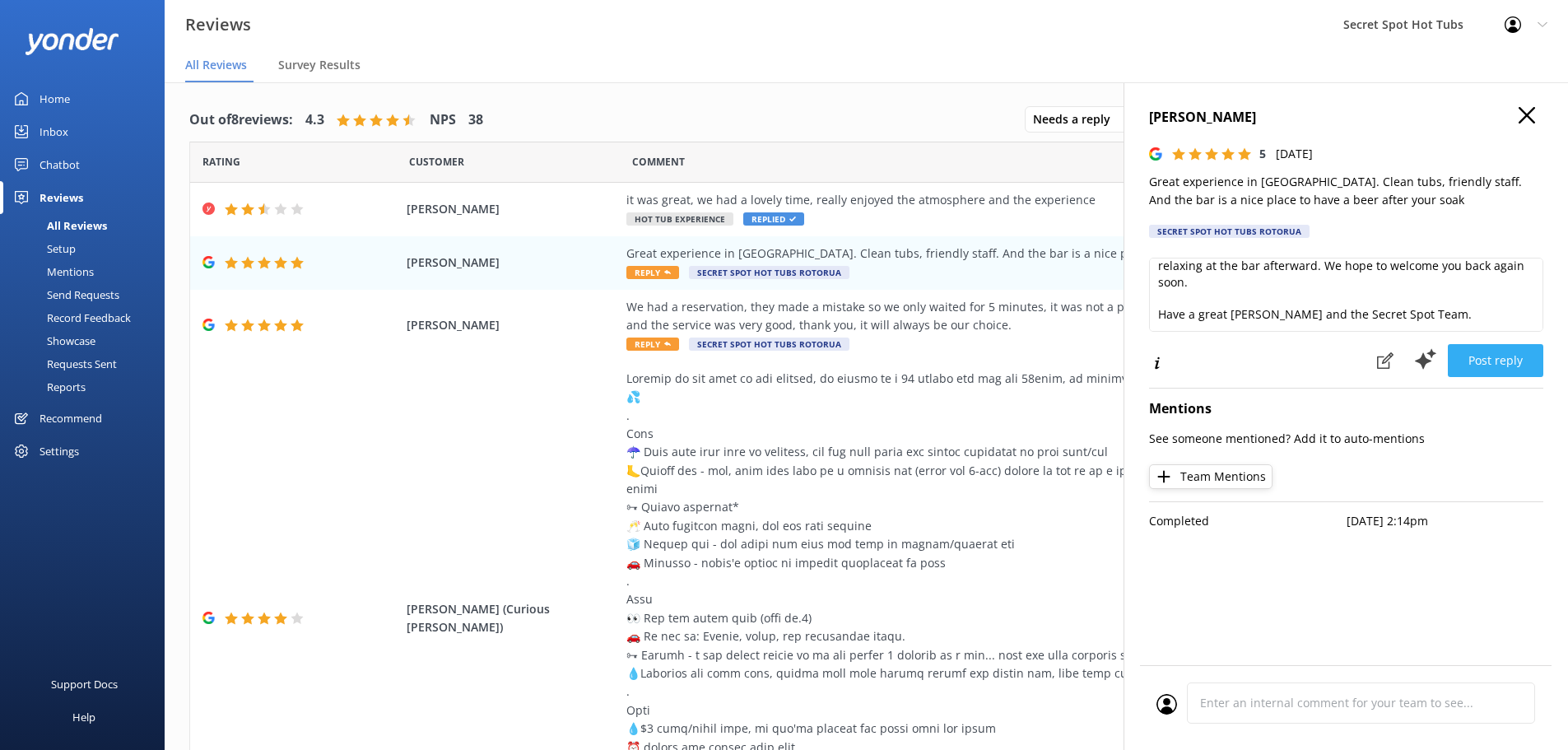
click at [1519, 363] on button "Post reply" at bounding box center [1495, 360] width 95 height 33
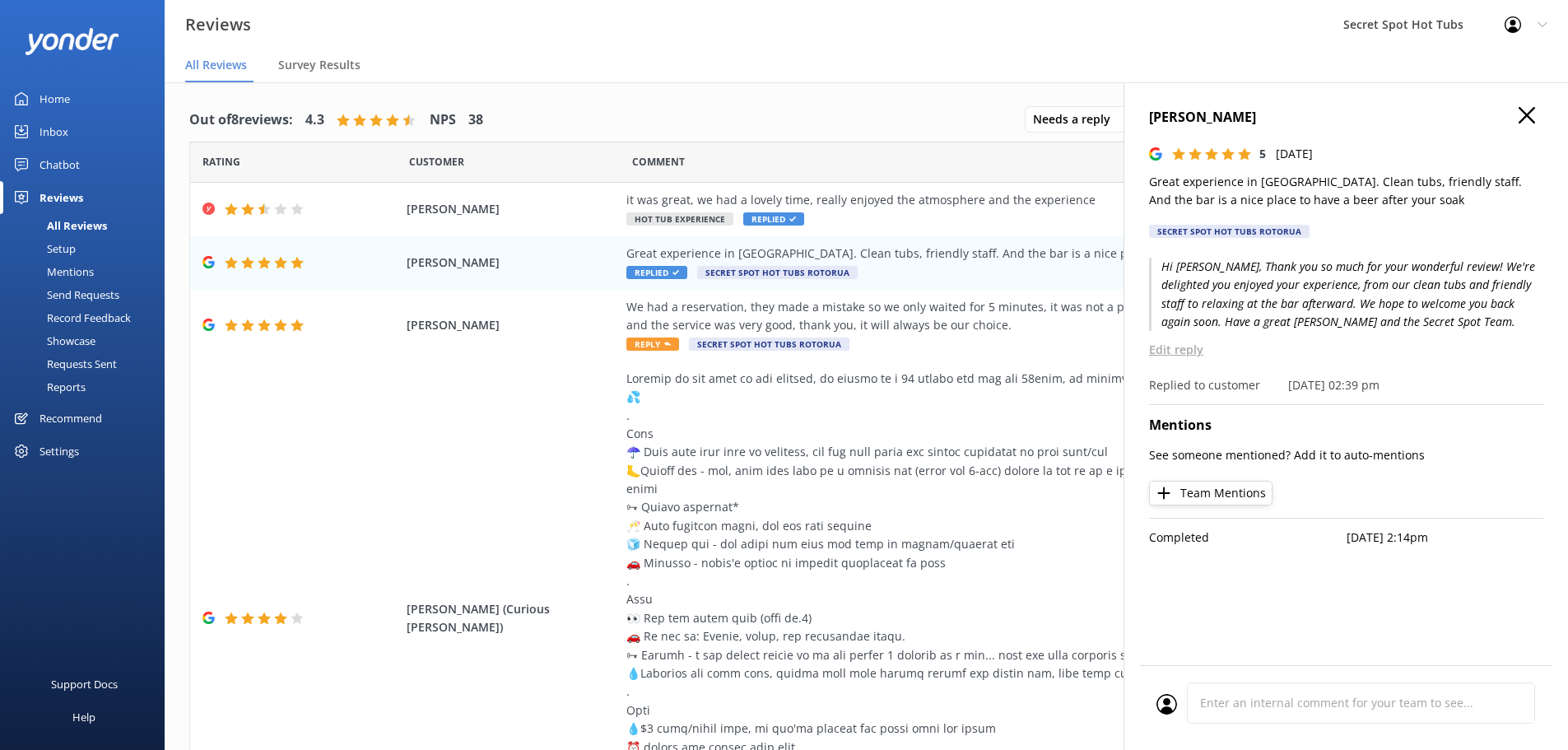
click at [1523, 119] on use "button" at bounding box center [1527, 115] width 16 height 16
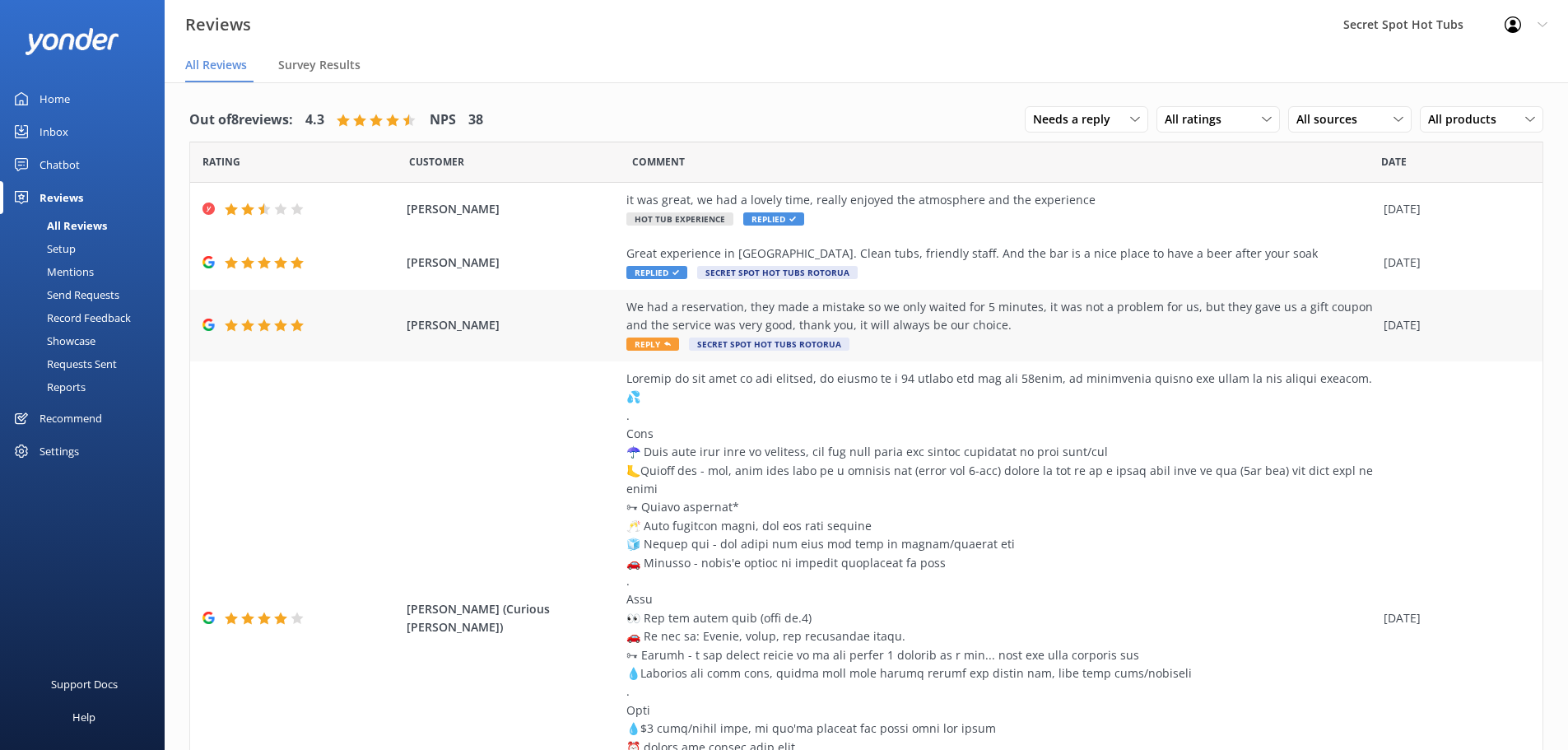
click at [639, 333] on div "We had a reservation, they made a mistake so we only waited for 5 minutes, it w…" at bounding box center [1001, 316] width 749 height 37
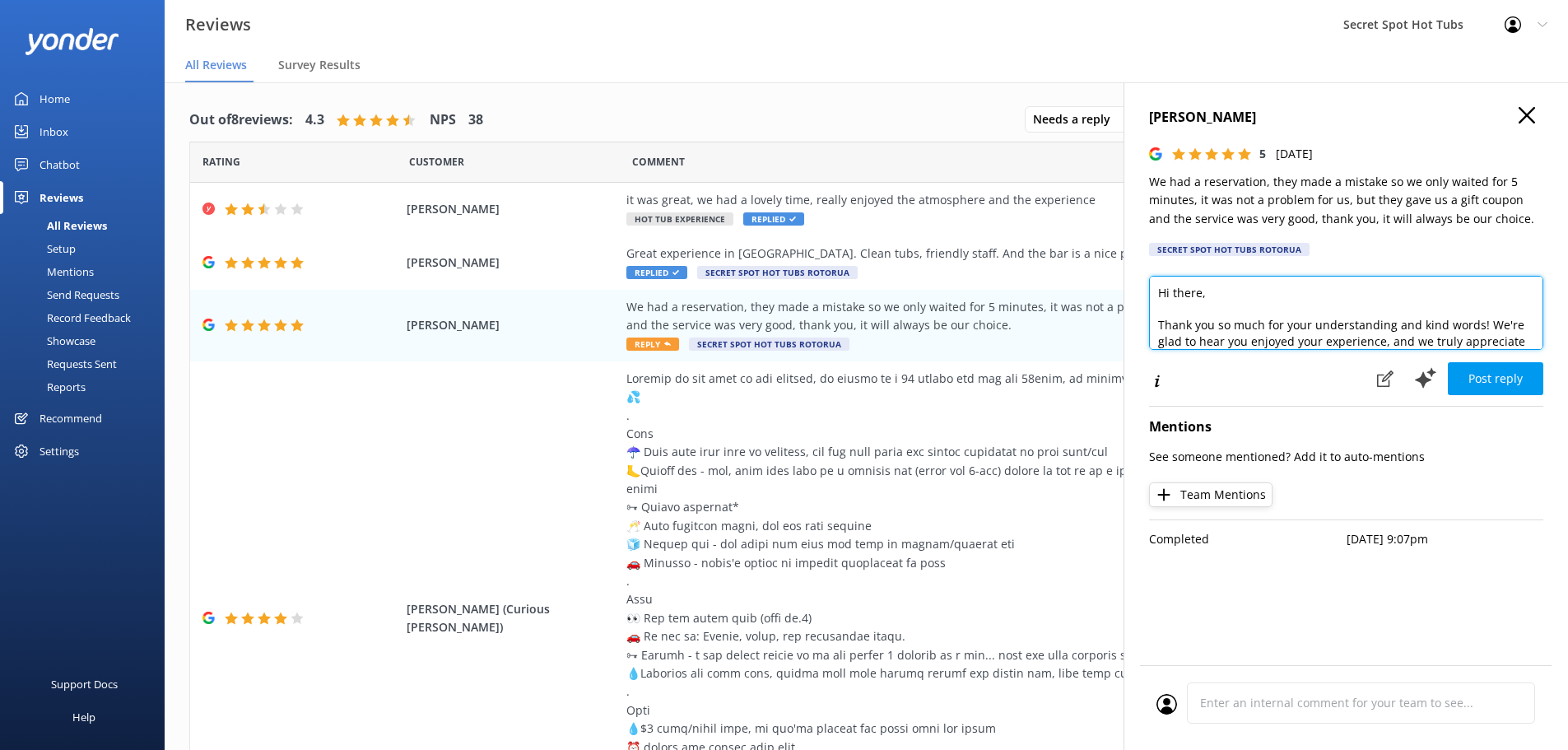
drag, startPoint x: 1198, startPoint y: 293, endPoint x: 1171, endPoint y: 291, distance: 27.1
click at [1171, 291] on textarea "Hi there, Thank you so much for your understanding and kind words! We're glad t…" at bounding box center [1346, 313] width 394 height 74
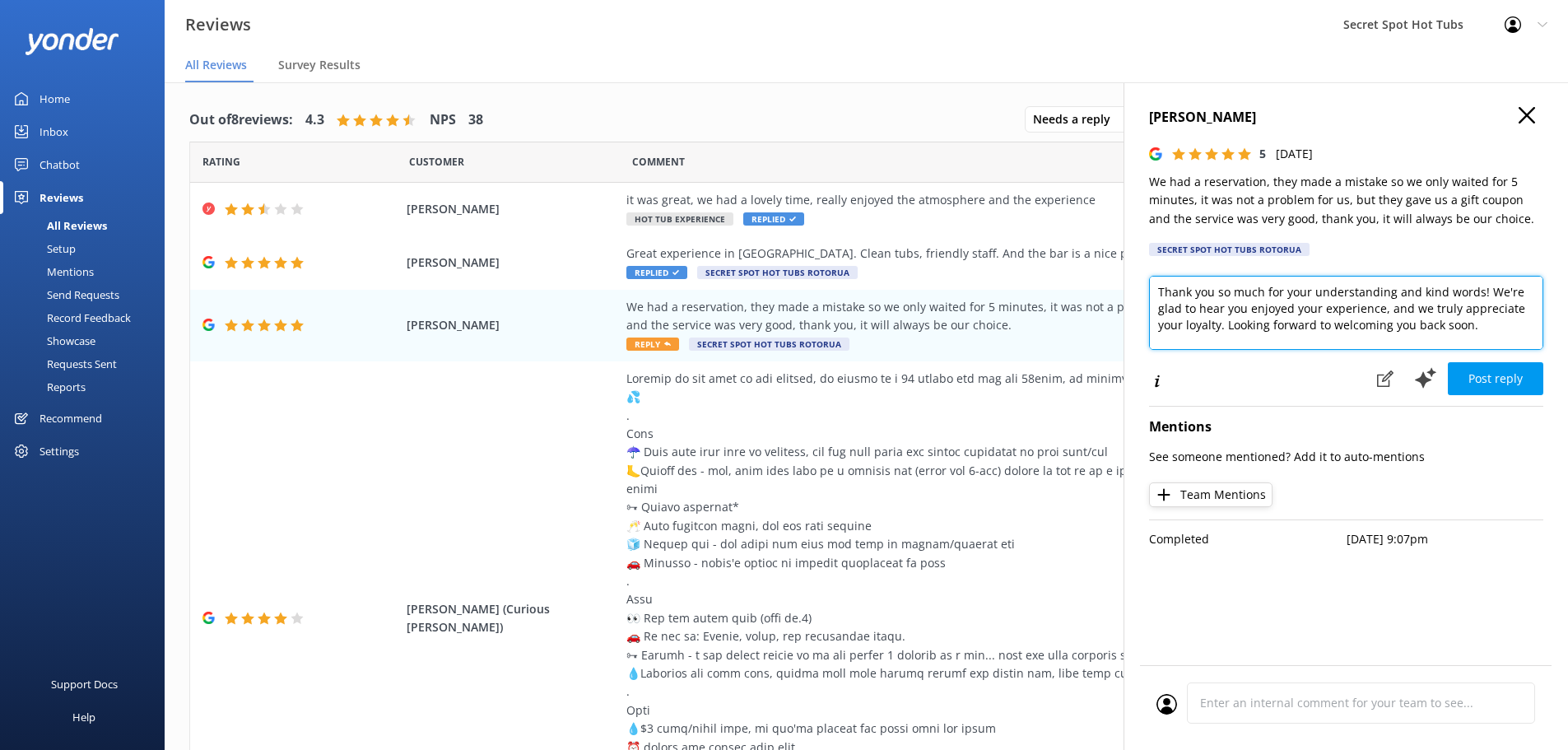
drag, startPoint x: 1221, startPoint y: 327, endPoint x: 1187, endPoint y: 329, distance: 34.1
click at [1187, 329] on textarea "Hi Furkan, Thank you so much for your understanding and kind words! We're glad …" at bounding box center [1346, 313] width 394 height 74
click at [1472, 285] on textarea "Hi Furkan, Thank you so much for your understanding and kind words! We're glad …" at bounding box center [1346, 313] width 394 height 74
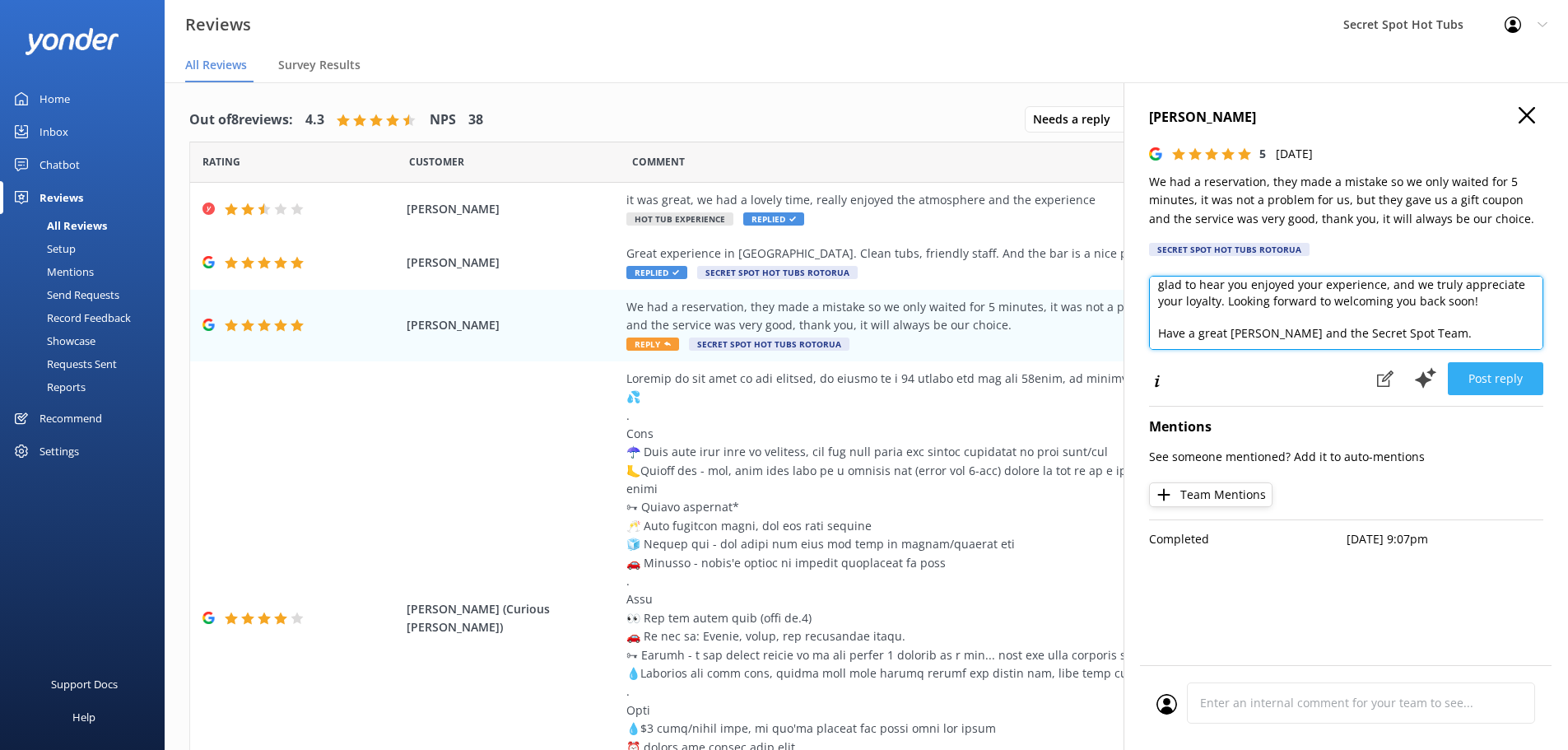
type textarea "Hi Furkan, Thank you so much for your understanding and kind words! We're glad …"
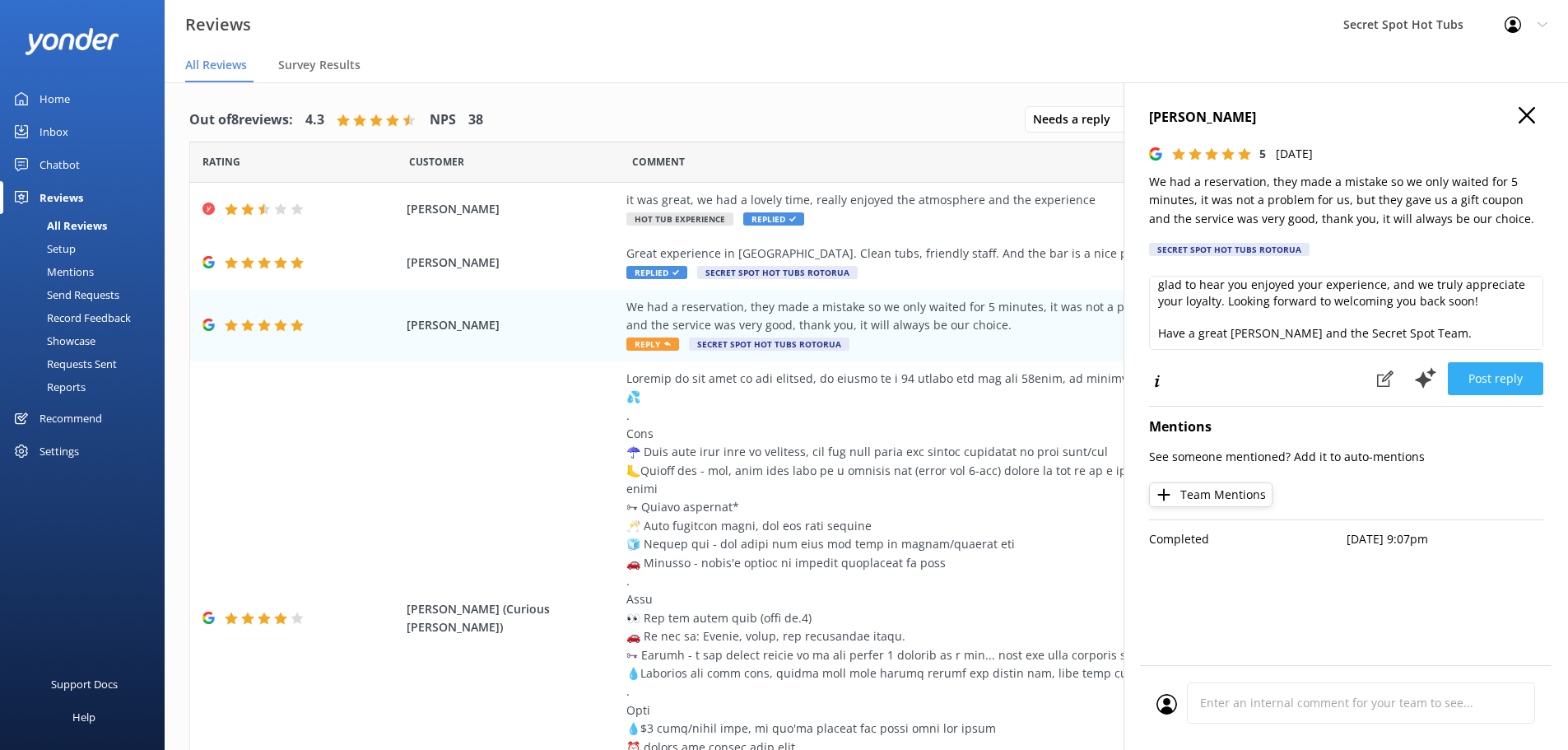
click at [1507, 381] on button "Post reply" at bounding box center [1495, 379] width 95 height 33
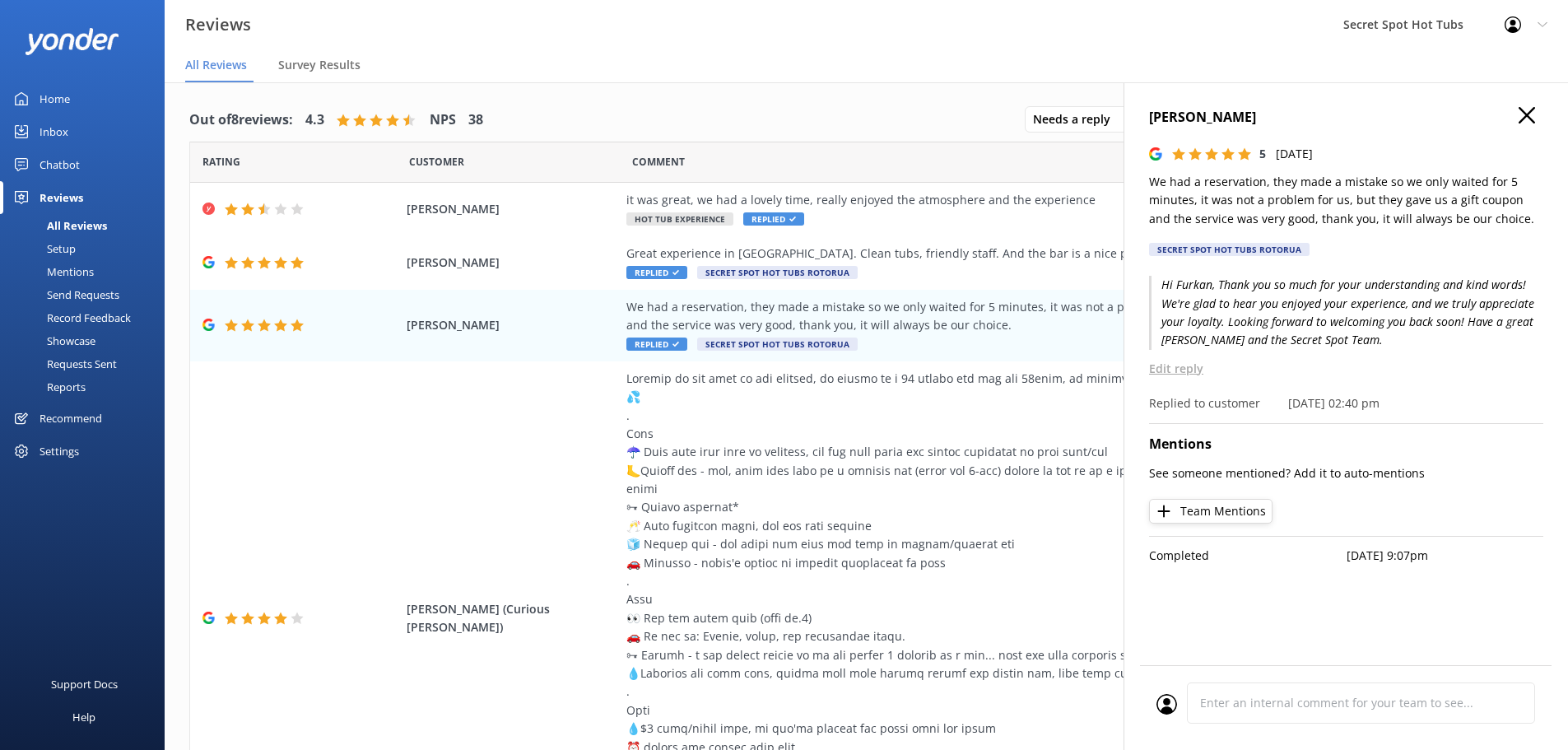
click at [1528, 108] on icon "button" at bounding box center [1527, 115] width 16 height 16
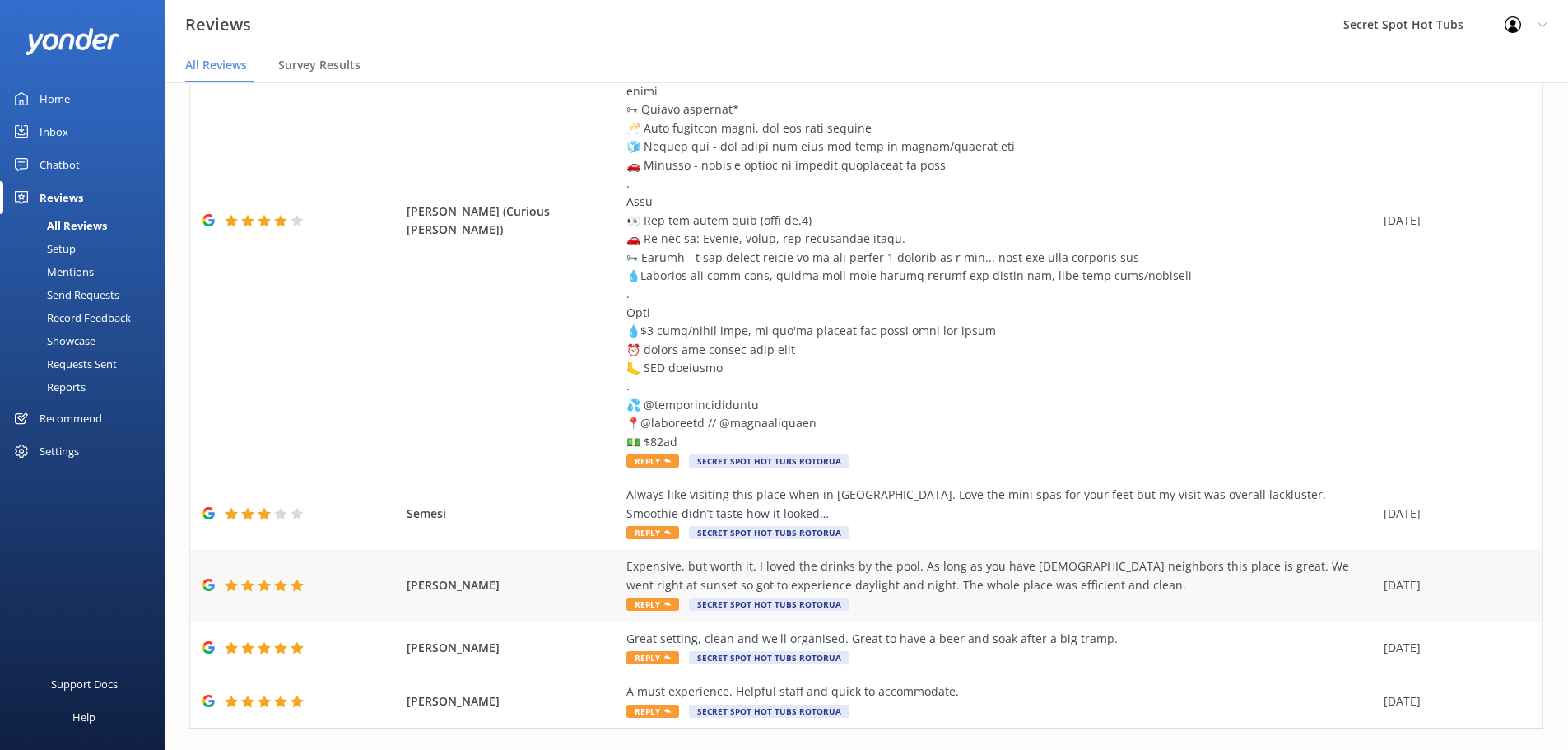
scroll to position [33, 0]
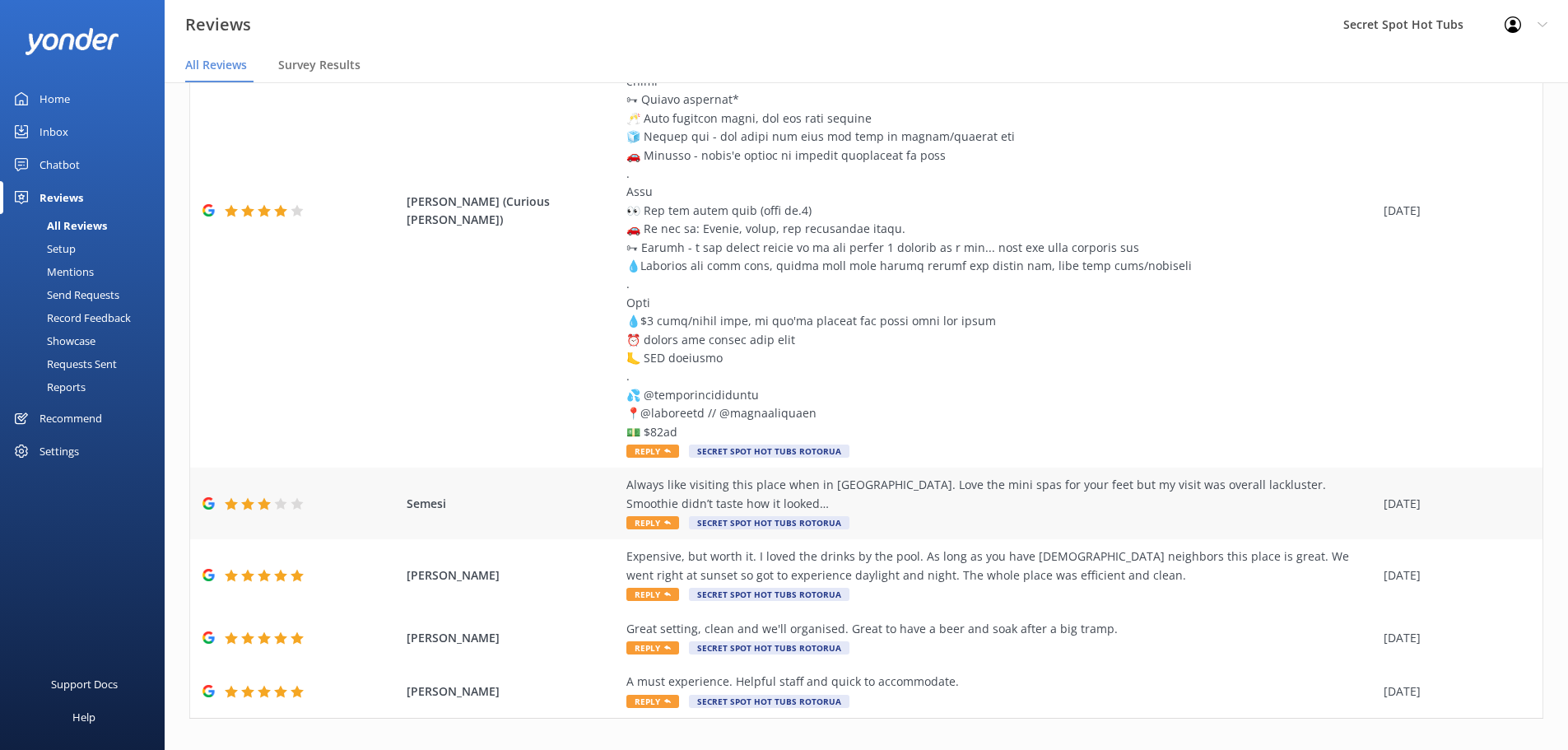
click at [1150, 476] on div "Always like visiting this place when in [GEOGRAPHIC_DATA]. Love the mini spas f…" at bounding box center [1001, 494] width 749 height 37
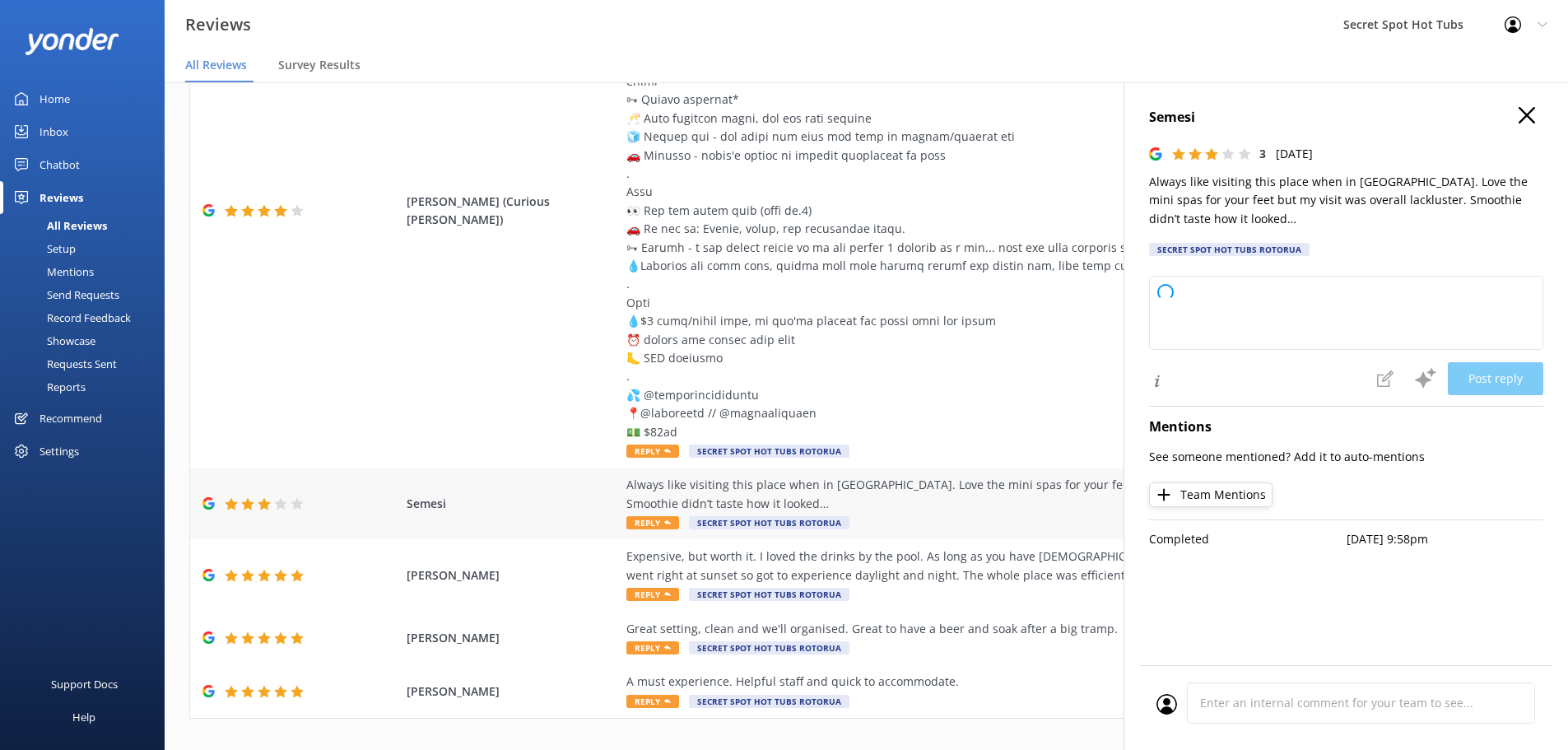
type textarea "Hi there, Thank you for sharing your feedback and for visiting us whenever you'…"
